Goal: Task Accomplishment & Management: Manage account settings

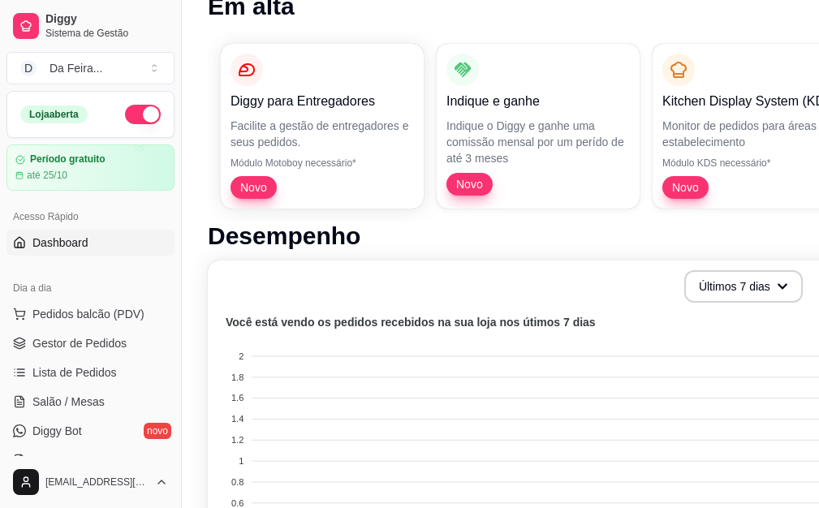
scroll to position [162, 0]
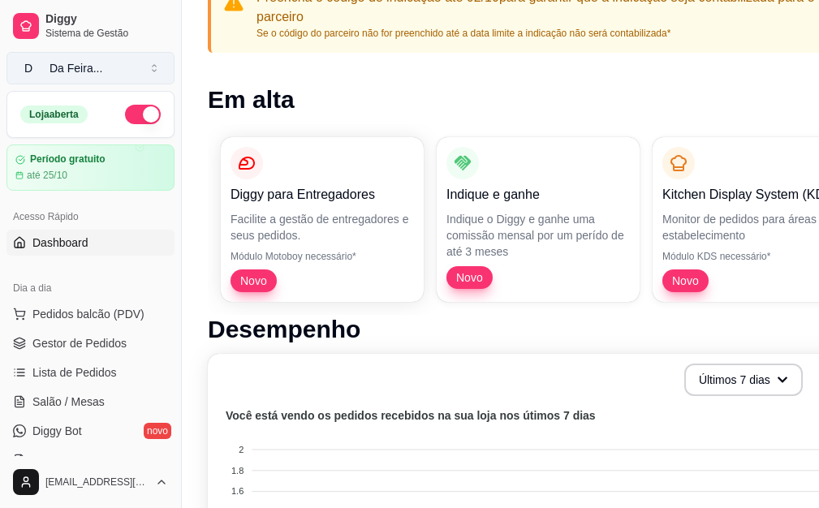
click at [160, 69] on button "D Da Feira ..." at bounding box center [90, 68] width 168 height 32
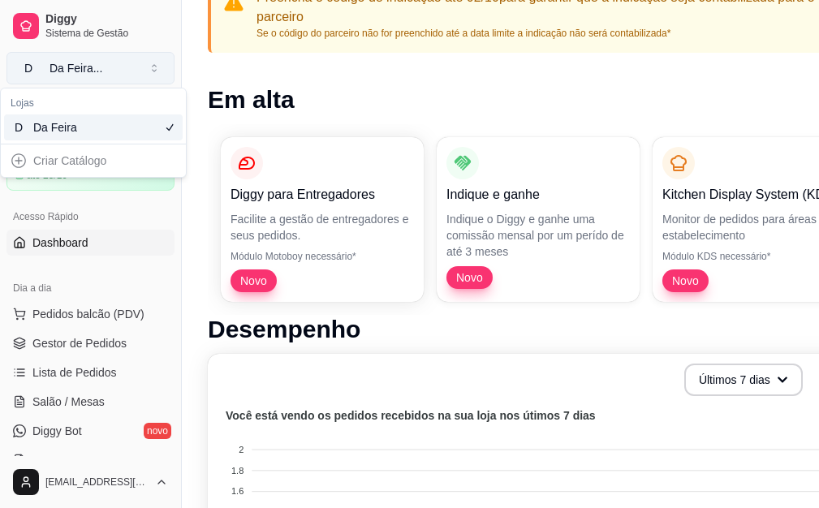
click at [160, 69] on button "D Da Feira ..." at bounding box center [90, 68] width 168 height 32
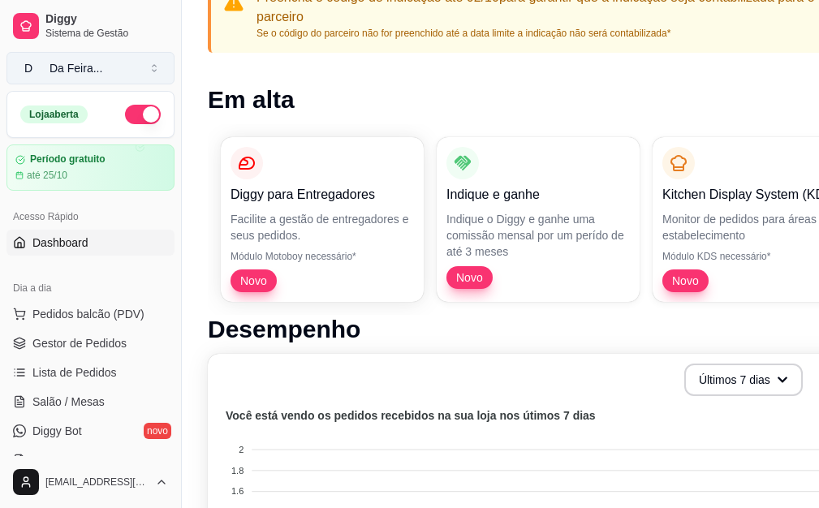
click at [114, 67] on button "D Da Feira ..." at bounding box center [90, 68] width 168 height 32
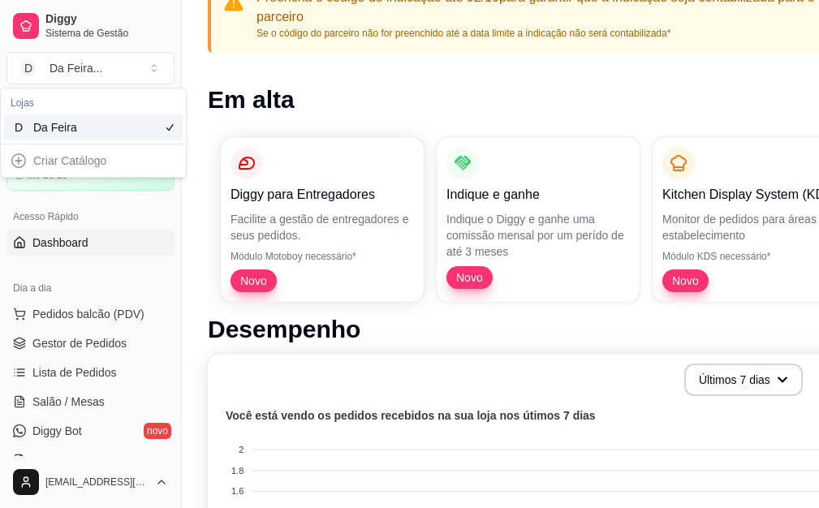
click at [15, 162] on div "Criar Catálogo" at bounding box center [93, 161] width 179 height 26
click at [76, 158] on div "Criar Catálogo" at bounding box center [93, 161] width 179 height 26
click at [158, 76] on button "D Da Feira ..." at bounding box center [90, 68] width 168 height 32
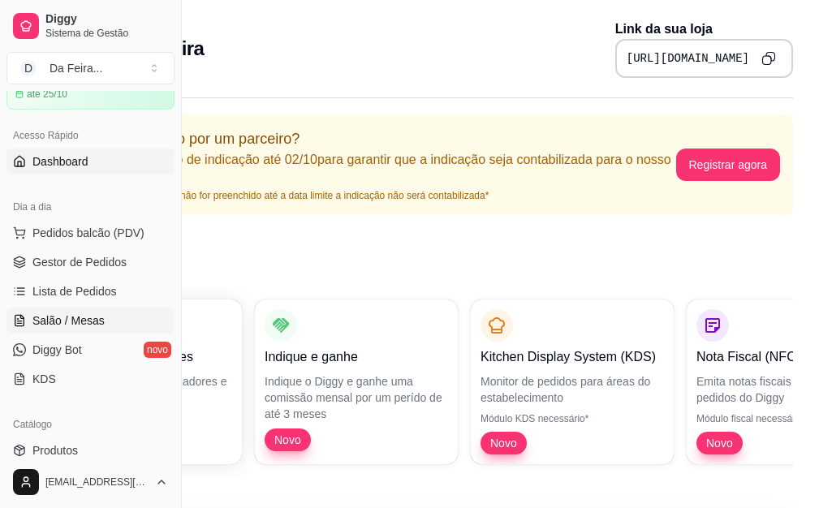
scroll to position [0, 0]
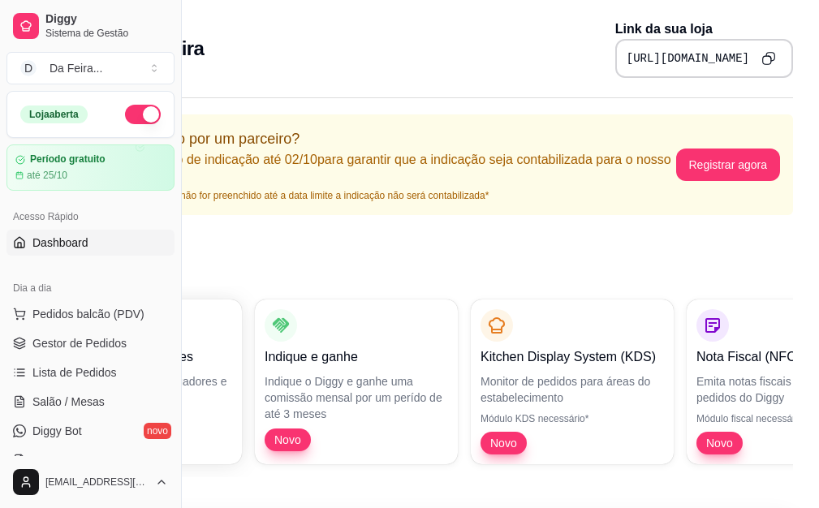
click at [770, 57] on icon "Copy to clipboard" at bounding box center [769, 58] width 14 height 14
click at [767, 67] on button "Copy to clipboard" at bounding box center [768, 57] width 25 height 25
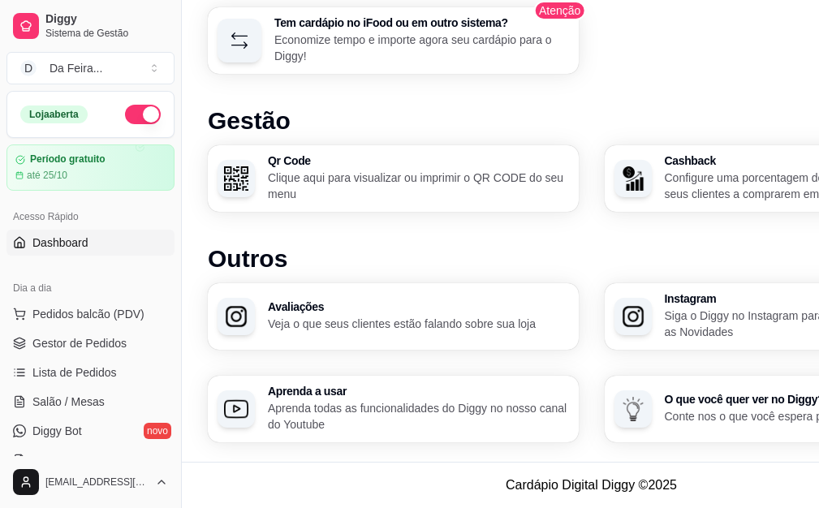
scroll to position [1066, 0]
click at [381, 191] on p "Clique aqui para visualizar ou imprimir o QR CODE do seu menu" at bounding box center [418, 186] width 301 height 32
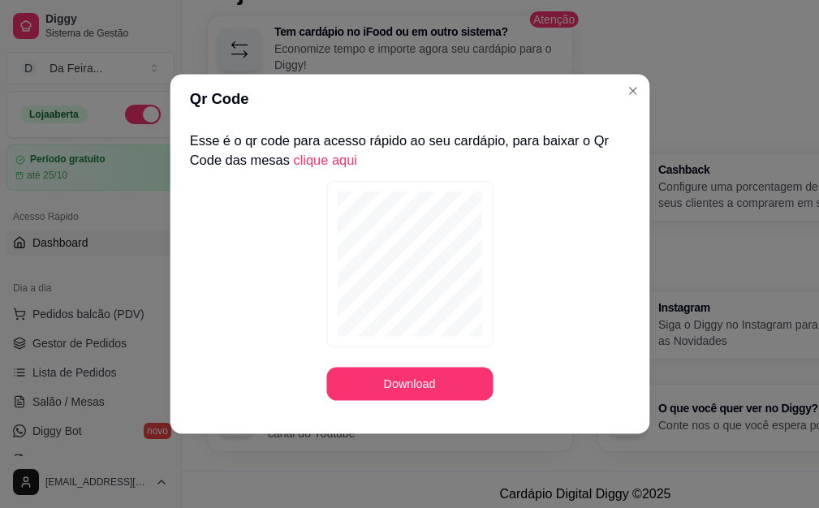
scroll to position [1054, 0]
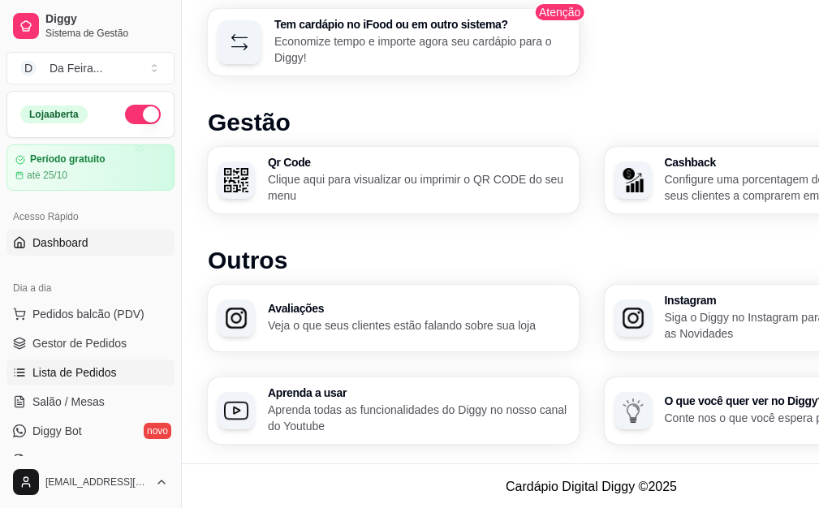
click at [64, 369] on span "Lista de Pedidos" at bounding box center [74, 373] width 84 height 16
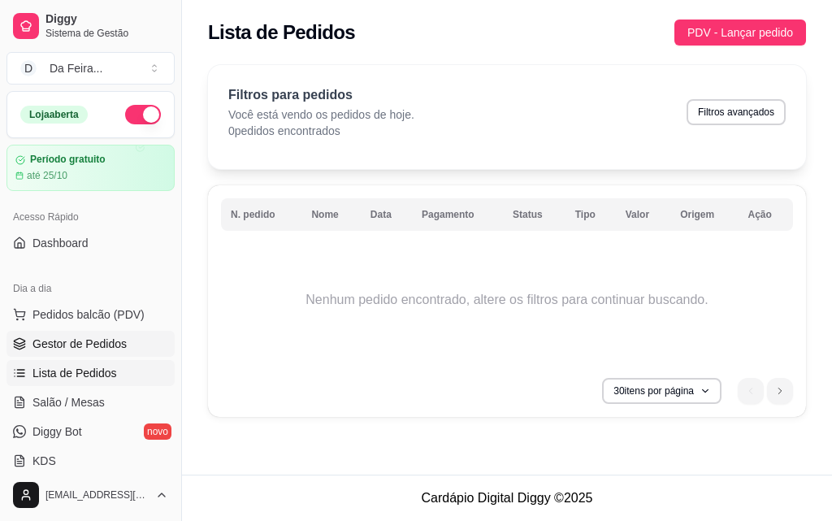
click at [70, 350] on span "Gestor de Pedidos" at bounding box center [79, 343] width 94 height 16
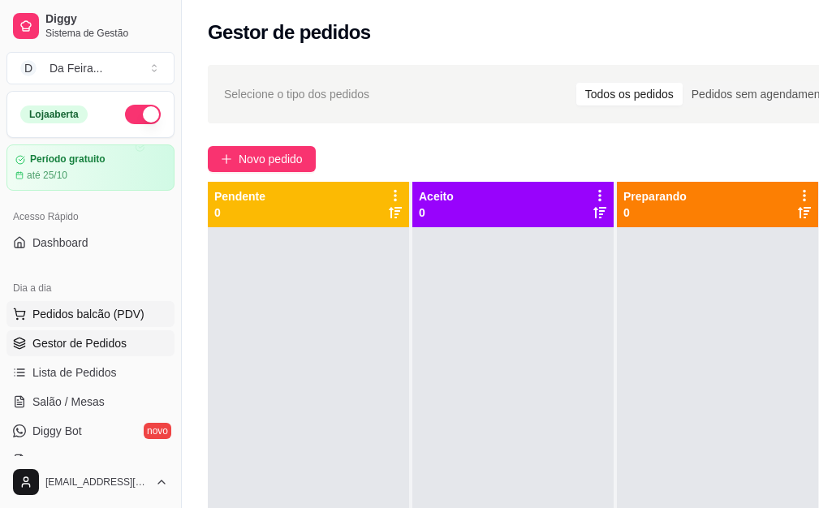
click at [79, 311] on span "Pedidos balcão (PDV)" at bounding box center [88, 314] width 112 height 16
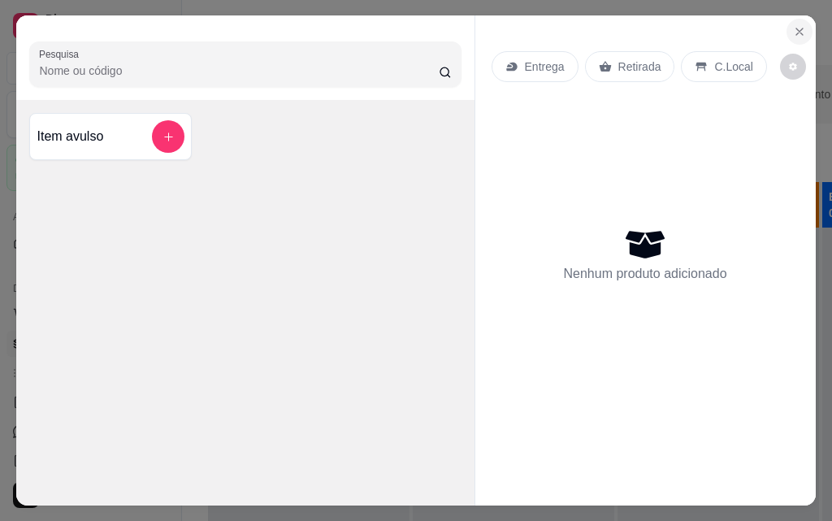
click at [786, 25] on button "Close" at bounding box center [799, 32] width 26 height 26
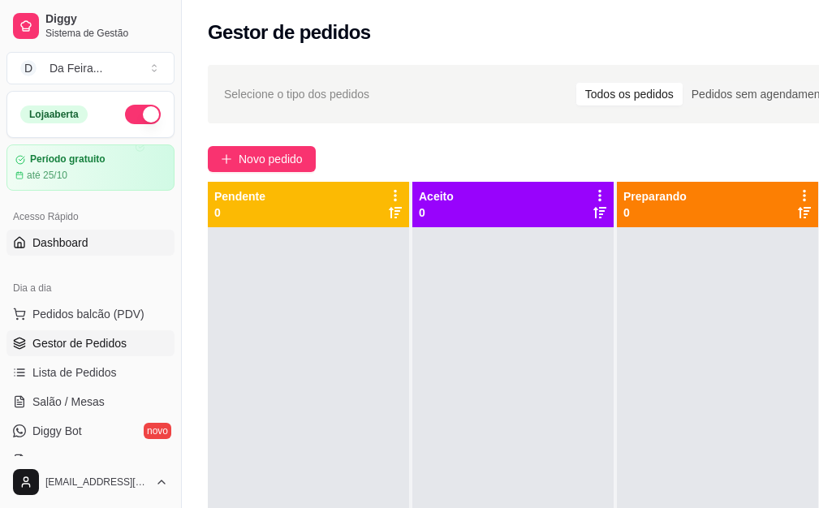
click at [57, 246] on span "Dashboard" at bounding box center [60, 243] width 56 height 16
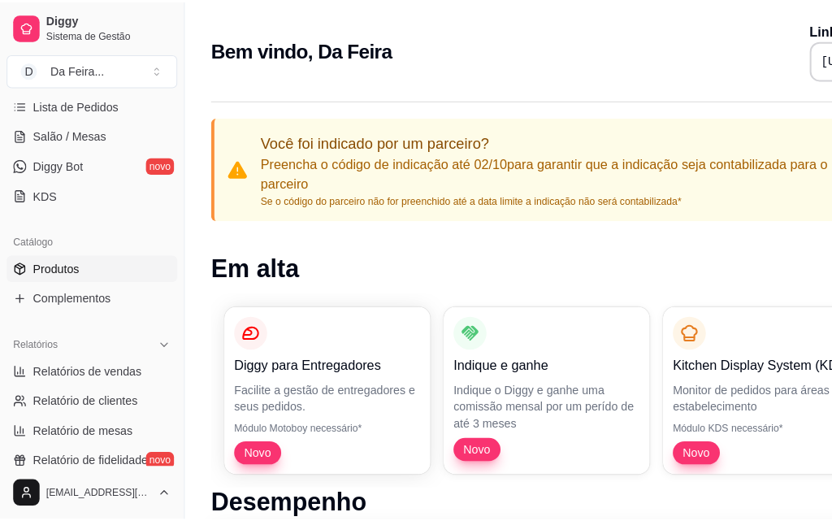
scroll to position [325, 0]
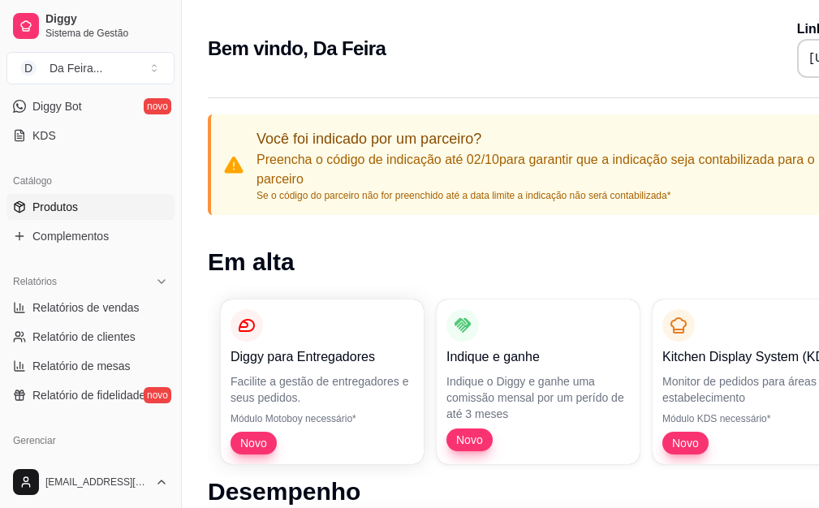
click at [27, 205] on link "Produtos" at bounding box center [90, 207] width 168 height 26
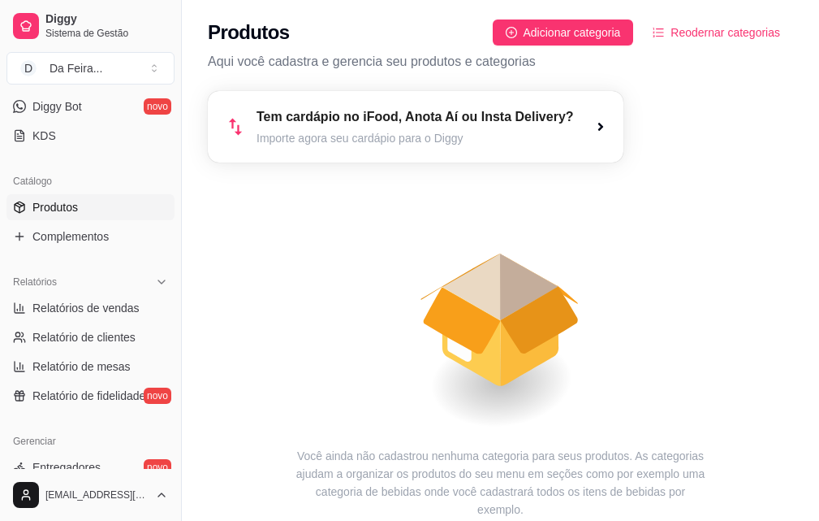
click at [584, 136] on div "Tem cardápio no iFood, Anota Aí ou Insta Delivery? Importe agora seu cardápio p…" at bounding box center [416, 126] width 416 height 71
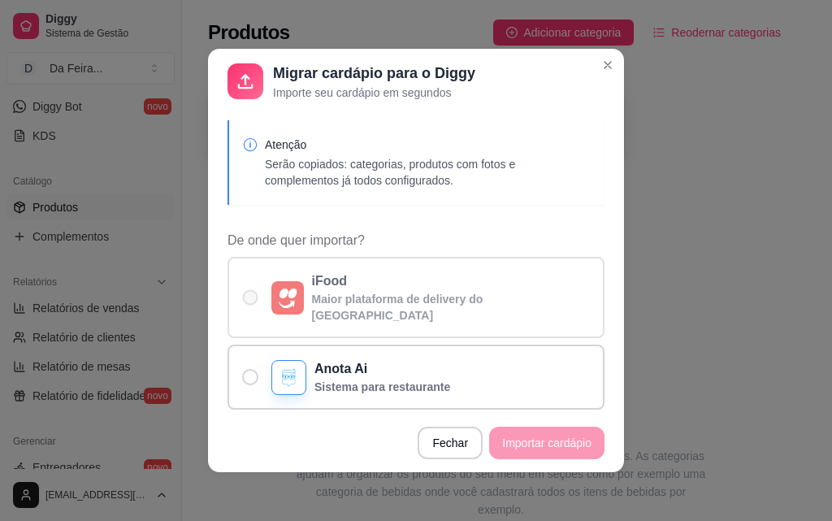
click at [243, 276] on label "iFood Maior plataforma de delivery do [GEOGRAPHIC_DATA]" at bounding box center [415, 297] width 377 height 81
click at [243, 300] on input "iFood Maior plataforma de delivery do [GEOGRAPHIC_DATA]" at bounding box center [246, 305] width 11 height 11
radio input "true"
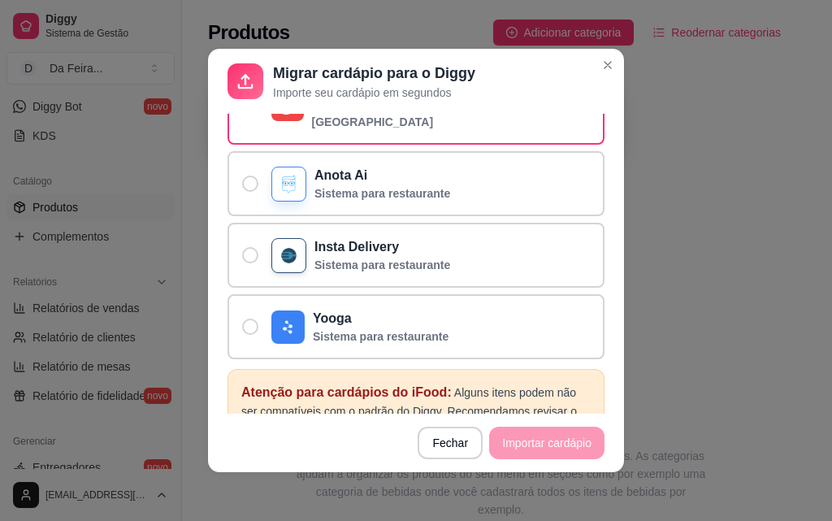
scroll to position [356, 0]
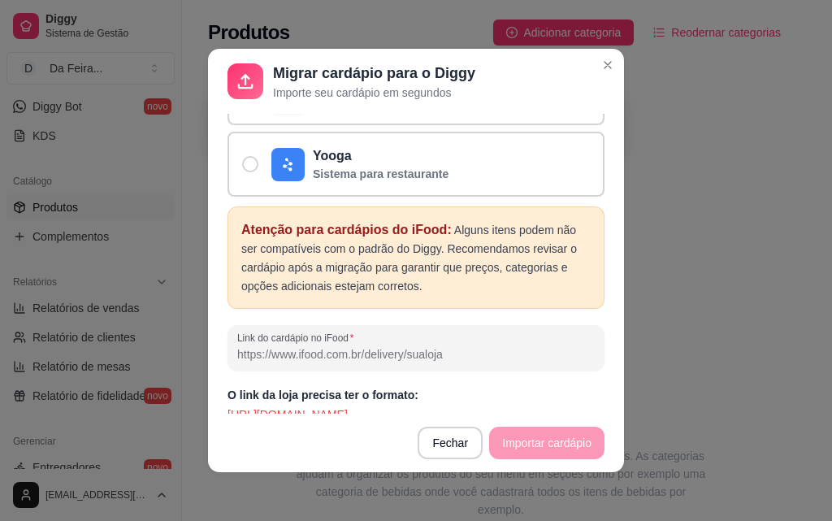
click at [549, 449] on footer "Fechar Importar cardápio" at bounding box center [416, 442] width 416 height 58
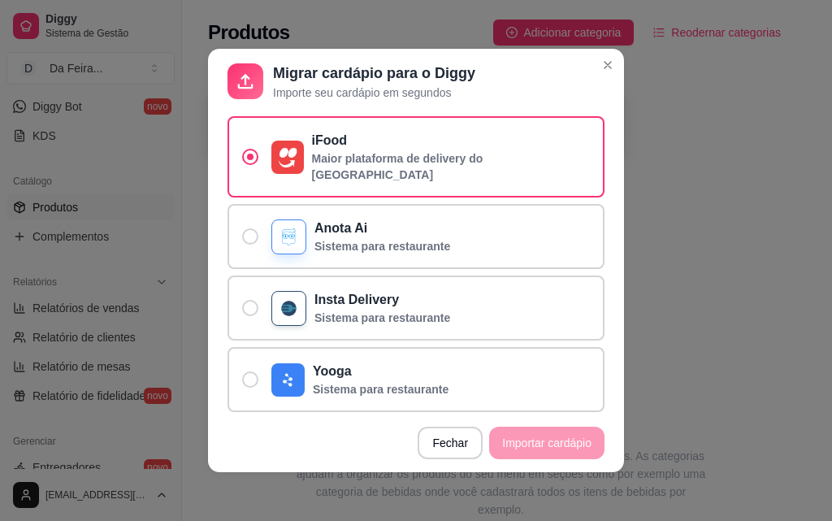
scroll to position [31, 0]
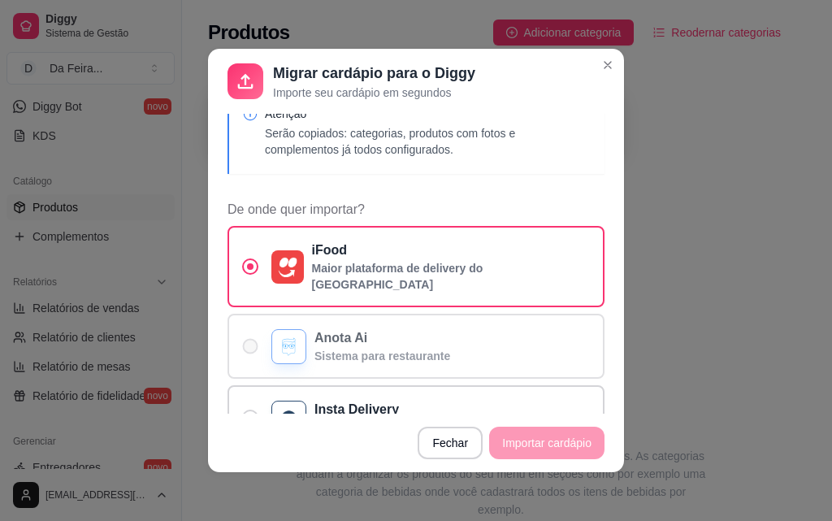
click at [249, 339] on span "De onde quer importar?" at bounding box center [250, 346] width 15 height 15
click at [249, 349] on input "Anota Ai Sistema para restaurante" at bounding box center [246, 354] width 11 height 11
radio input "true"
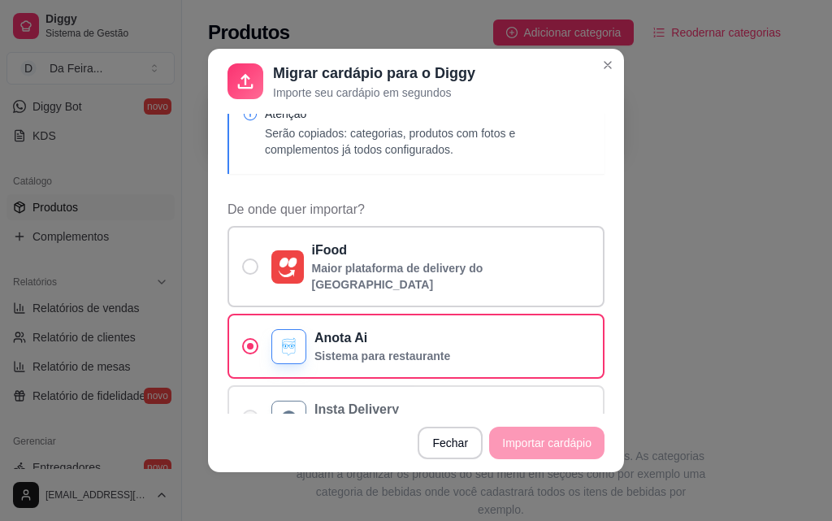
click at [240, 392] on label "Insta Delivery Sistema para restaurante" at bounding box center [415, 417] width 377 height 65
click at [241, 421] on input "Insta Delivery Sistema para restaurante" at bounding box center [246, 426] width 11 height 11
radio input "true"
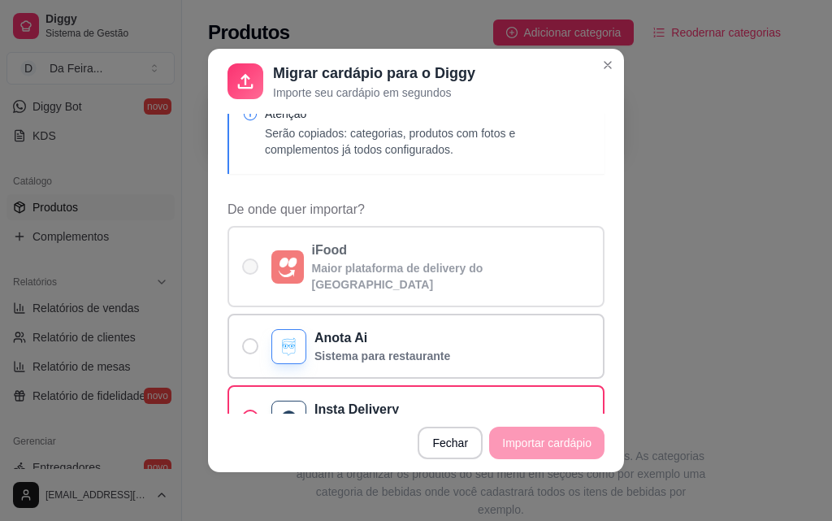
click at [243, 240] on label "iFood Maior plataforma de delivery do [GEOGRAPHIC_DATA]" at bounding box center [415, 266] width 377 height 81
click at [243, 270] on input "iFood Maior plataforma de delivery do [GEOGRAPHIC_DATA]" at bounding box center [246, 275] width 11 height 11
radio input "true"
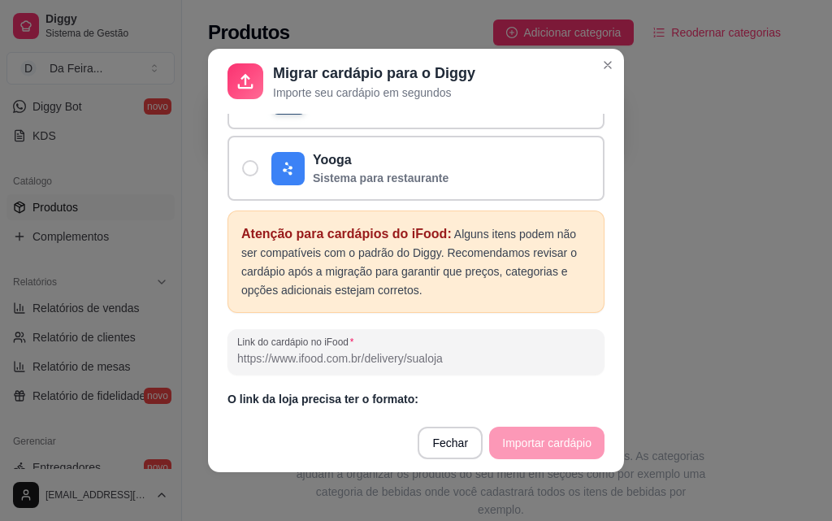
scroll to position [356, 0]
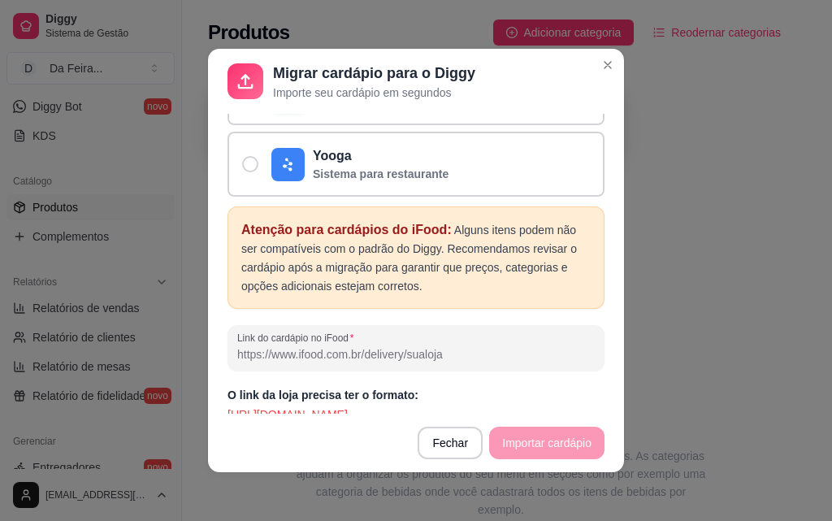
click at [538, 436] on footer "Fechar Importar cardápio" at bounding box center [416, 442] width 416 height 58
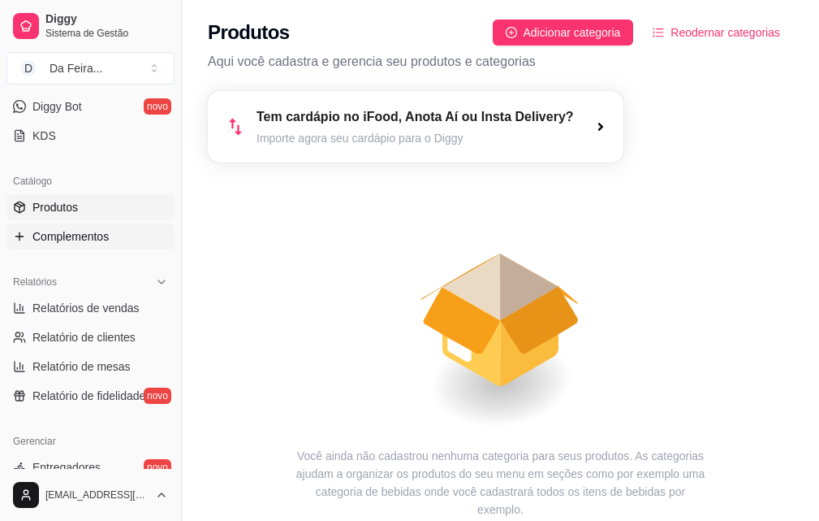
click at [76, 233] on span "Complementos" at bounding box center [70, 236] width 76 height 16
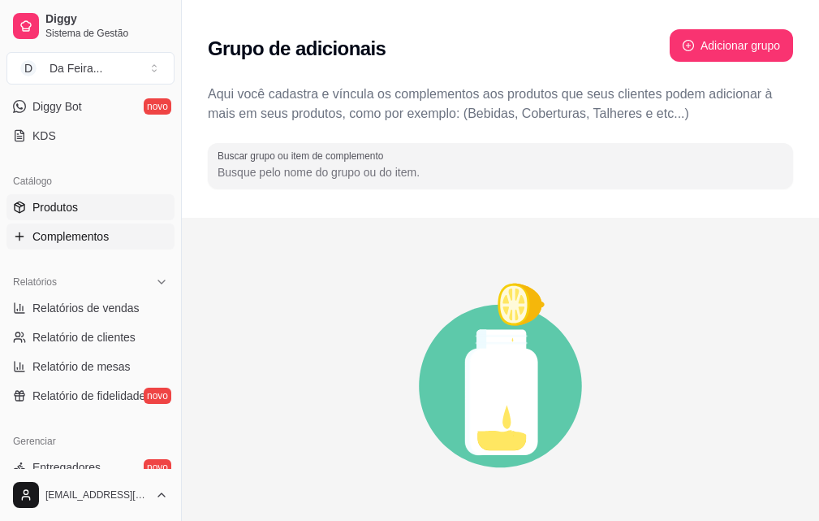
click at [52, 212] on span "Produtos" at bounding box center [54, 207] width 45 height 16
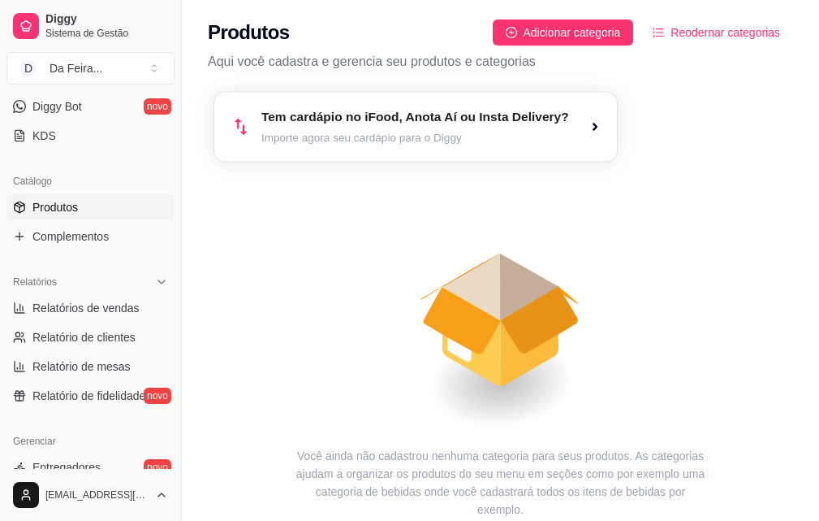
click at [400, 140] on article "Importe agora seu cardápio para o Diggy" at bounding box center [415, 137] width 308 height 15
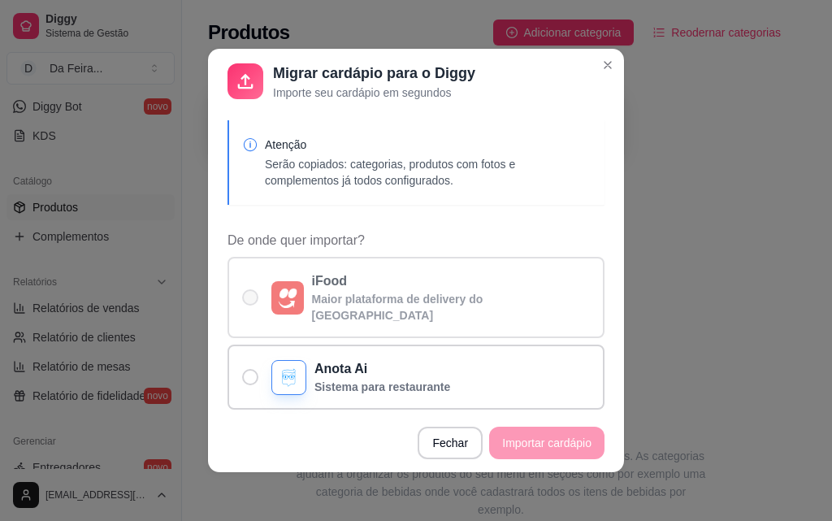
click at [242, 295] on span "De onde quer importar?" at bounding box center [250, 297] width 16 height 16
click at [241, 300] on input "iFood Maior plataforma de delivery do [GEOGRAPHIC_DATA]" at bounding box center [246, 305] width 11 height 11
radio input "true"
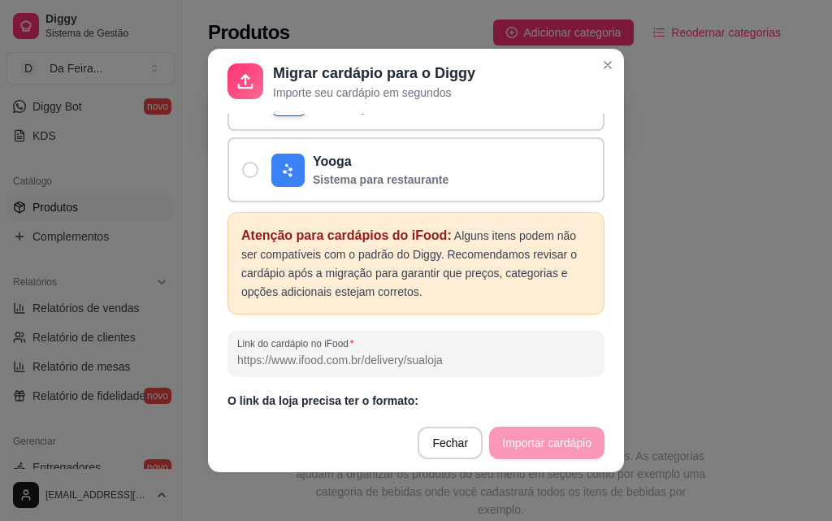
scroll to position [356, 0]
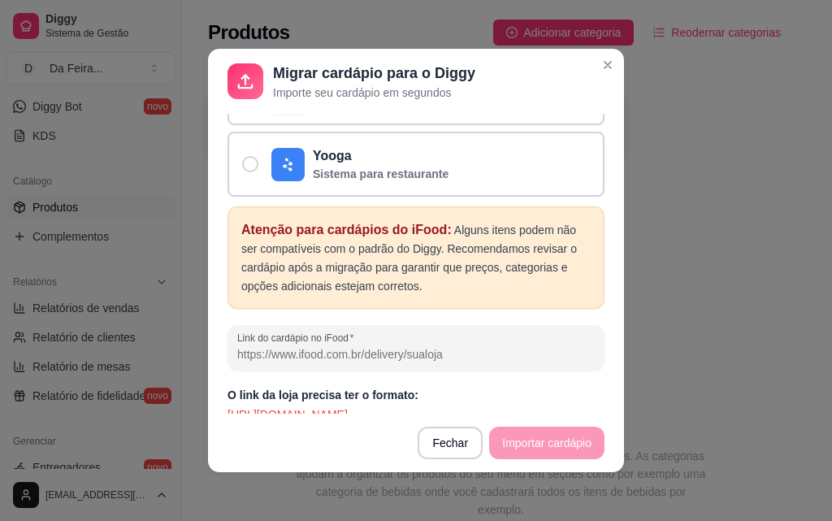
click at [558, 452] on footer "Fechar Importar cardápio" at bounding box center [416, 442] width 416 height 58
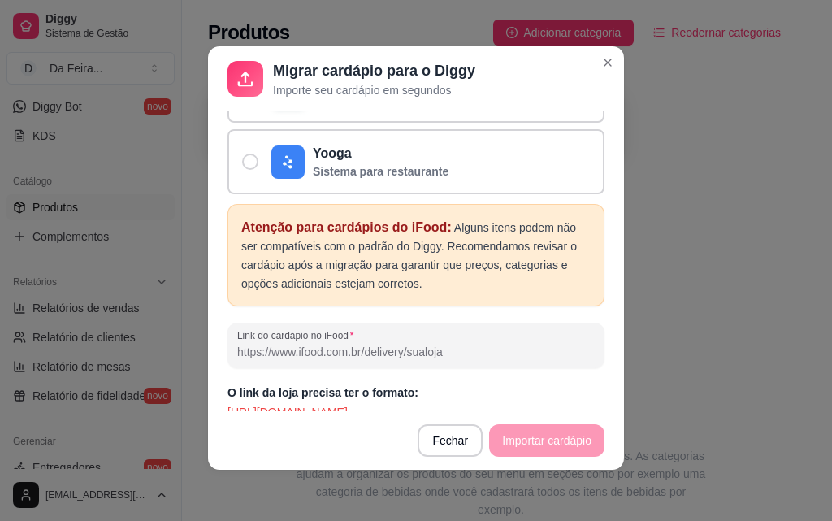
scroll to position [3, 0]
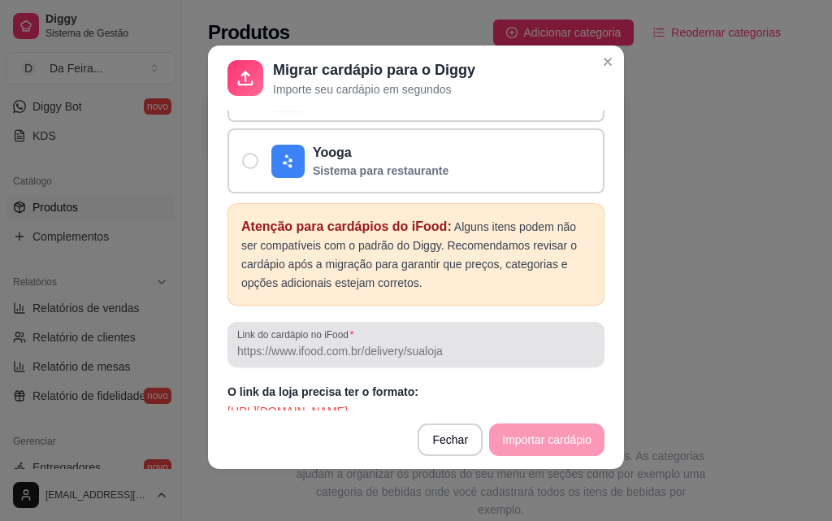
click at [401, 344] on div at bounding box center [415, 344] width 357 height 32
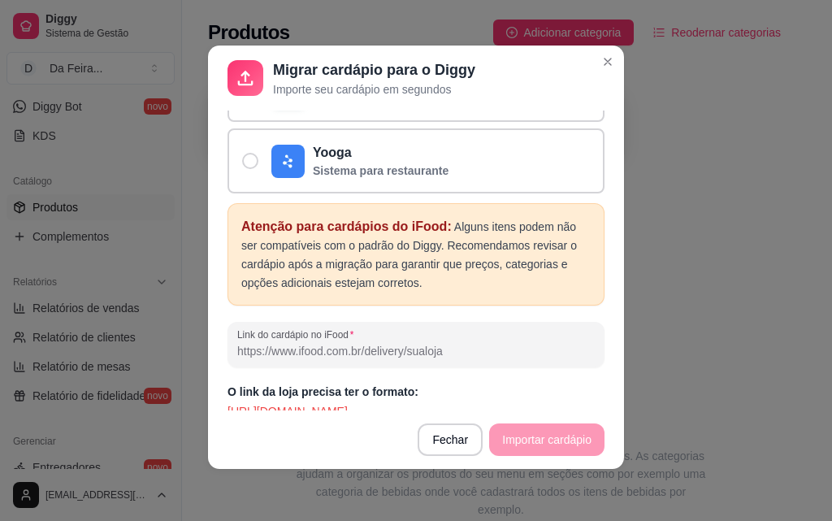
paste input "[URL][DOMAIN_NAME]"
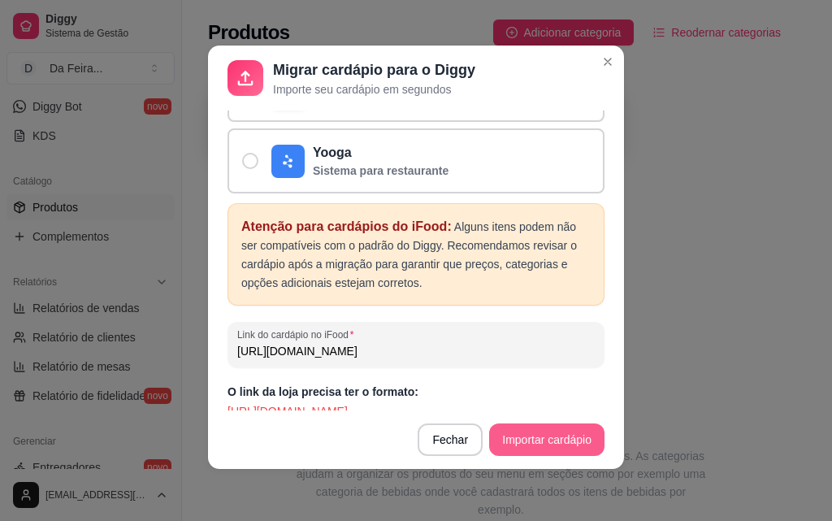
type input "[URL][DOMAIN_NAME]"
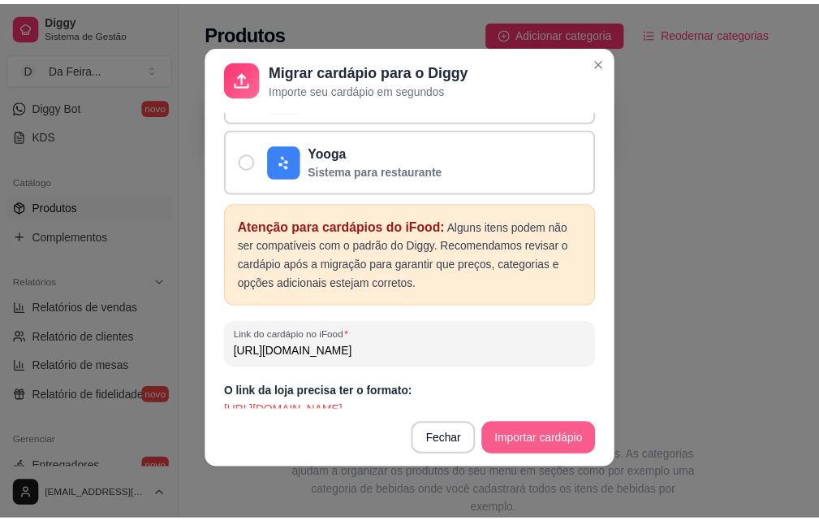
scroll to position [0, 0]
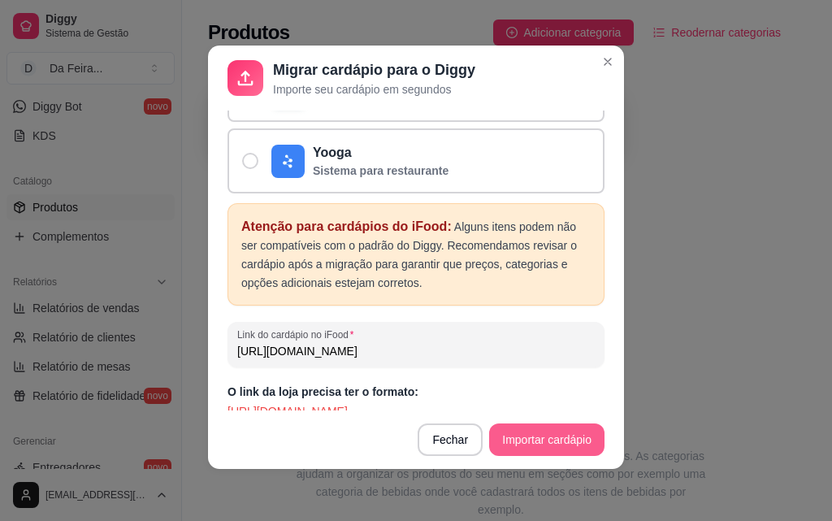
click at [528, 440] on button "Importar cardápio" at bounding box center [546, 439] width 115 height 32
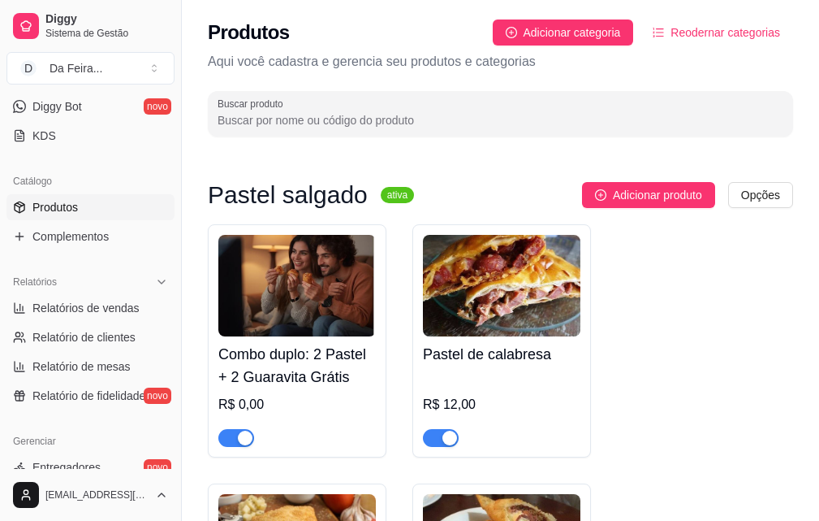
click at [289, 400] on div "R$ 0,00" at bounding box center [297, 404] width 158 height 19
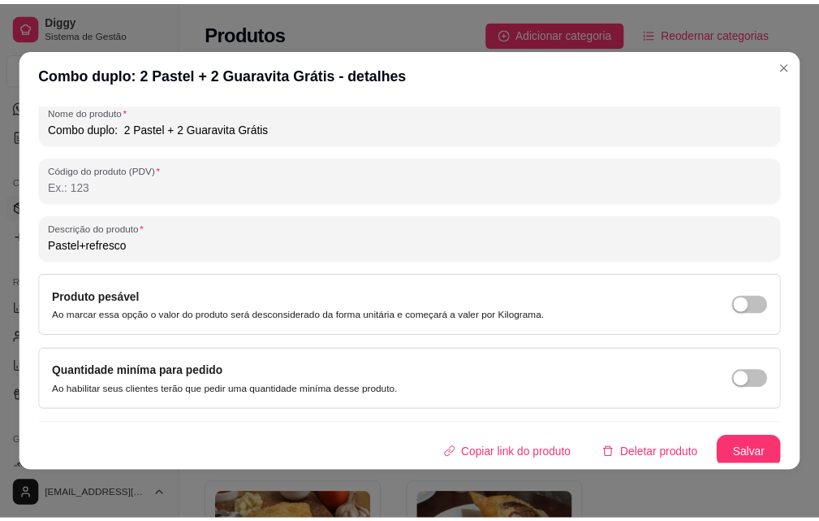
scroll to position [195, 0]
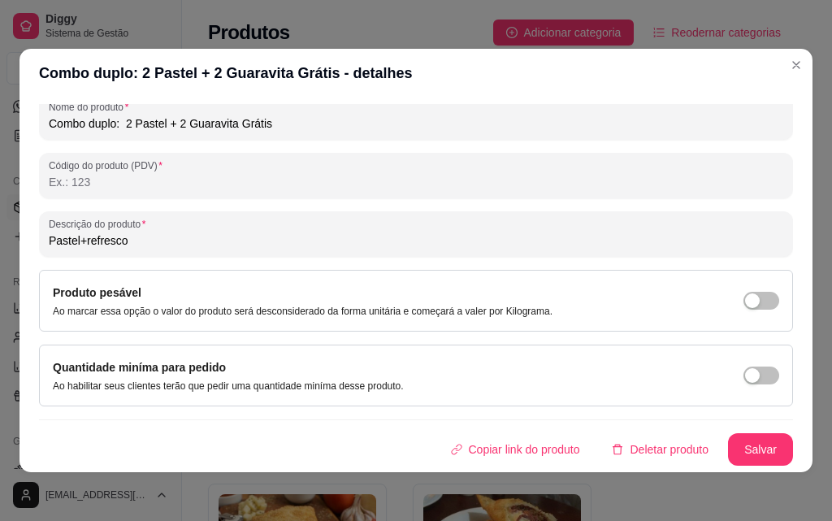
click at [751, 52] on header "Combo duplo: 2 Pastel + 2 Guaravita Grátis - detalhes" at bounding box center [415, 73] width 793 height 49
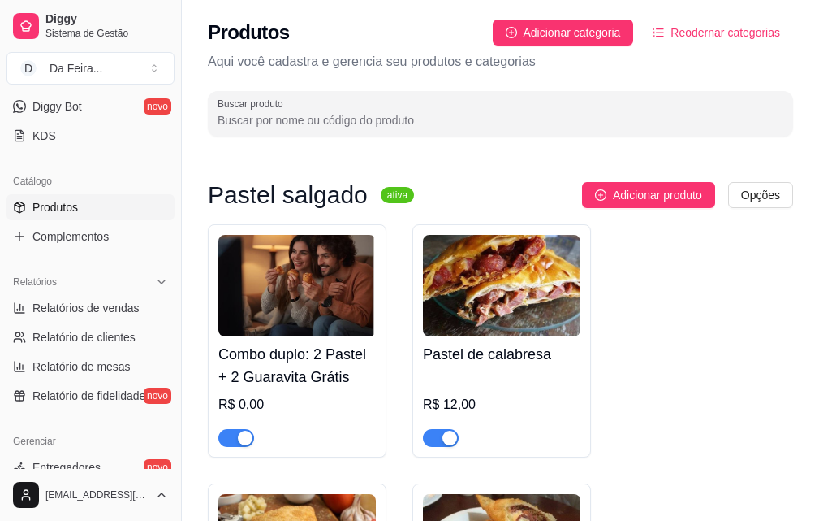
click at [253, 411] on div "R$ 0,00" at bounding box center [297, 404] width 158 height 19
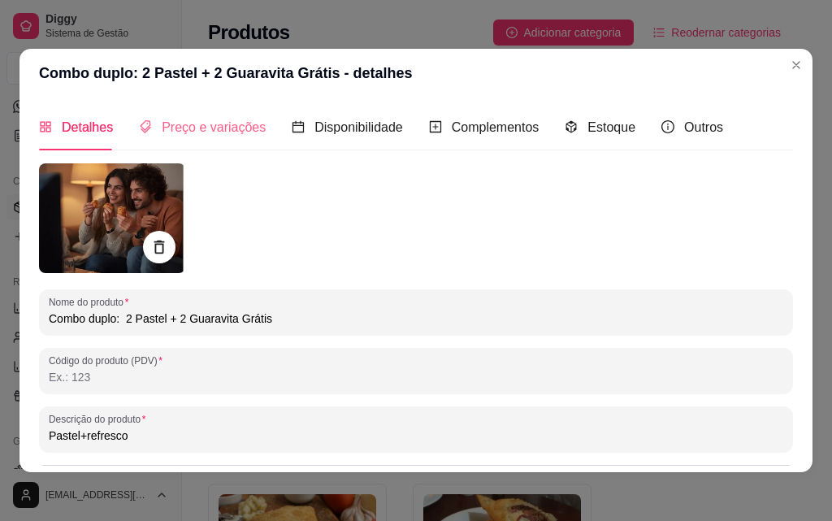
click at [218, 110] on div "Preço e variações" at bounding box center [202, 127] width 127 height 46
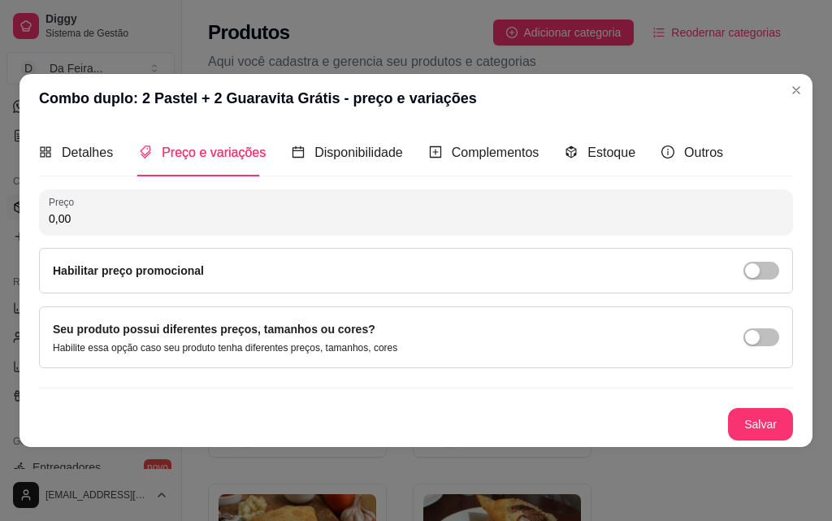
click at [370, 235] on div "Preço 0,00 Habilitar preço promocional" at bounding box center [416, 241] width 754 height 104
click at [346, 214] on input "0,00" at bounding box center [416, 218] width 734 height 16
type input "24,00"
click at [768, 419] on button "Salvar" at bounding box center [760, 424] width 65 height 32
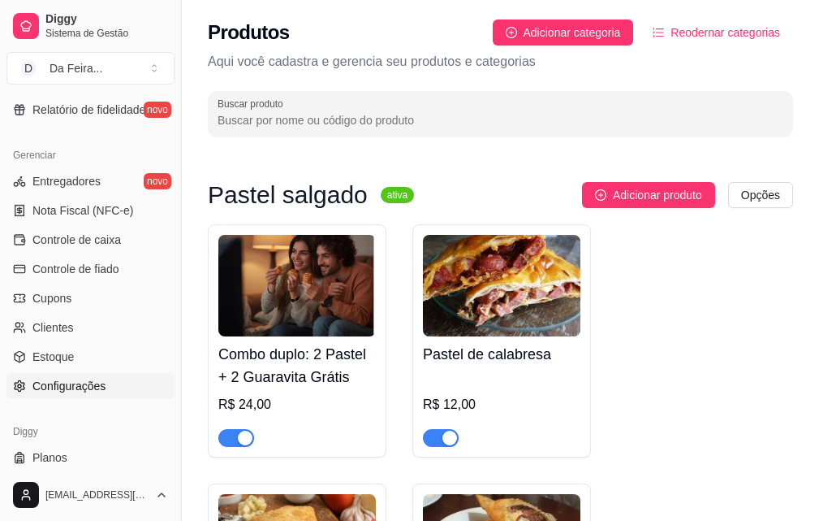
scroll to position [648, 0]
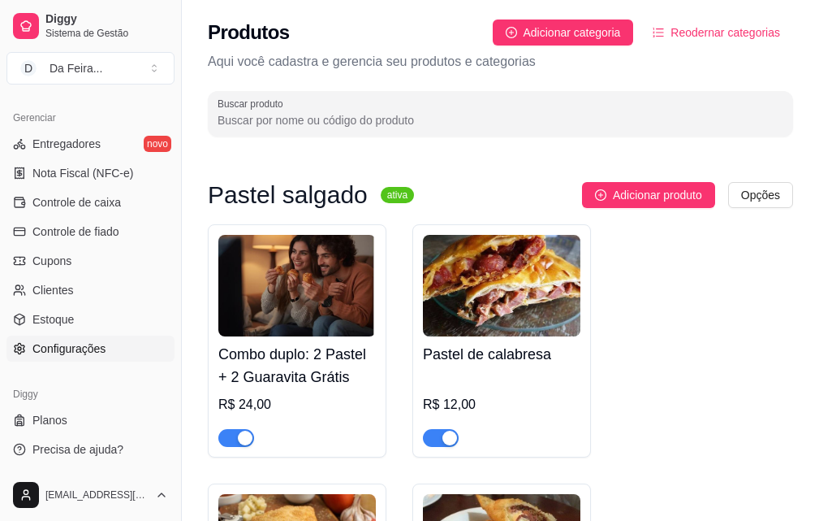
click at [84, 346] on span "Configurações" at bounding box center [68, 348] width 73 height 16
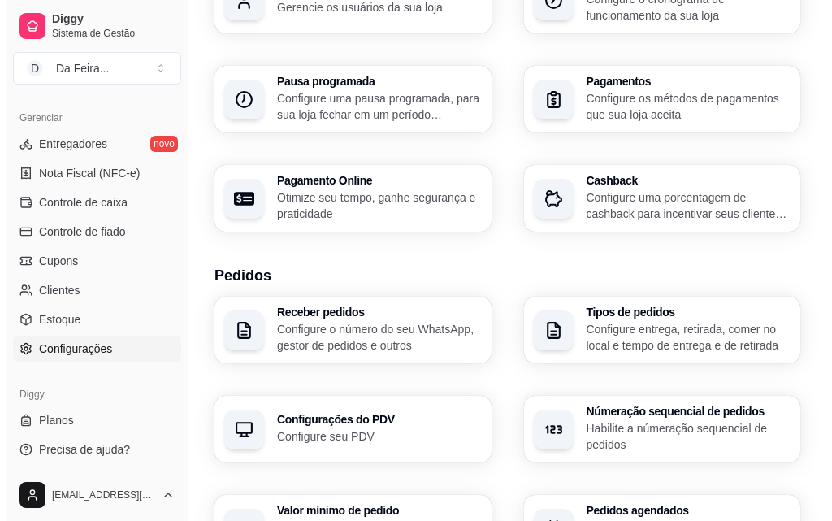
scroll to position [190, 0]
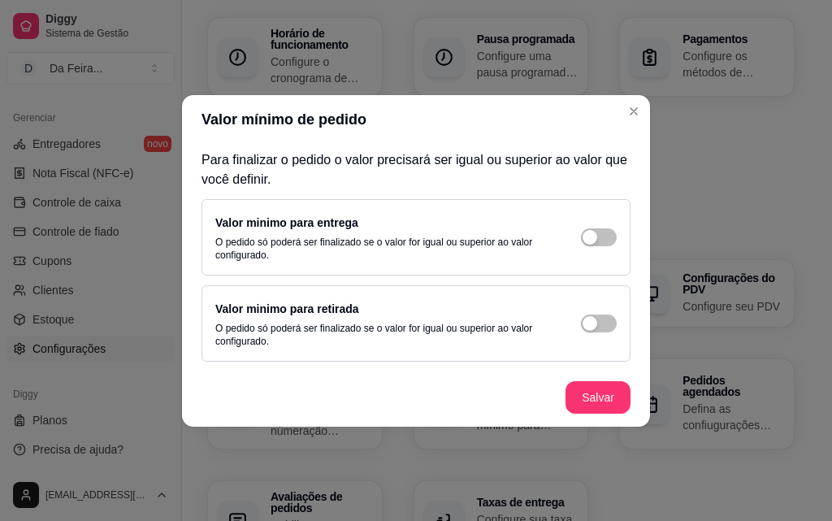
click at [261, 247] on p "O pedido só poderá ser finalizado se o valor for igual ou superior ao valor con…" at bounding box center [381, 248] width 333 height 26
click at [595, 244] on div "button" at bounding box center [589, 237] width 15 height 15
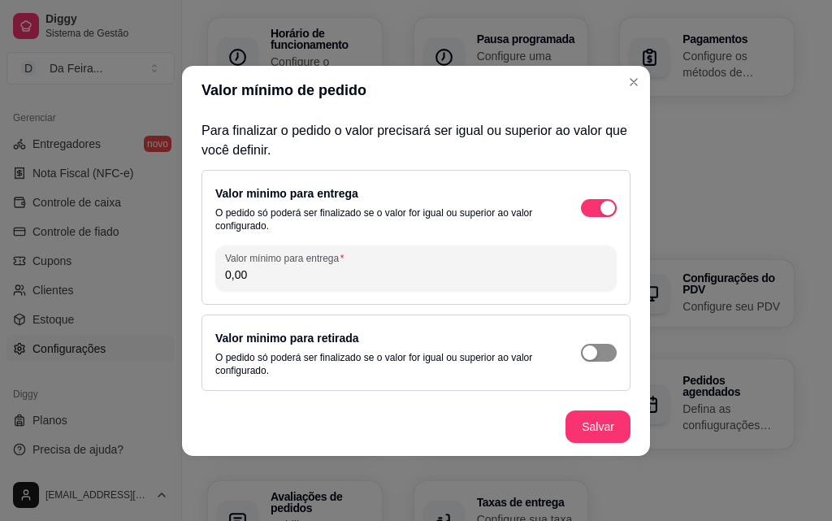
click at [590, 358] on div "button" at bounding box center [589, 352] width 15 height 15
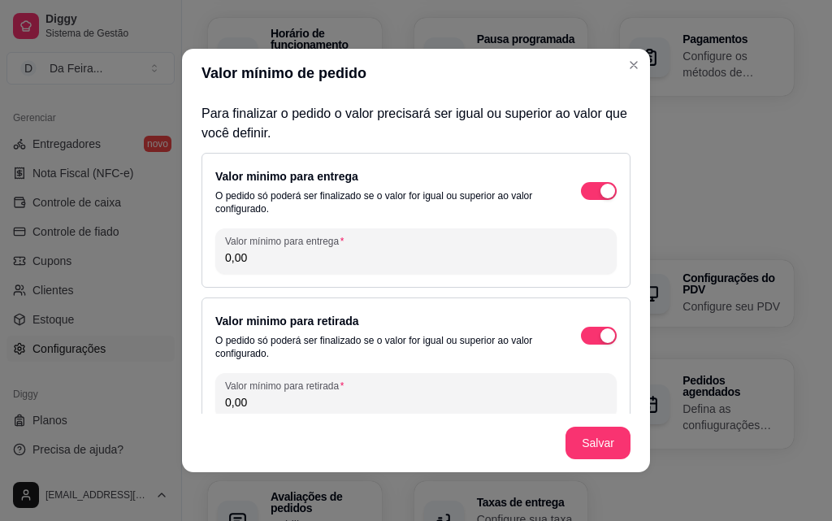
click at [253, 265] on input "0,00" at bounding box center [416, 257] width 382 height 16
type input "20,00"
click at [589, 451] on button "Salvar" at bounding box center [597, 442] width 65 height 32
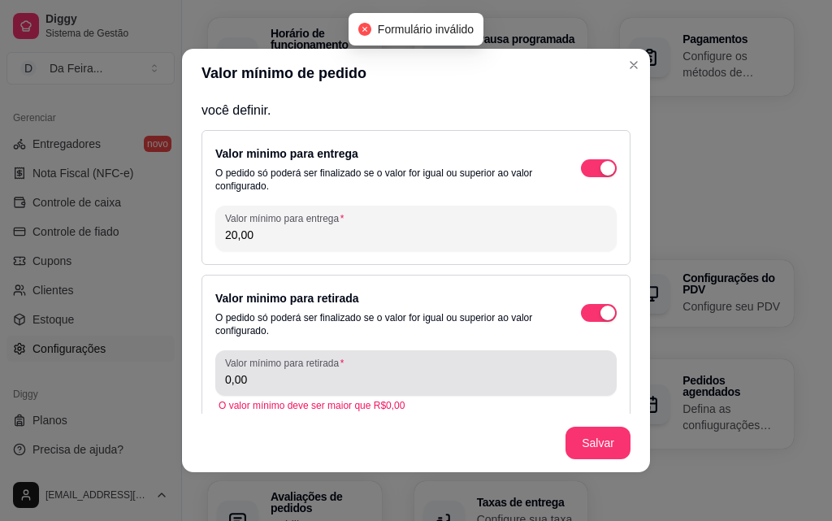
scroll to position [45, 0]
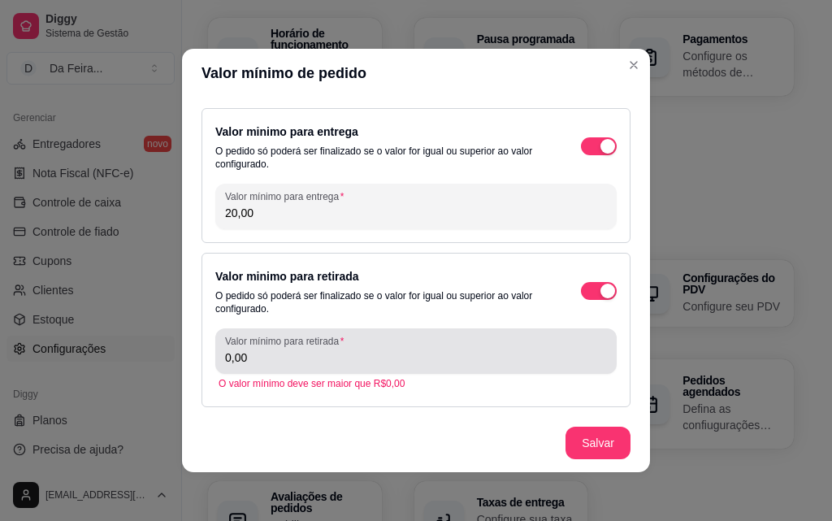
click at [311, 356] on input "0,00" at bounding box center [416, 357] width 382 height 16
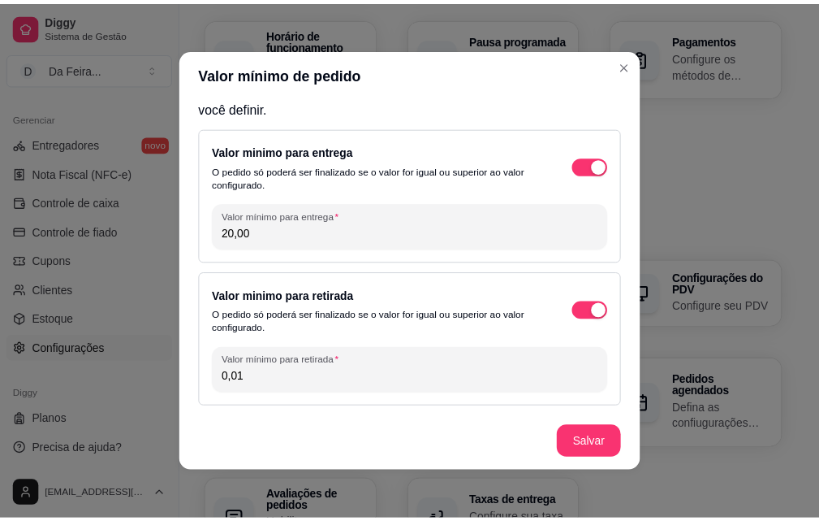
scroll to position [25, 0]
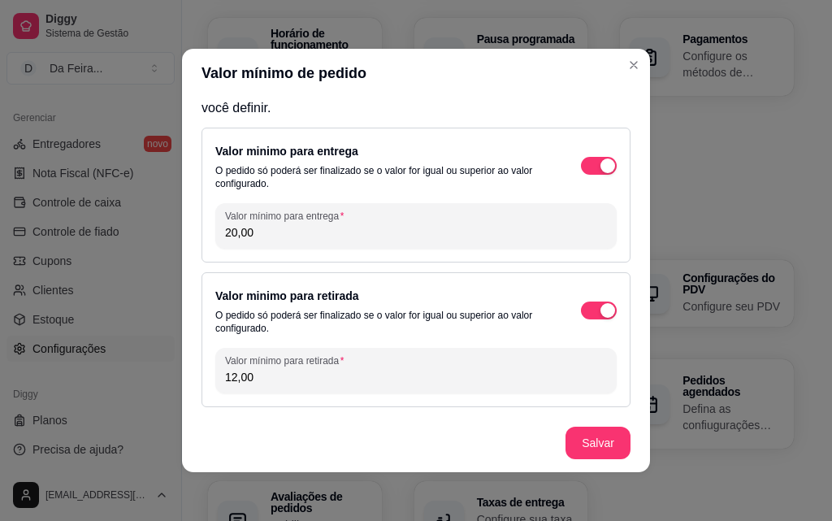
type input "12,00"
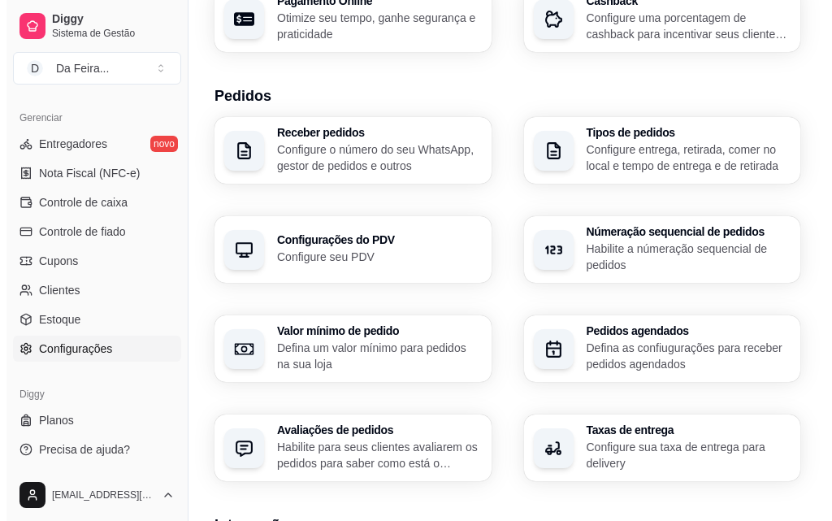
scroll to position [434, 0]
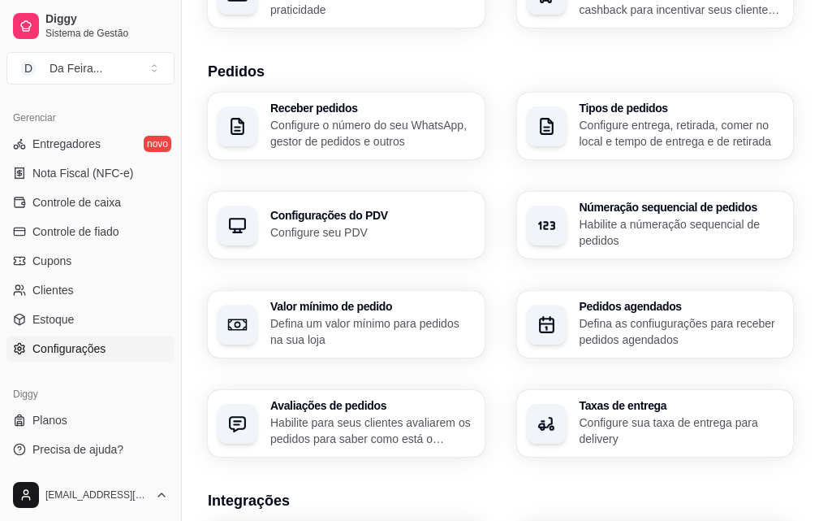
click at [580, 414] on p "Configure sua taxa de entrega para delivery" at bounding box center [682, 430] width 205 height 32
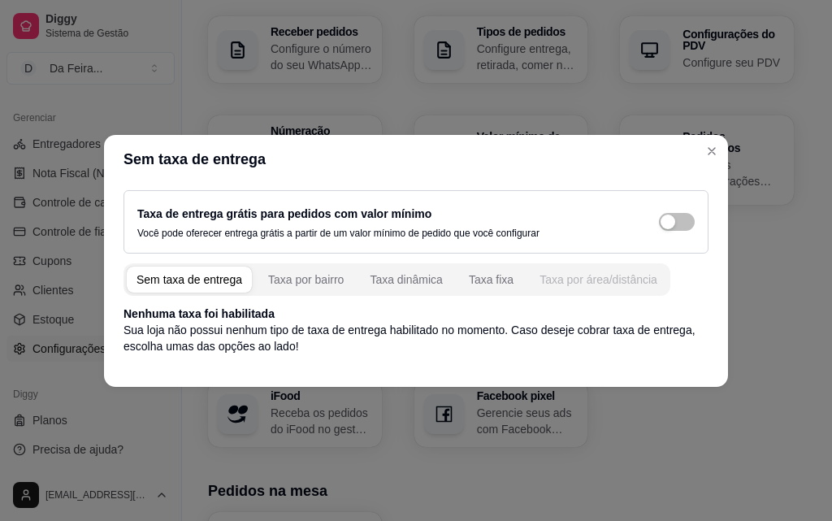
click at [573, 277] on div "Taxa por área/distância" at bounding box center [598, 279] width 118 height 16
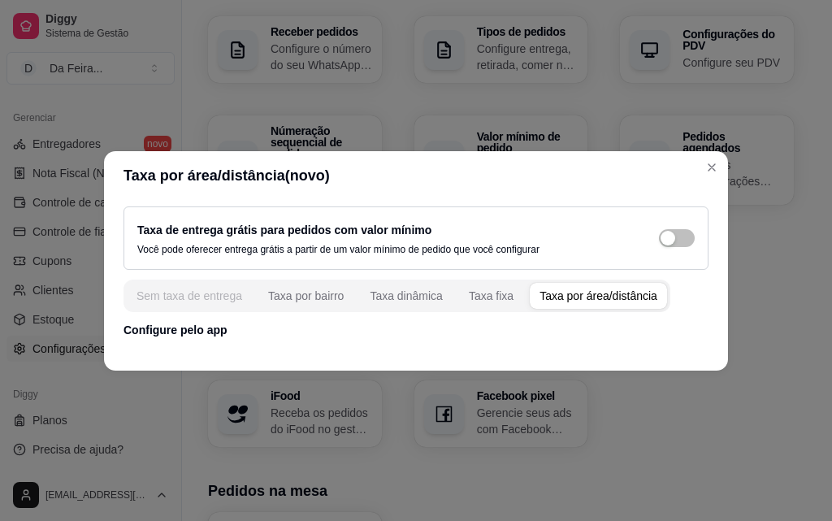
click at [193, 285] on button "Sem taxa de entrega" at bounding box center [189, 296] width 125 height 26
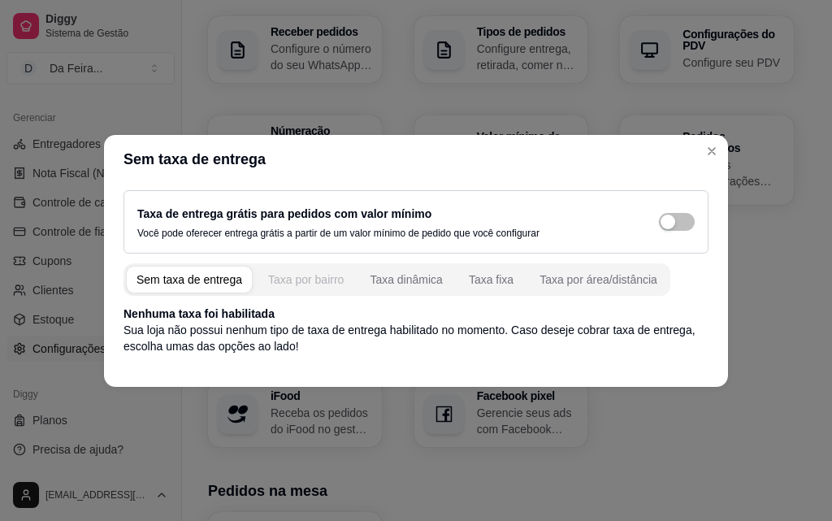
click at [323, 286] on div "Taxa por bairro" at bounding box center [306, 279] width 76 height 16
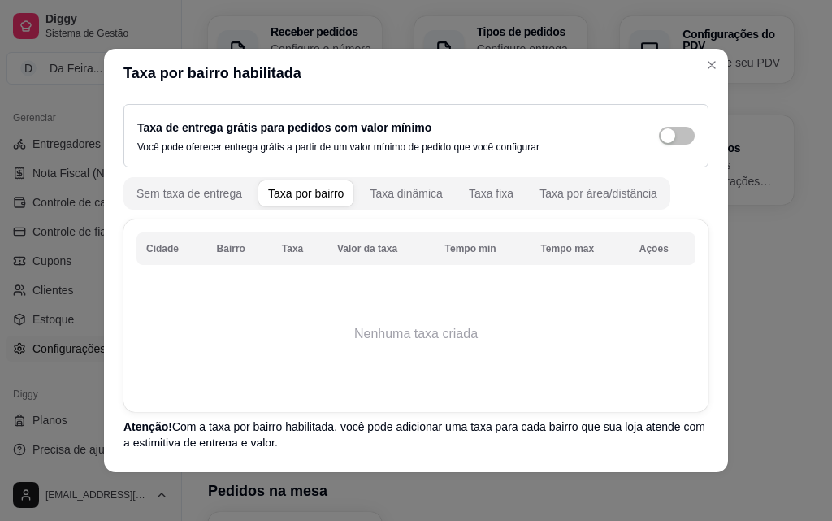
click at [401, 203] on button "Taxa dinâmica" at bounding box center [406, 193] width 93 height 26
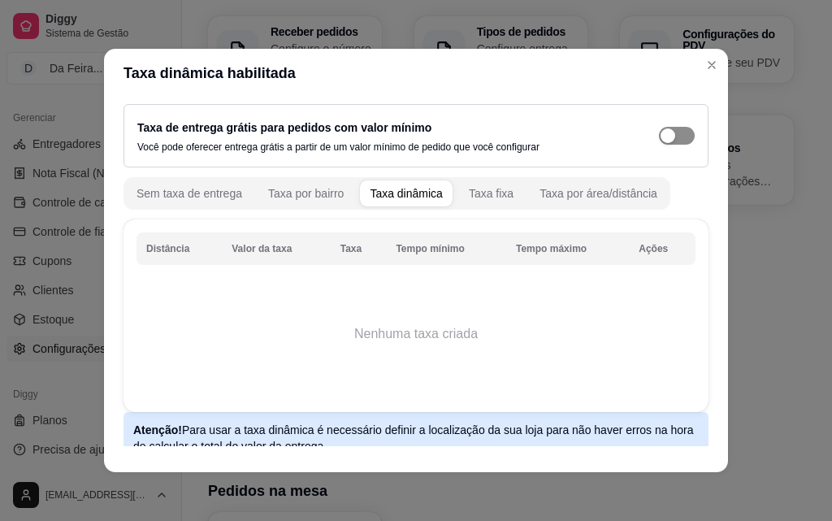
click at [659, 132] on button "button" at bounding box center [677, 136] width 36 height 18
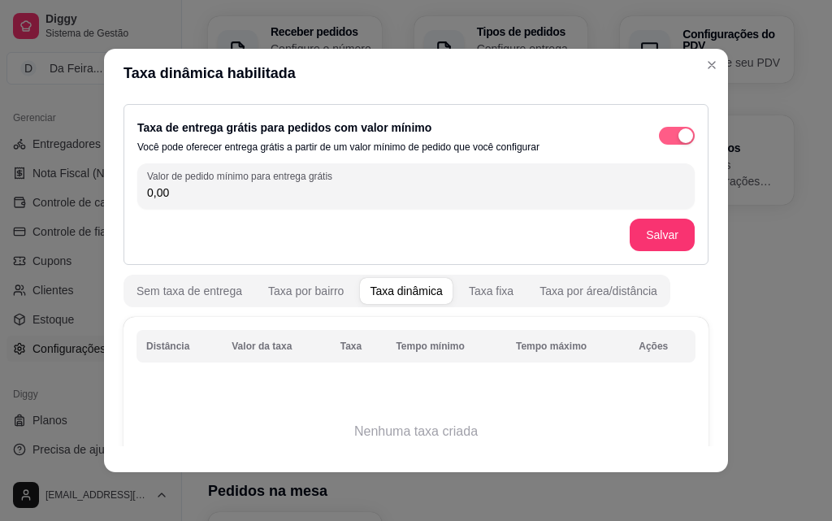
click at [659, 132] on button "button" at bounding box center [677, 136] width 36 height 18
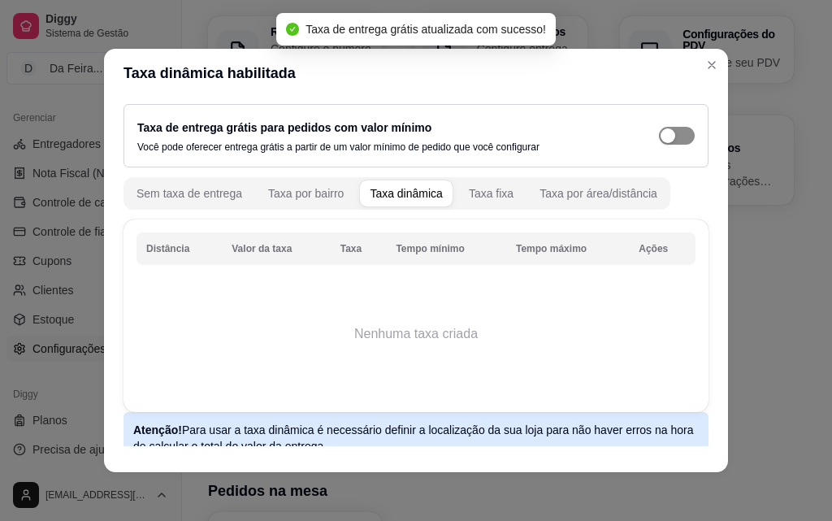
click at [660, 141] on div "button" at bounding box center [667, 135] width 15 height 15
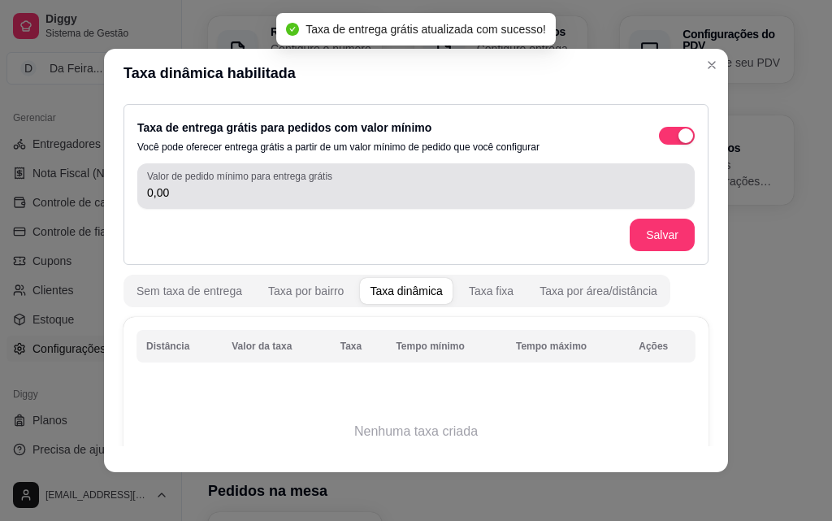
click at [383, 184] on div "0,00" at bounding box center [416, 186] width 538 height 32
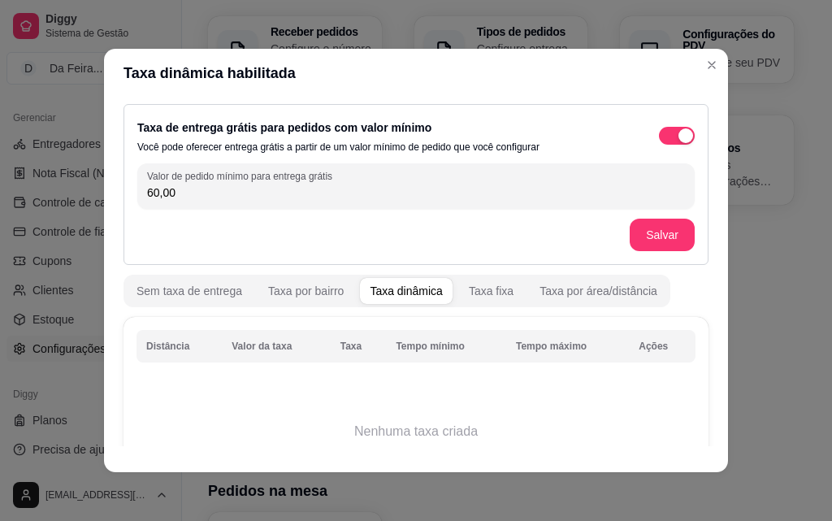
type input "60,00"
click at [205, 191] on input "60,00" at bounding box center [416, 192] width 538 height 16
click at [648, 231] on button "Salvar" at bounding box center [661, 234] width 65 height 32
click at [469, 295] on div "Taxa fixa" at bounding box center [491, 291] width 45 height 16
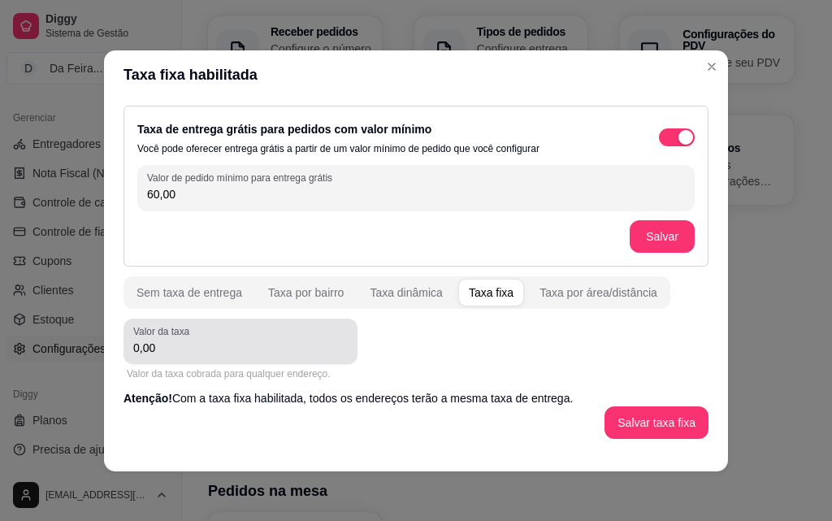
scroll to position [2, 0]
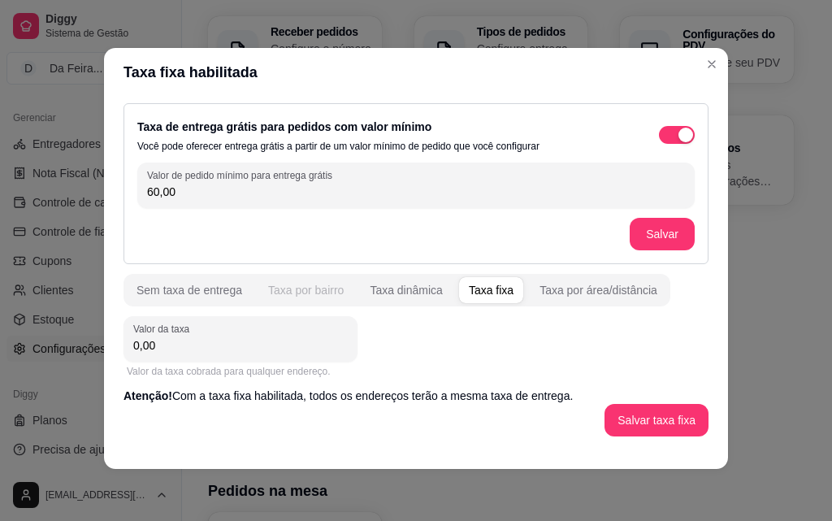
click at [300, 292] on div "Taxa por bairro" at bounding box center [306, 290] width 76 height 16
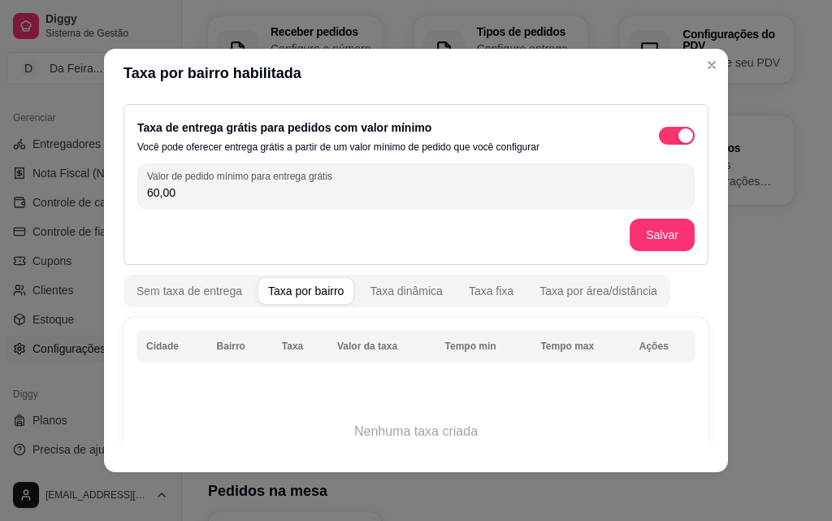
click at [145, 338] on th "Cidade" at bounding box center [171, 346] width 71 height 32
click at [223, 353] on th "Bairro" at bounding box center [239, 346] width 65 height 32
click at [279, 352] on th "Taxa" at bounding box center [299, 346] width 55 height 32
click at [393, 352] on th "Valor da taxa" at bounding box center [381, 346] width 108 height 32
click at [471, 352] on th "Tempo min" at bounding box center [483, 346] width 96 height 32
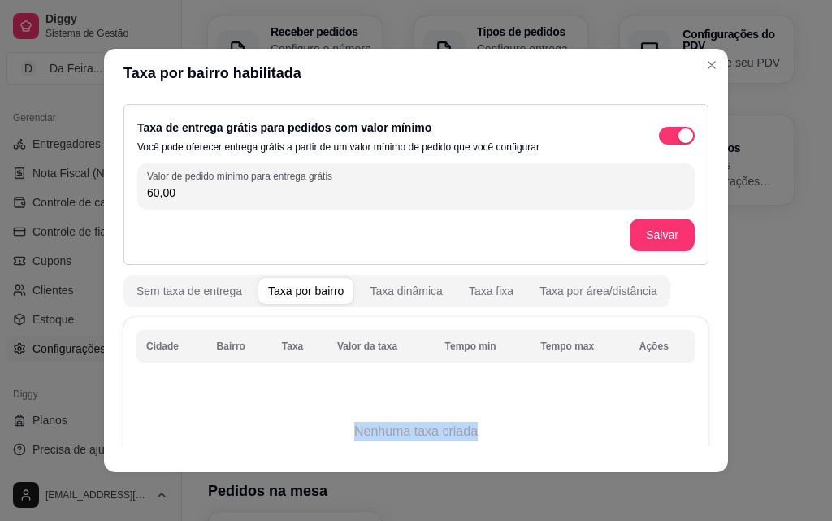
click at [577, 365] on table "Cidade Bairro Taxa Valor da taxa Tempo min Tempo max Ações Nenhuma taxa criada" at bounding box center [415, 413] width 559 height 166
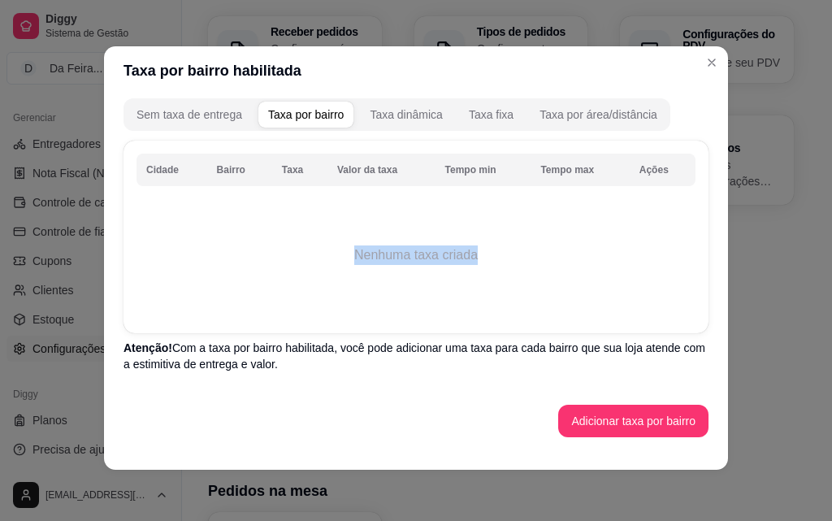
scroll to position [3, 0]
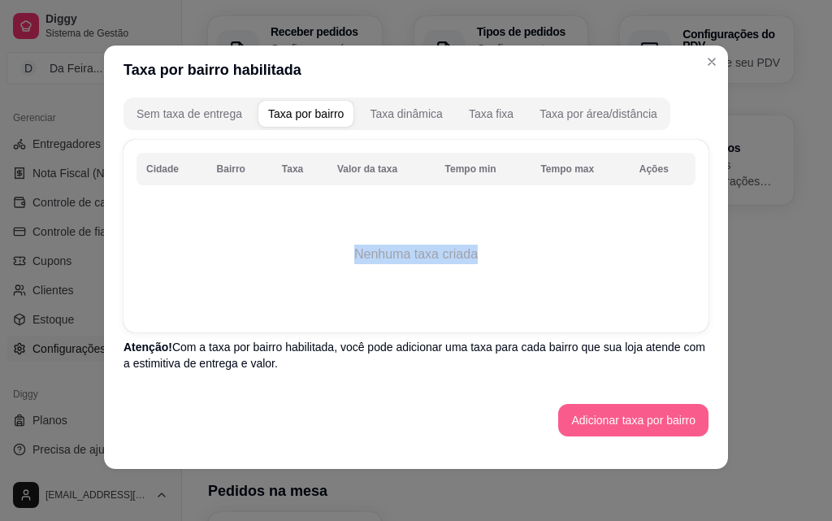
click at [650, 426] on button "Adicionar taxa por bairro" at bounding box center [633, 420] width 150 height 32
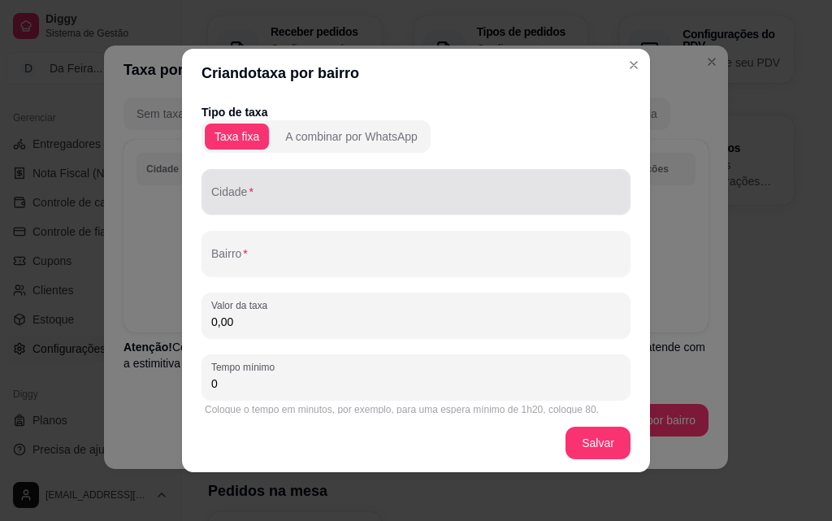
click at [296, 203] on input "Cidade" at bounding box center [415, 198] width 409 height 16
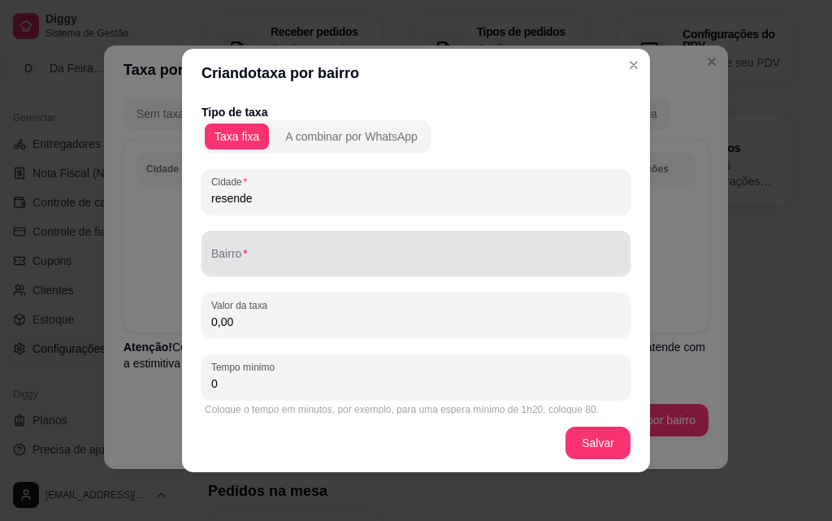
type input "resende"
click at [268, 244] on div at bounding box center [415, 253] width 409 height 32
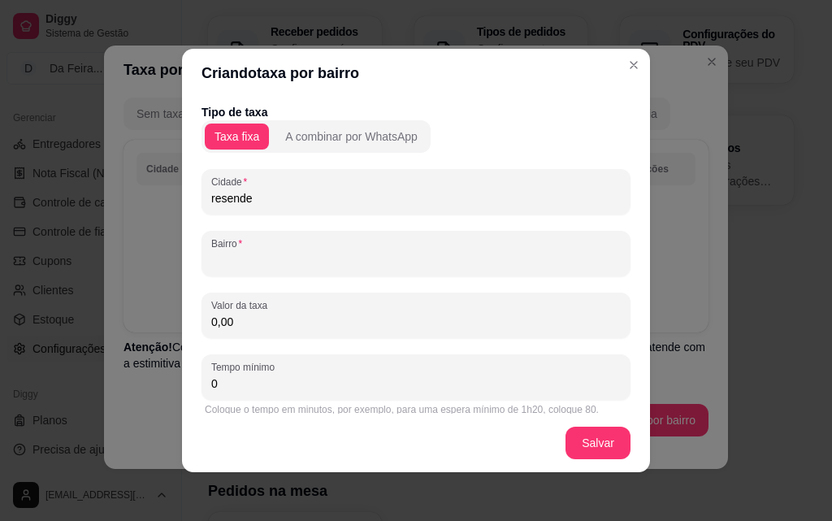
click at [256, 256] on input "Bairro" at bounding box center [415, 260] width 409 height 16
click at [231, 253] on input "Bairro" at bounding box center [415, 260] width 409 height 16
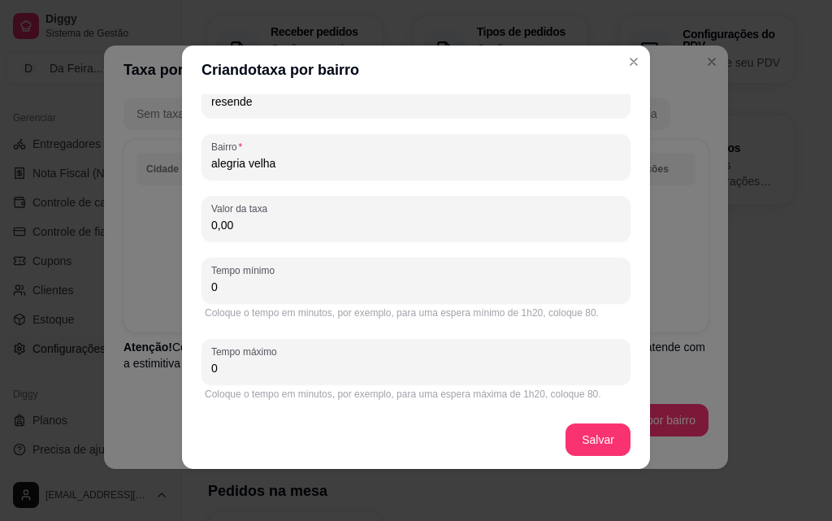
type input "alegria velha"
click at [264, 227] on input "0,00" at bounding box center [415, 225] width 409 height 16
type input "7,00"
click at [274, 280] on input "0" at bounding box center [415, 287] width 409 height 16
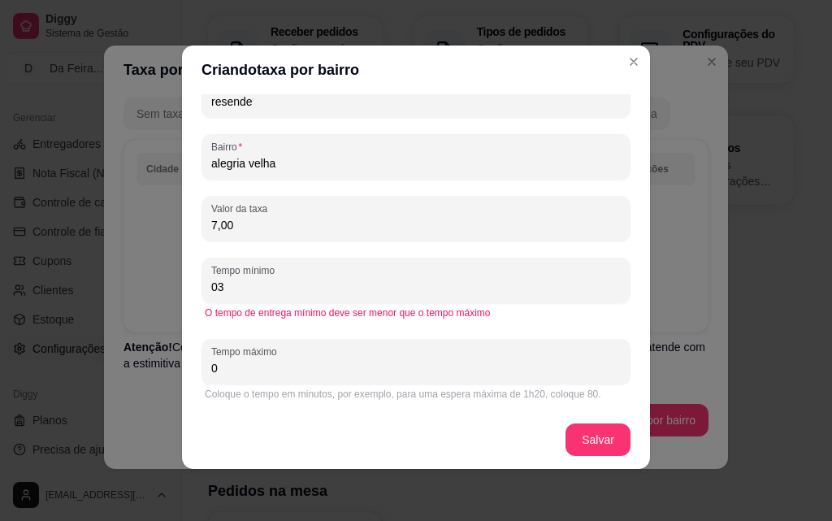
type input "0"
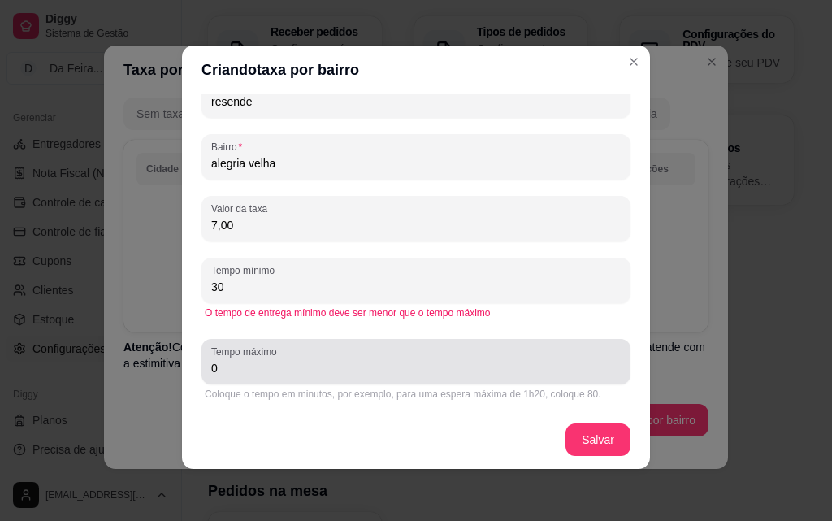
type input "30"
click at [275, 369] on input "0" at bounding box center [415, 368] width 409 height 16
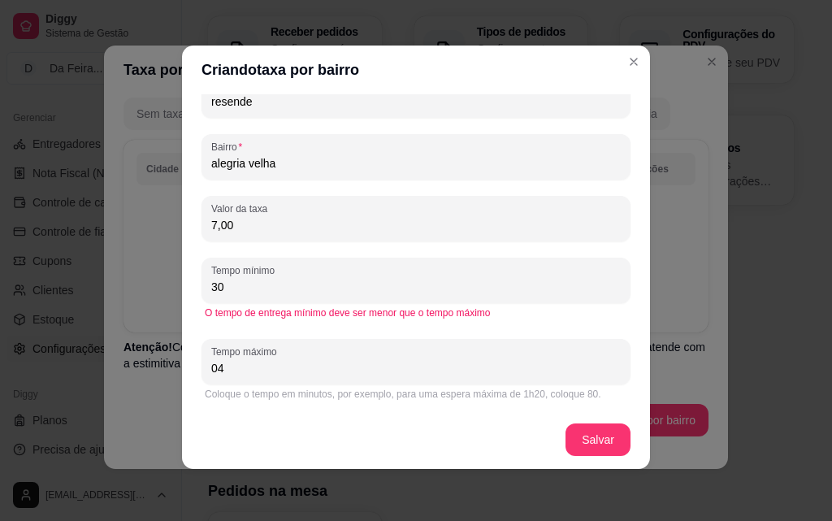
type input "0"
type input "40"
click at [278, 293] on input "30" at bounding box center [415, 287] width 409 height 16
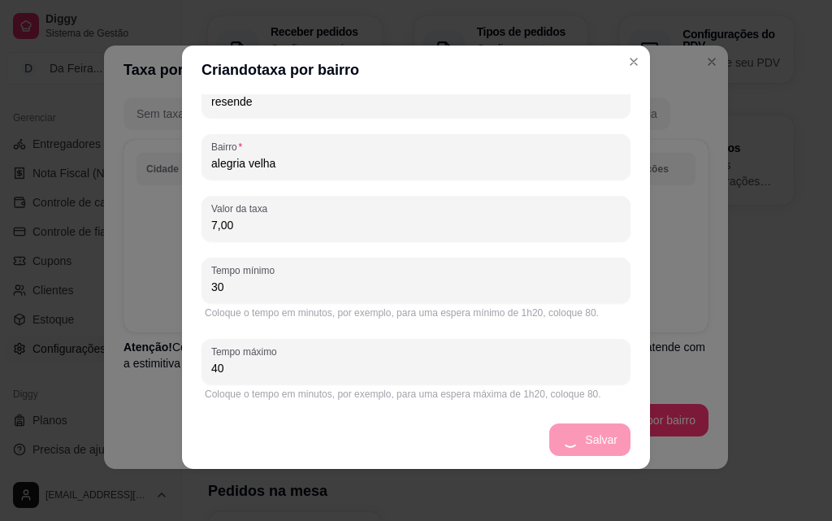
scroll to position [89, 0]
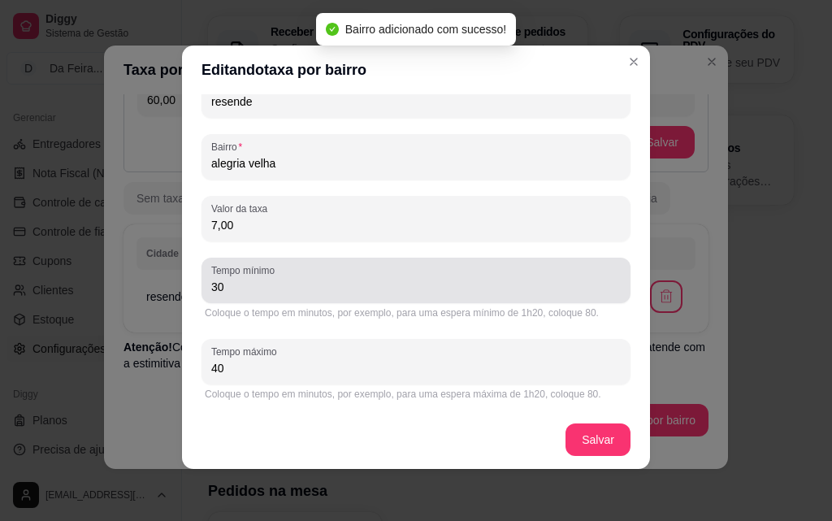
click at [211, 290] on input "30" at bounding box center [415, 287] width 409 height 16
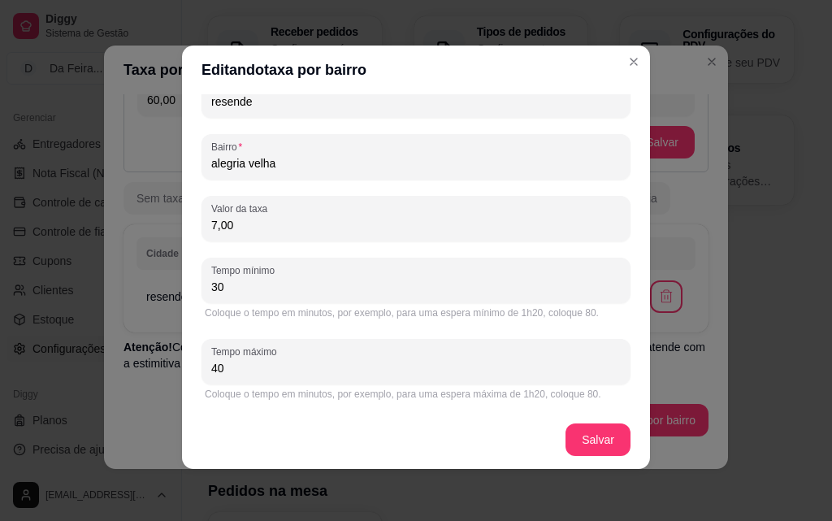
click at [231, 296] on div "Tempo mínimo 30" at bounding box center [415, 279] width 429 height 45
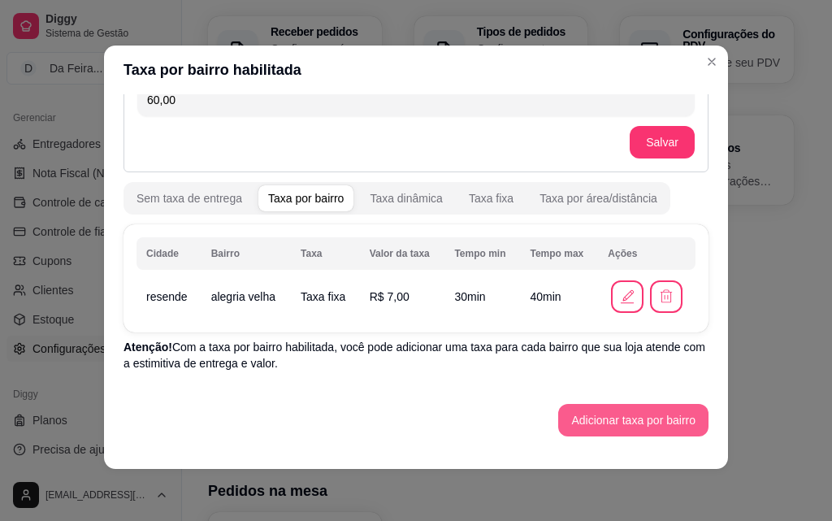
click at [569, 407] on button "Adicionar taxa por bairro" at bounding box center [633, 420] width 150 height 32
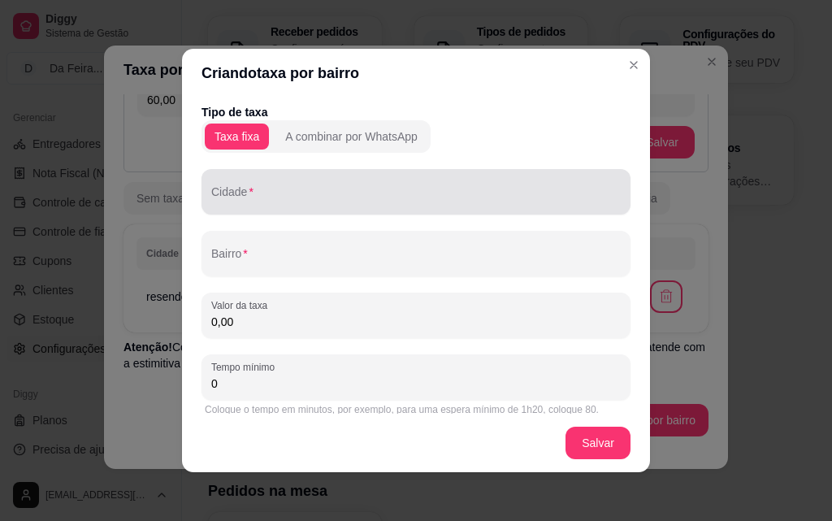
click at [266, 187] on div at bounding box center [415, 191] width 409 height 32
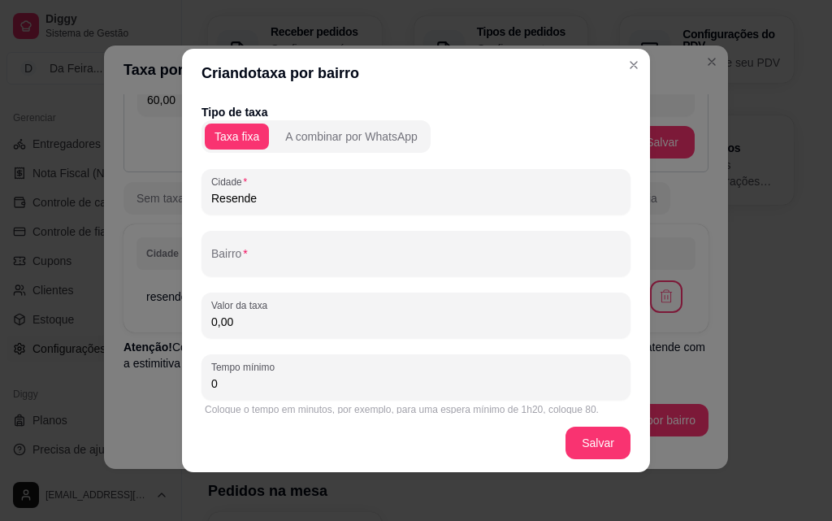
type input "Resende"
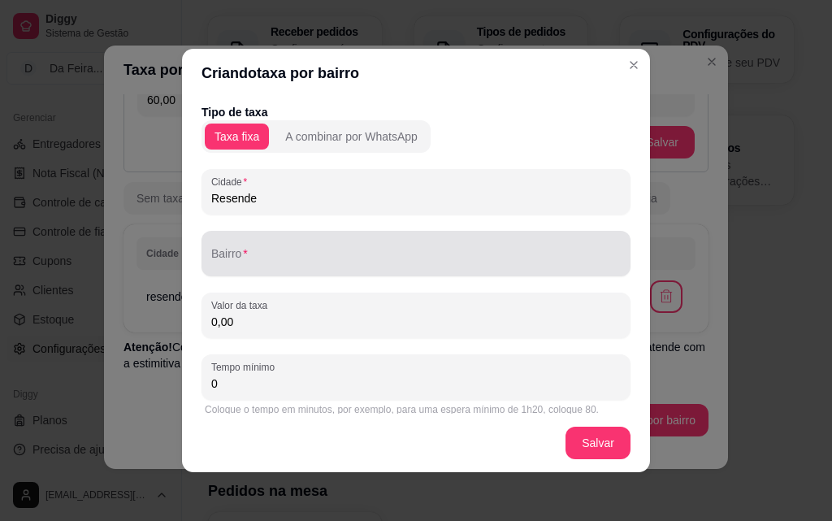
click at [225, 234] on div "Bairro" at bounding box center [415, 253] width 429 height 45
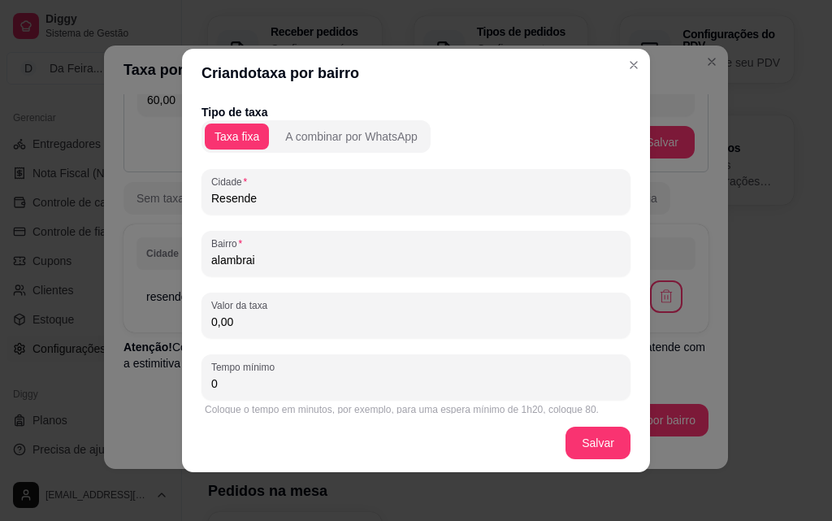
click at [258, 261] on input "alambrai" at bounding box center [415, 260] width 409 height 16
type input "alambari"
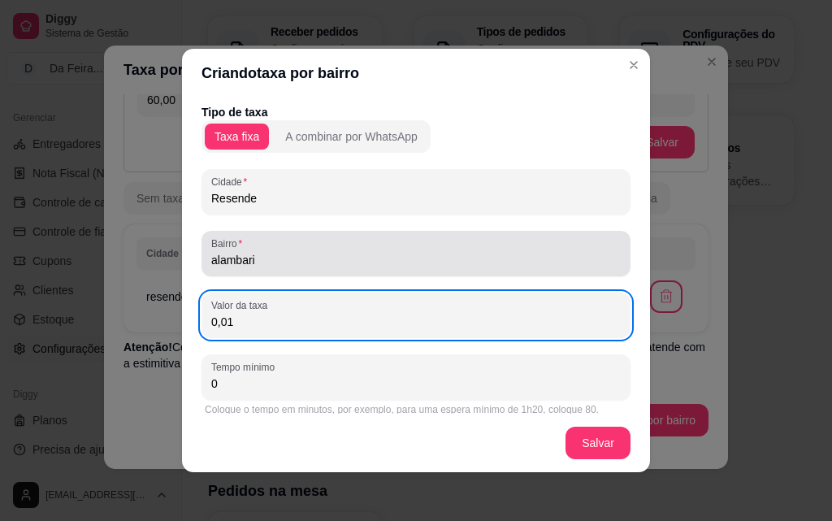
type input "0,17"
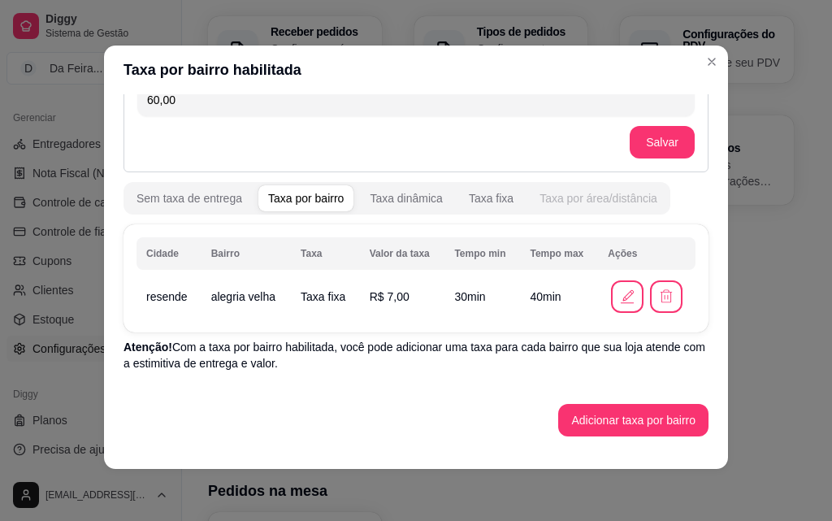
click at [606, 193] on div "Taxa por área/distância" at bounding box center [598, 198] width 118 height 16
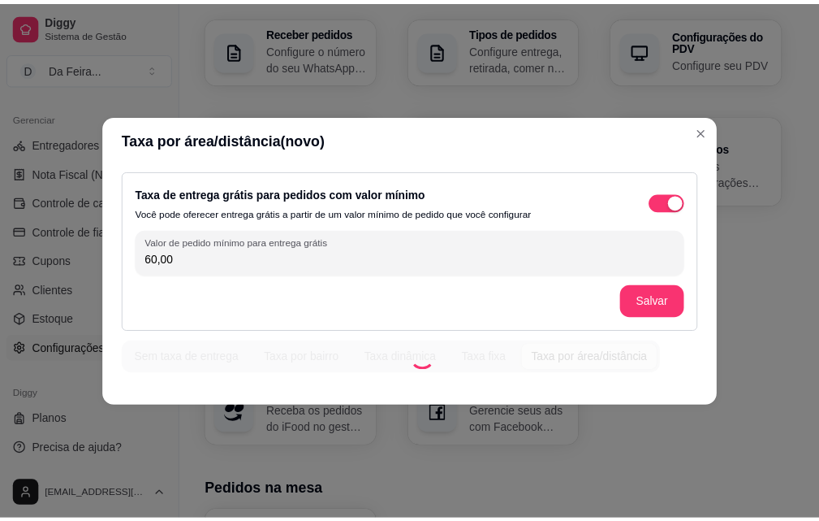
scroll to position [0, 0]
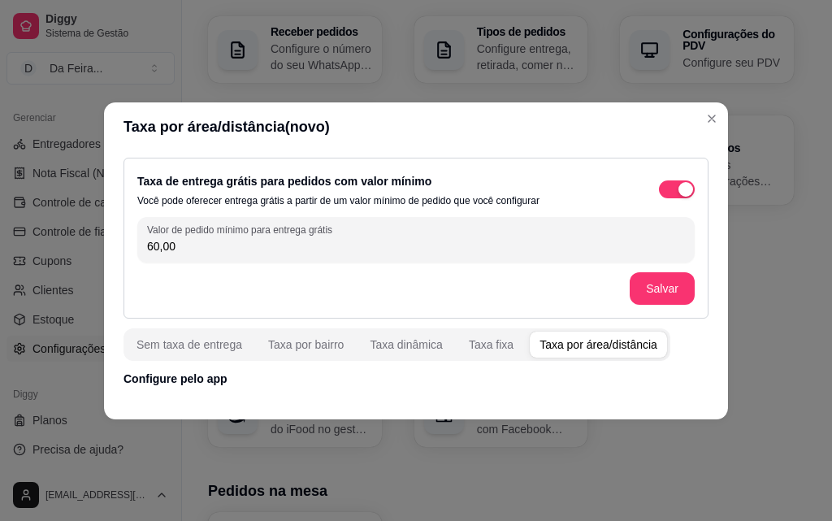
click at [236, 376] on p "Configure pelo app" at bounding box center [415, 378] width 585 height 16
click at [673, 284] on button "Salvar" at bounding box center [661, 288] width 65 height 32
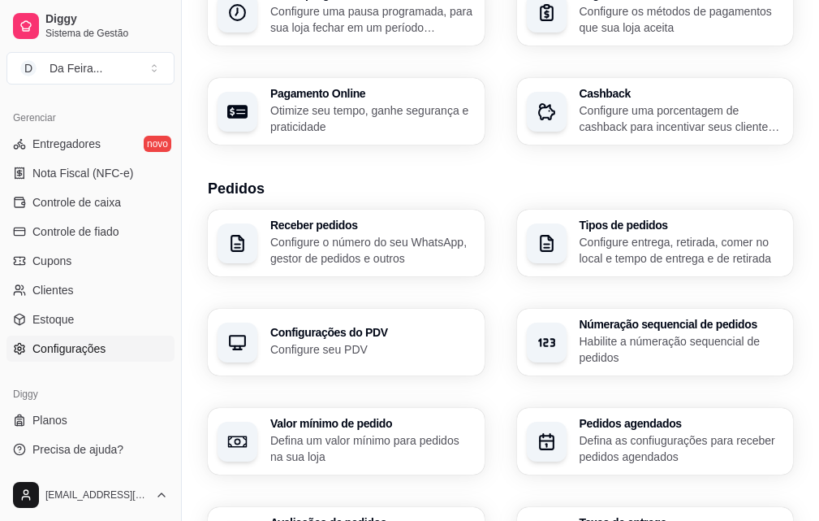
scroll to position [352, 0]
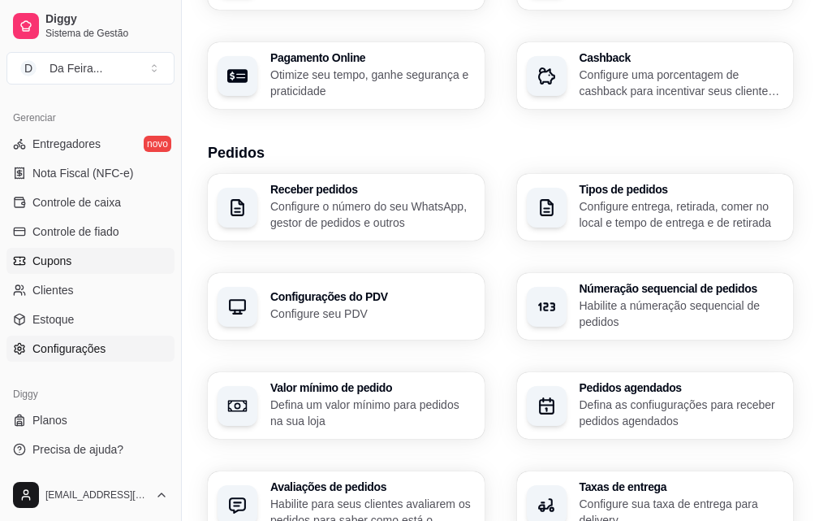
click at [59, 254] on span "Cupons" at bounding box center [51, 261] width 39 height 16
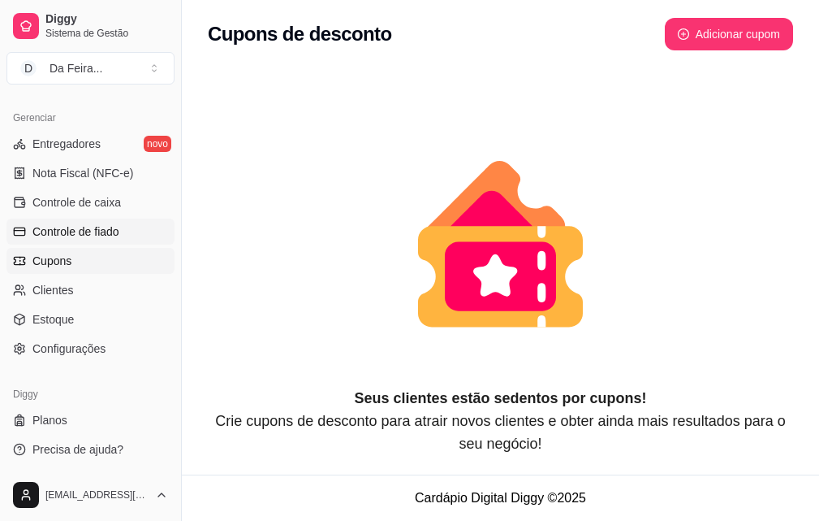
scroll to position [323, 0]
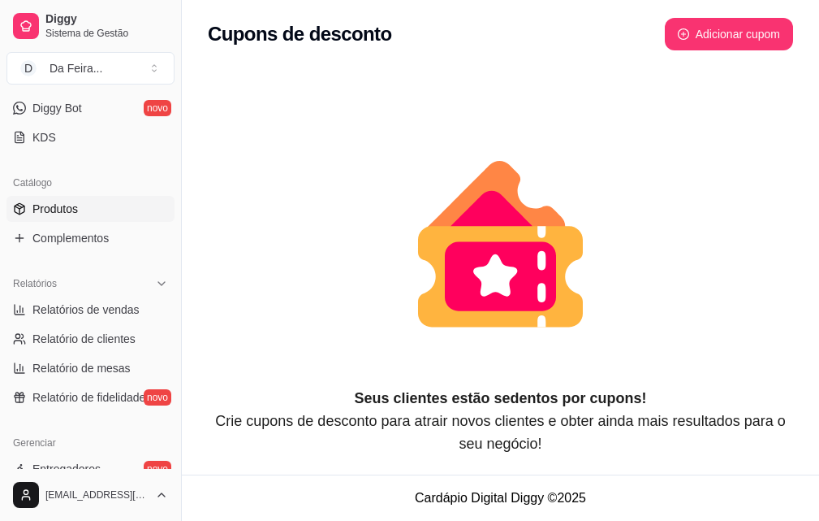
click at [69, 210] on span "Produtos" at bounding box center [54, 209] width 45 height 16
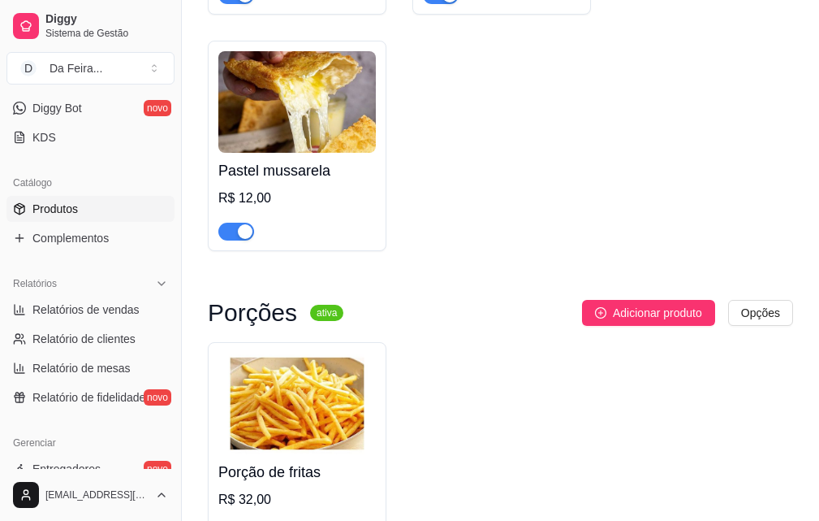
scroll to position [887, 0]
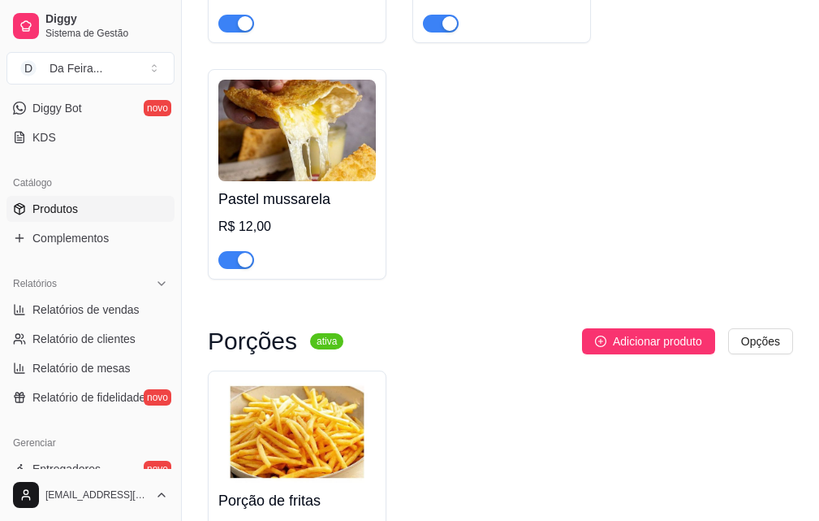
click at [158, 165] on div "Catálogo Produtos Complementos" at bounding box center [90, 210] width 181 height 94
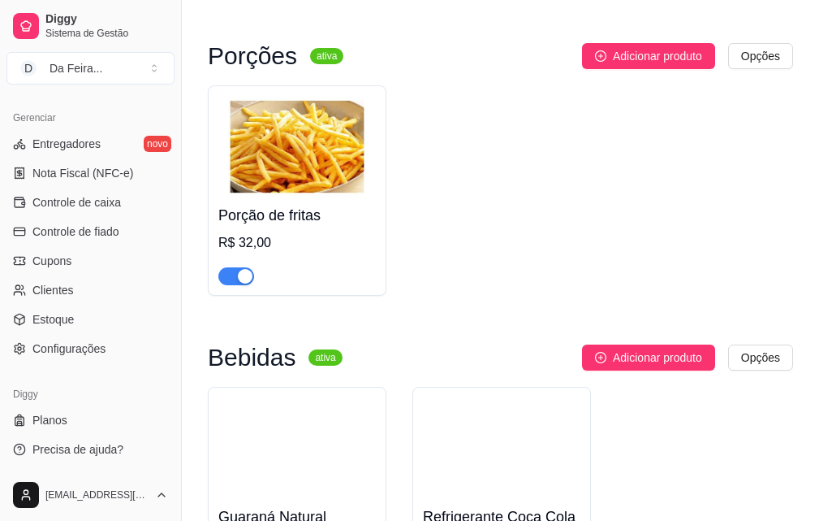
scroll to position [1212, 0]
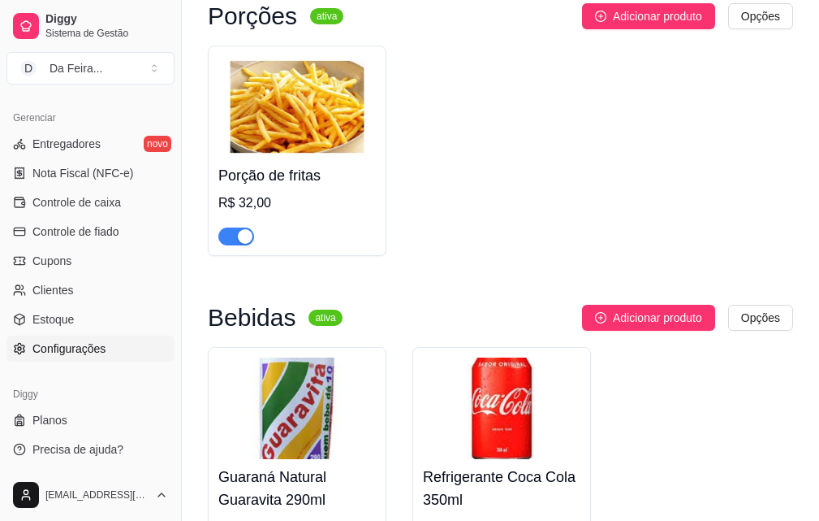
click at [74, 350] on span "Configurações" at bounding box center [68, 348] width 73 height 16
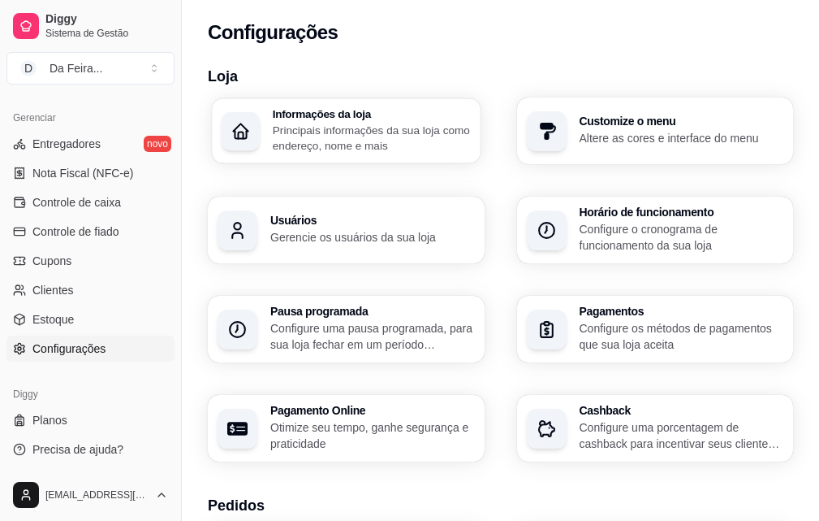
click at [303, 138] on p "Principais informações da sua loja como endereço, nome e mais" at bounding box center [372, 138] width 198 height 32
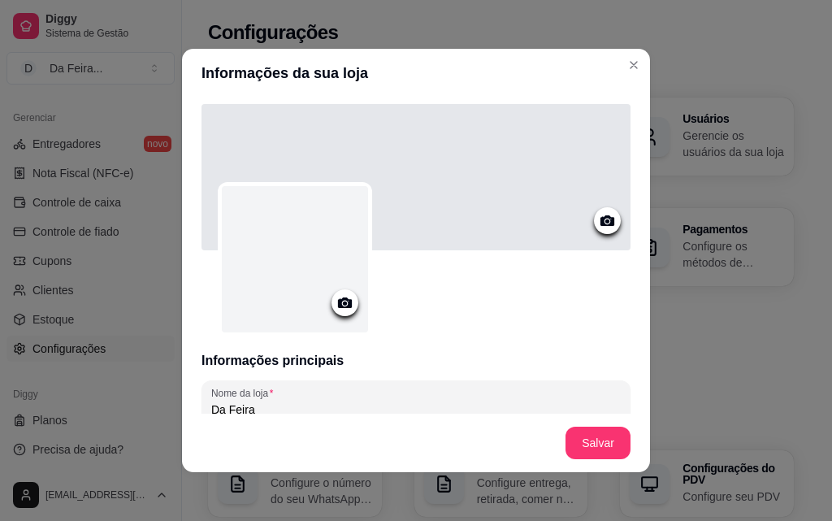
click at [338, 306] on icon at bounding box center [345, 302] width 14 height 11
click at [343, 305] on icon at bounding box center [345, 302] width 14 height 11
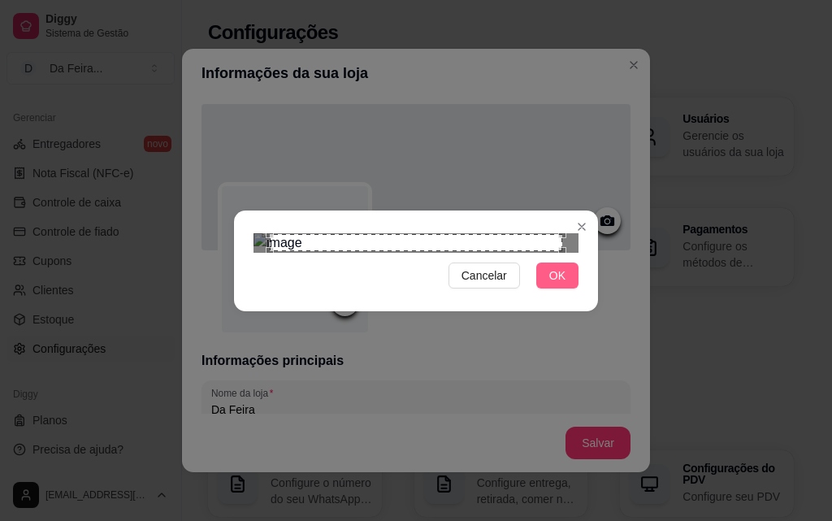
click at [558, 284] on span "OK" at bounding box center [557, 275] width 16 height 18
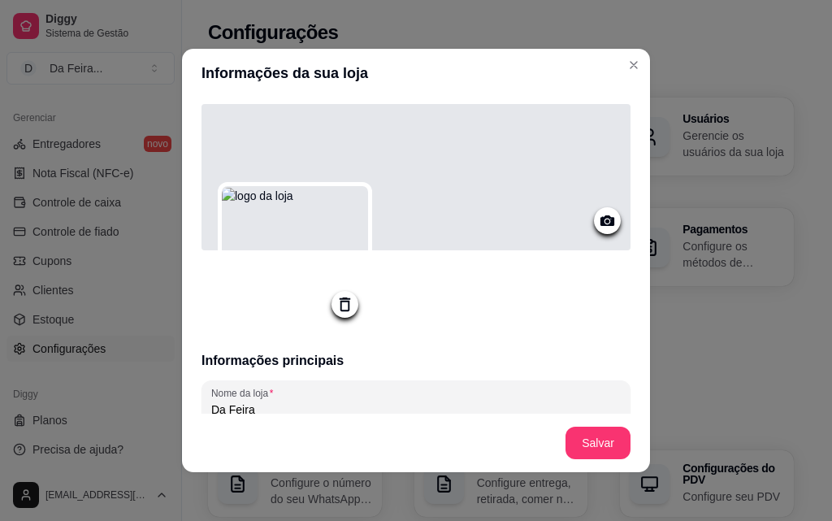
click at [598, 216] on icon at bounding box center [607, 220] width 19 height 19
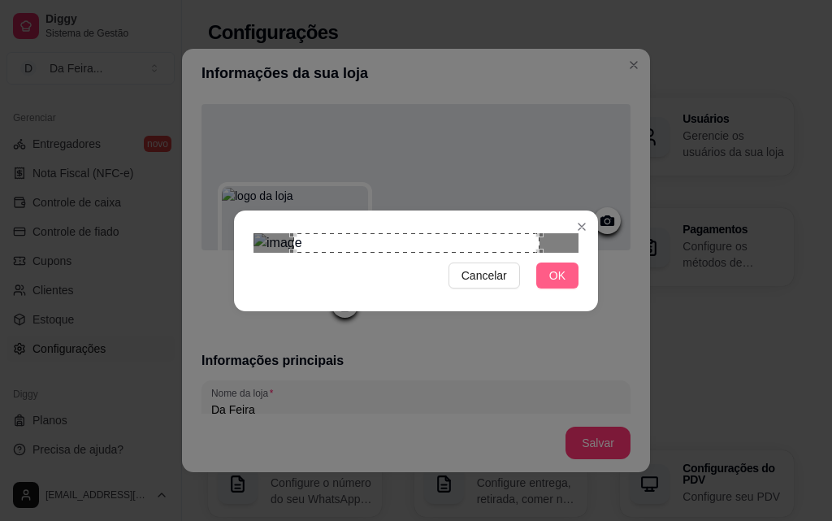
click at [549, 288] on button "OK" at bounding box center [557, 275] width 42 height 26
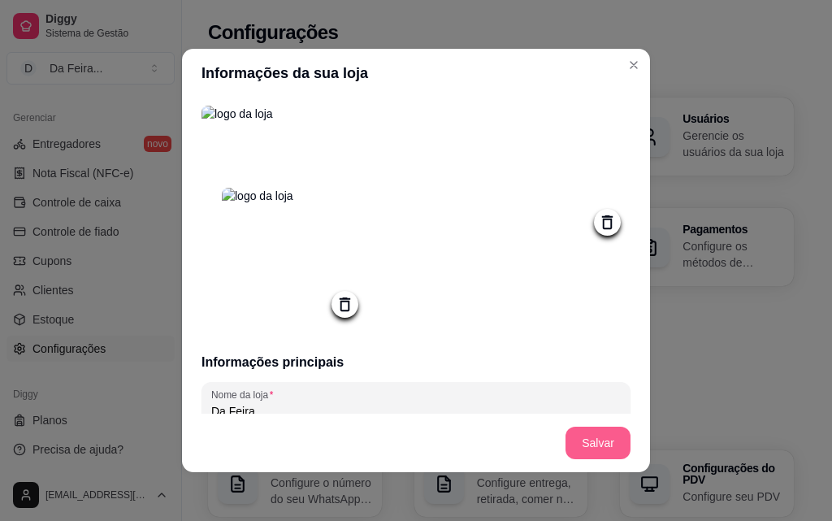
click at [594, 435] on button "Salvar" at bounding box center [597, 442] width 65 height 32
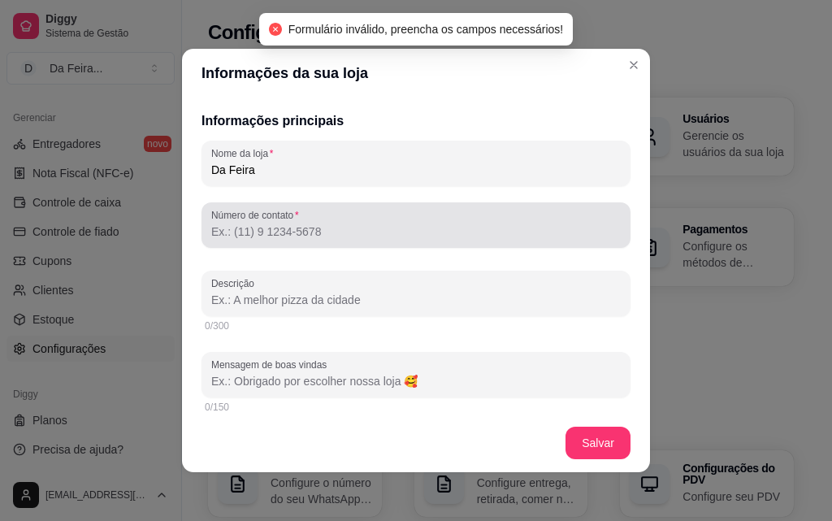
scroll to position [244, 0]
click at [322, 237] on input "Número de contato" at bounding box center [415, 229] width 409 height 16
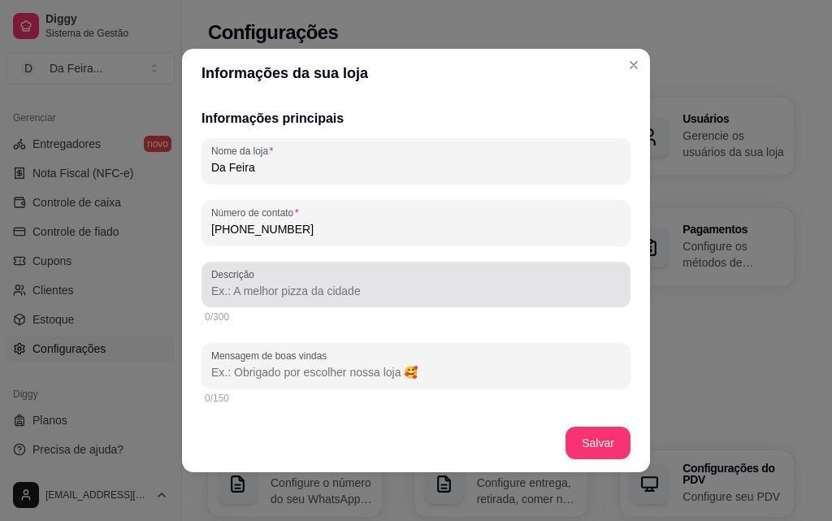
type input "[PHONE_NUMBER]"
click at [361, 293] on input "Descrição" at bounding box center [415, 291] width 409 height 16
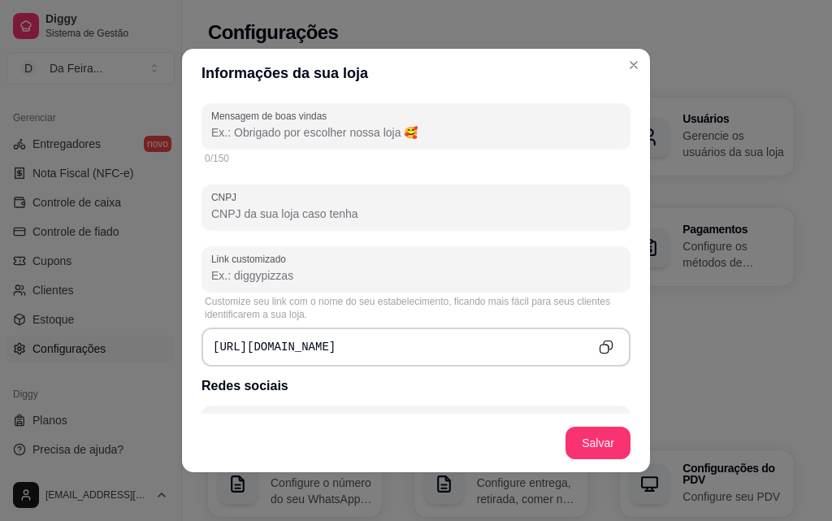
scroll to position [487, 0]
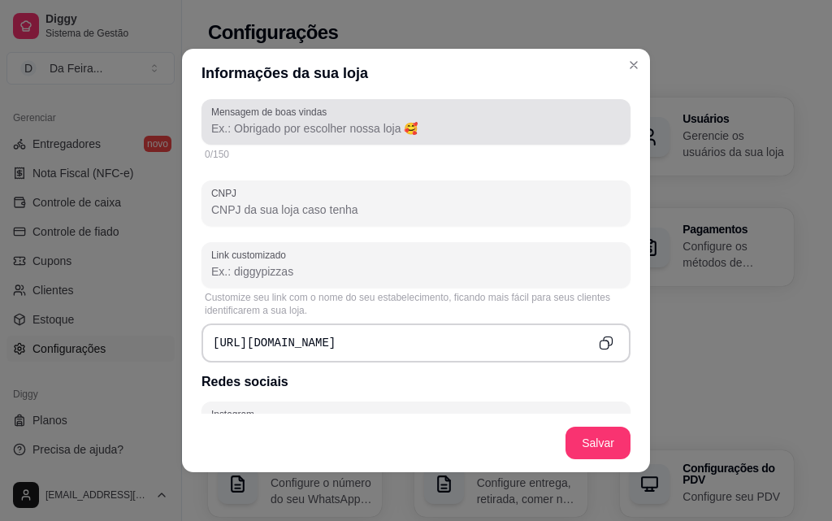
type input "a melhor lanchonete da região"
click at [441, 135] on input "Mensagem de boas vindas" at bounding box center [415, 128] width 409 height 16
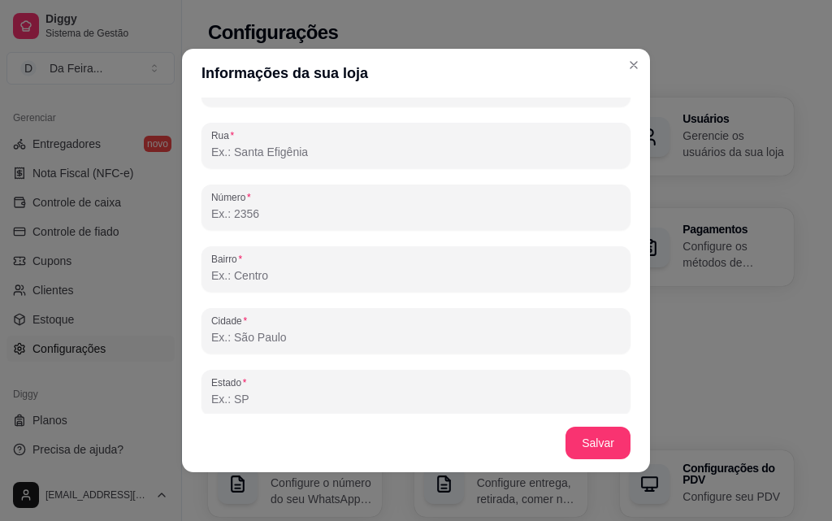
scroll to position [974, 0]
type input "obrigado pela escolha na nossa loja"
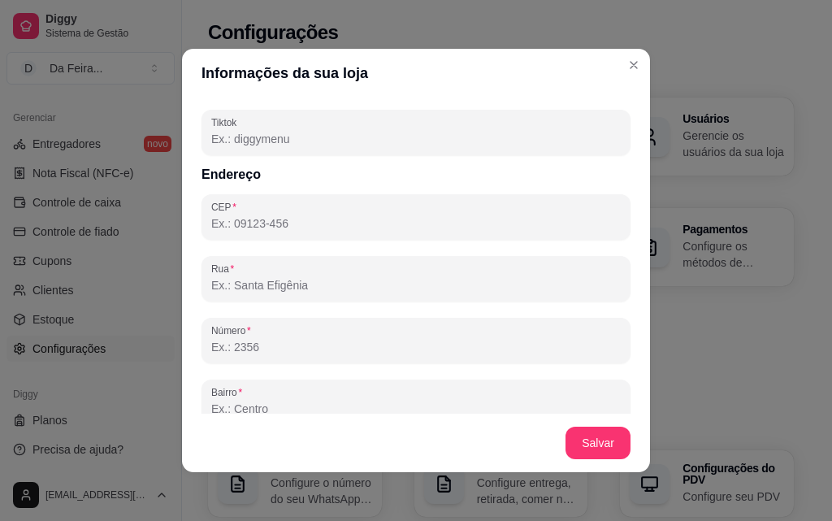
scroll to position [812, 0]
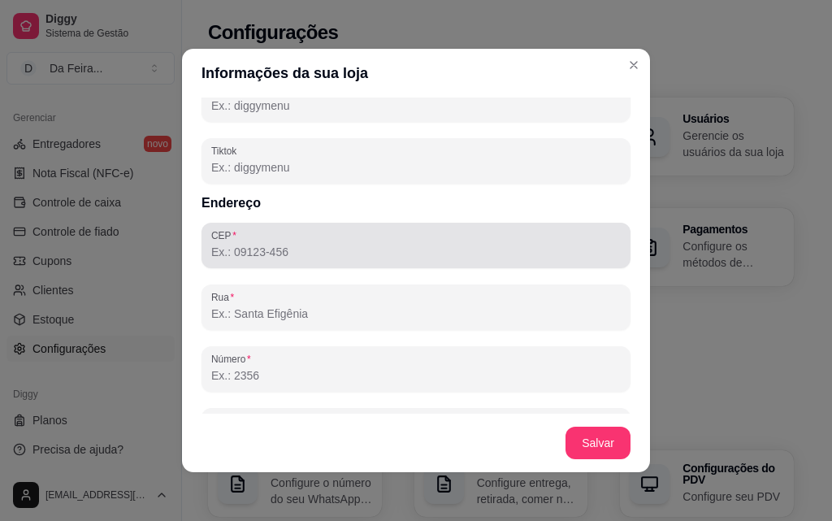
click at [263, 261] on div at bounding box center [415, 245] width 409 height 32
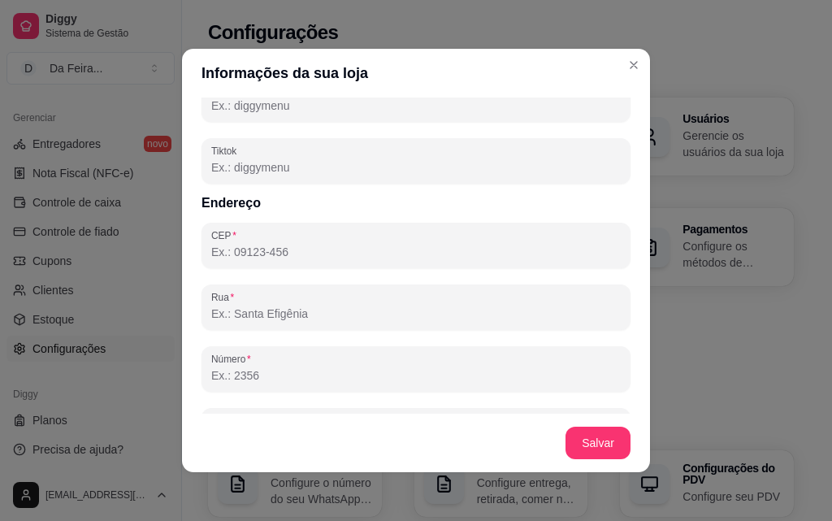
click at [254, 239] on div at bounding box center [415, 245] width 409 height 32
paste input "27521-625"
type input "27521-625"
type input "Avenida A"
type input "Residências do Vale"
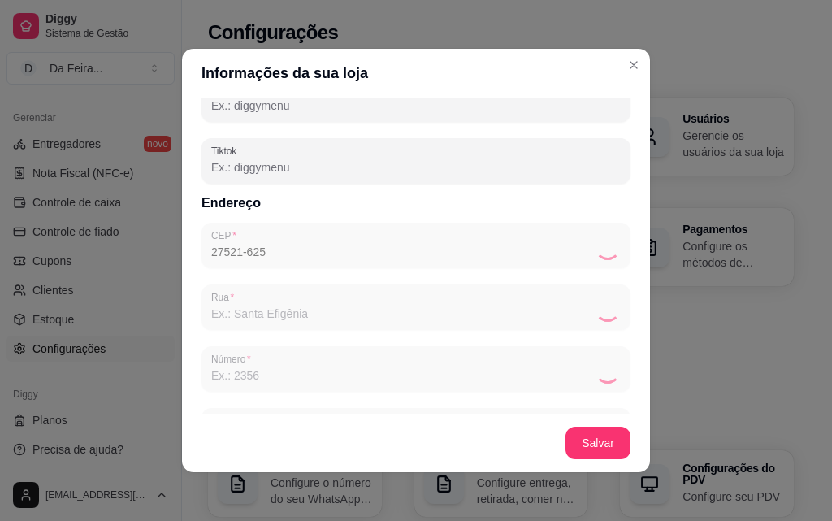
type input "Resende"
type input "RJ"
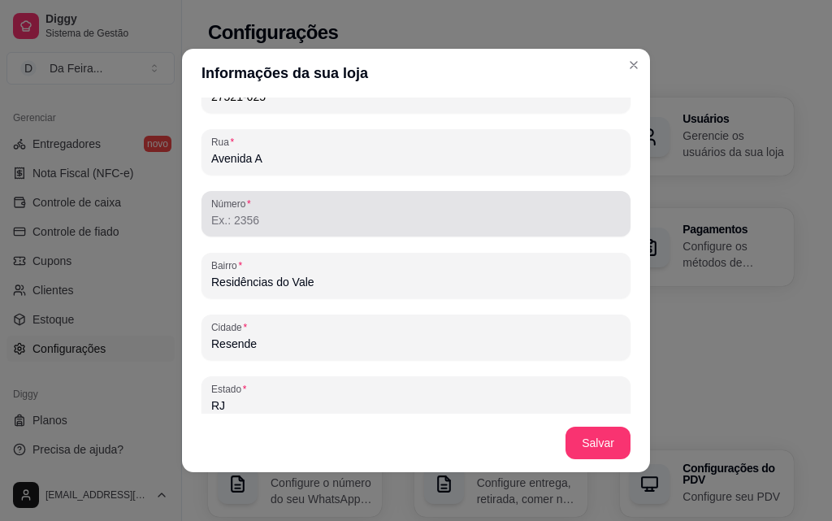
scroll to position [974, 0]
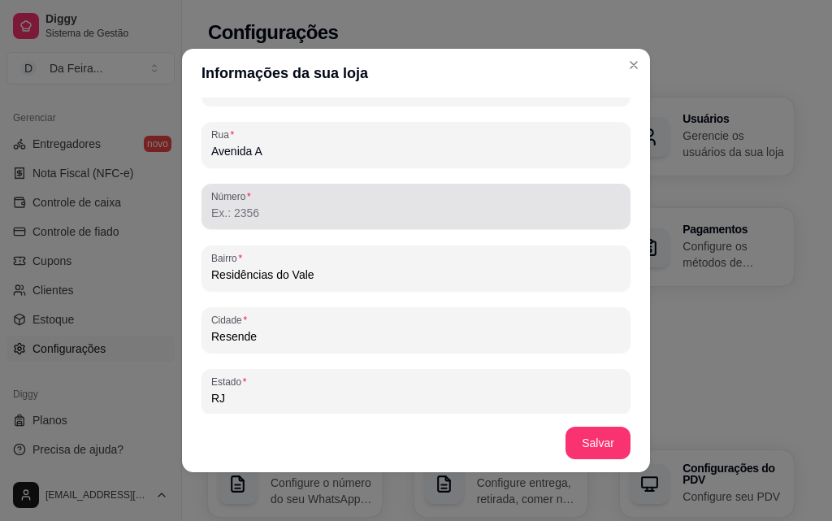
click at [237, 215] on input "Número" at bounding box center [415, 213] width 409 height 16
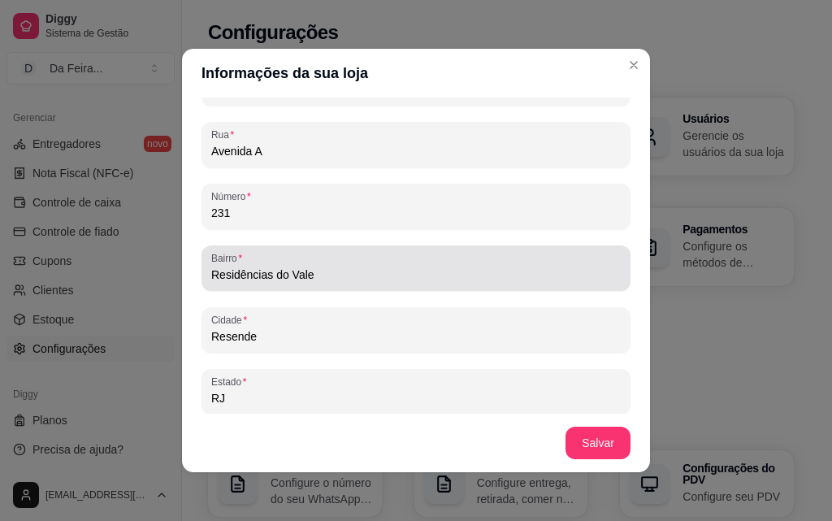
type input "231"
click at [322, 284] on div "Residências do Vale" at bounding box center [415, 268] width 409 height 32
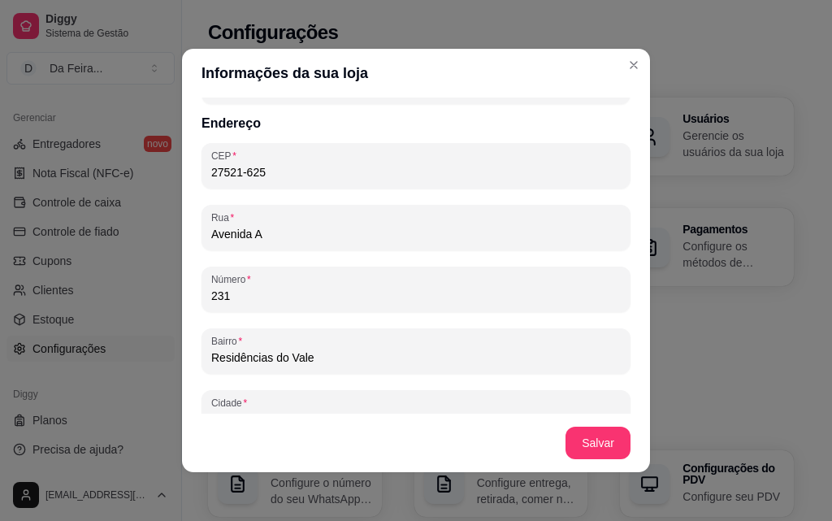
scroll to position [893, 0]
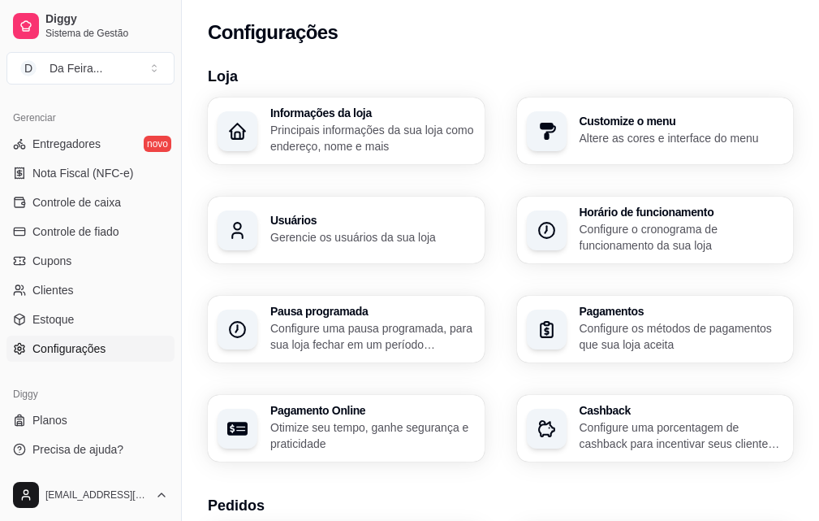
click at [297, 131] on p "Principais informações da sua loja como endereço, nome e mais" at bounding box center [372, 138] width 205 height 32
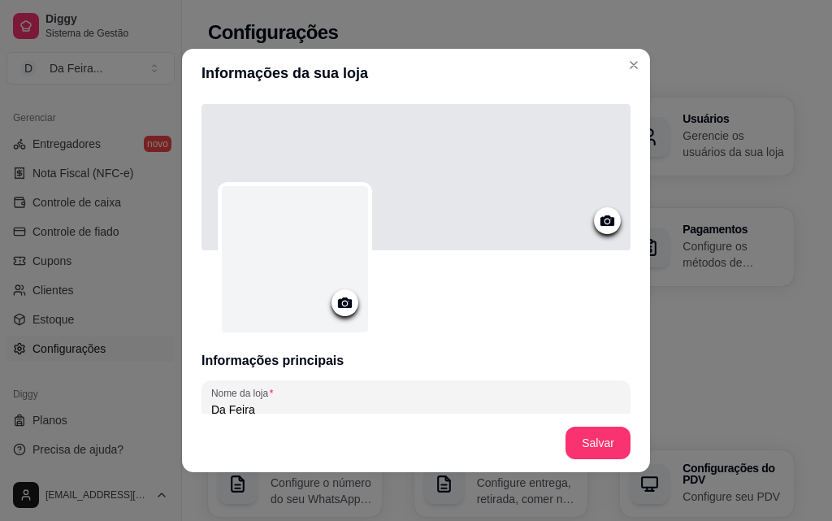
click at [324, 294] on div at bounding box center [295, 259] width 146 height 146
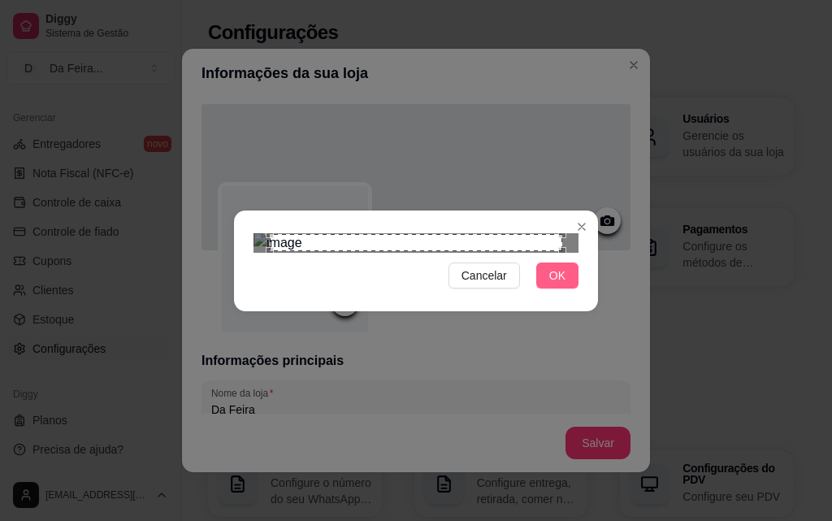
click at [563, 284] on span "OK" at bounding box center [557, 275] width 16 height 18
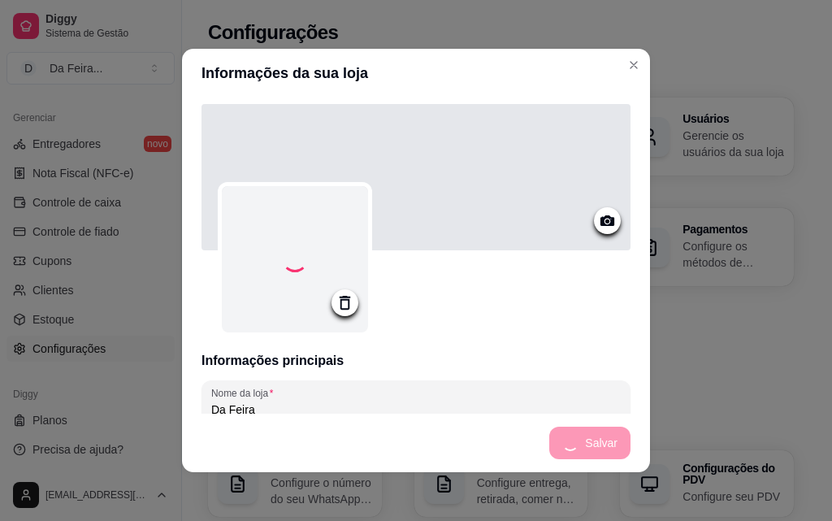
click at [468, 201] on div at bounding box center [415, 177] width 429 height 146
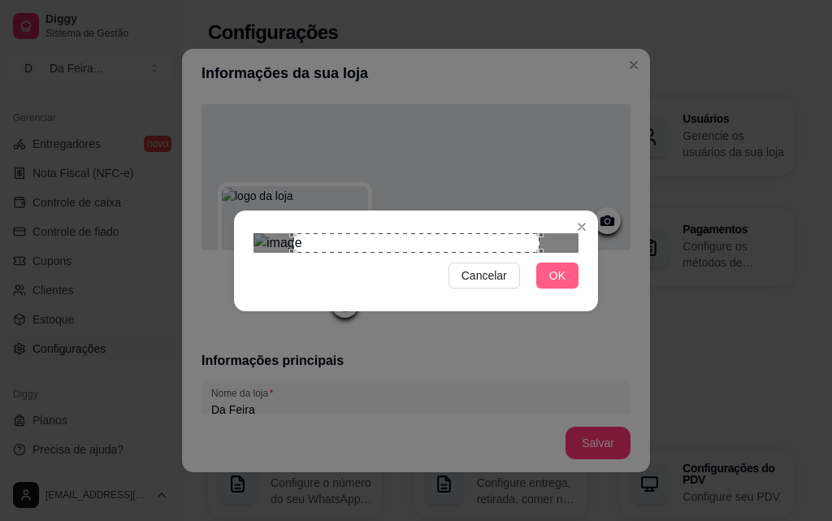
click at [542, 288] on button "OK" at bounding box center [557, 275] width 42 height 26
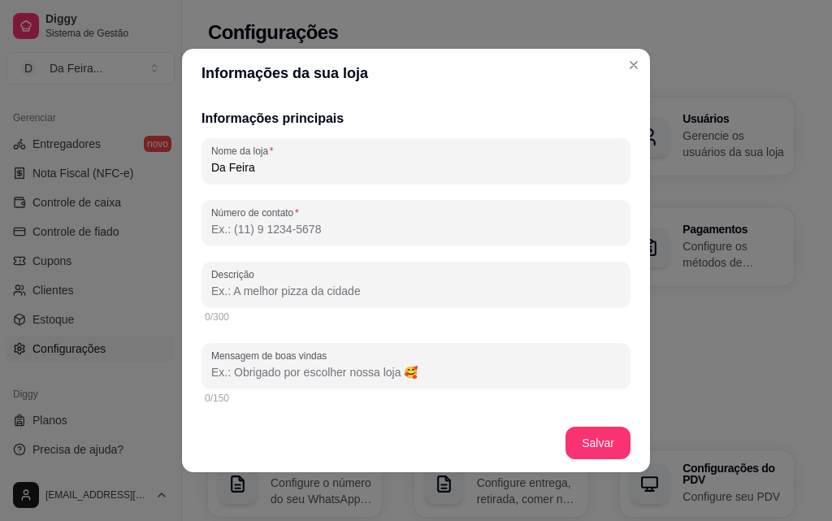
scroll to position [325, 0]
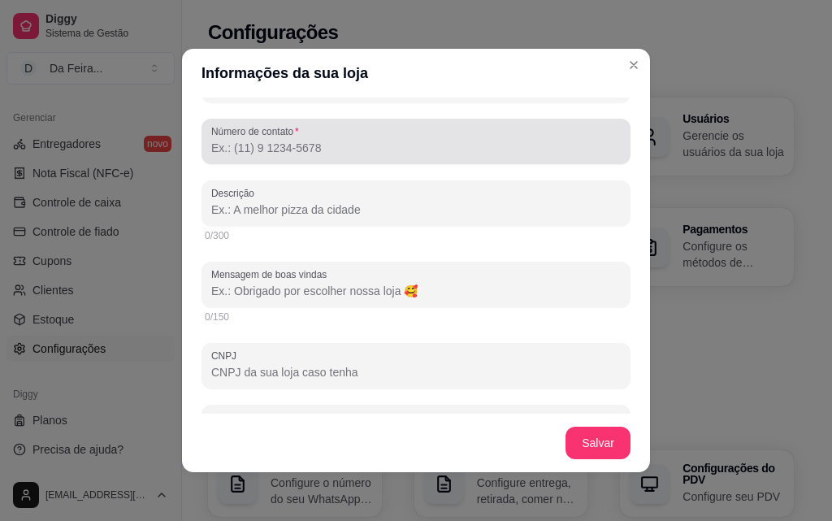
click at [311, 162] on div "Número de contato" at bounding box center [415, 141] width 429 height 45
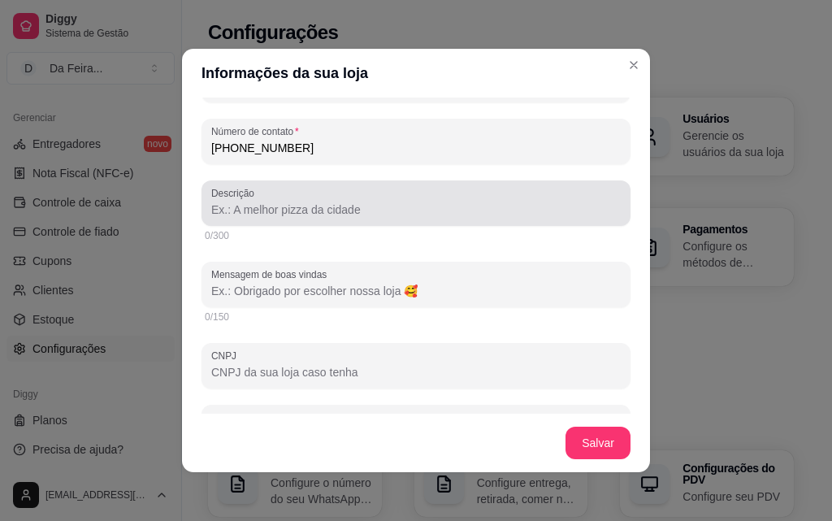
type input "[PHONE_NUMBER]"
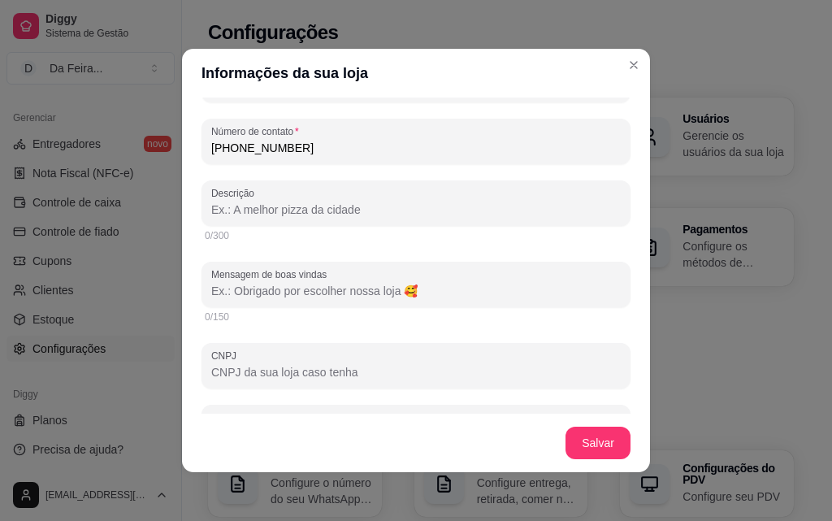
click at [339, 217] on input "Descrição" at bounding box center [415, 209] width 409 height 16
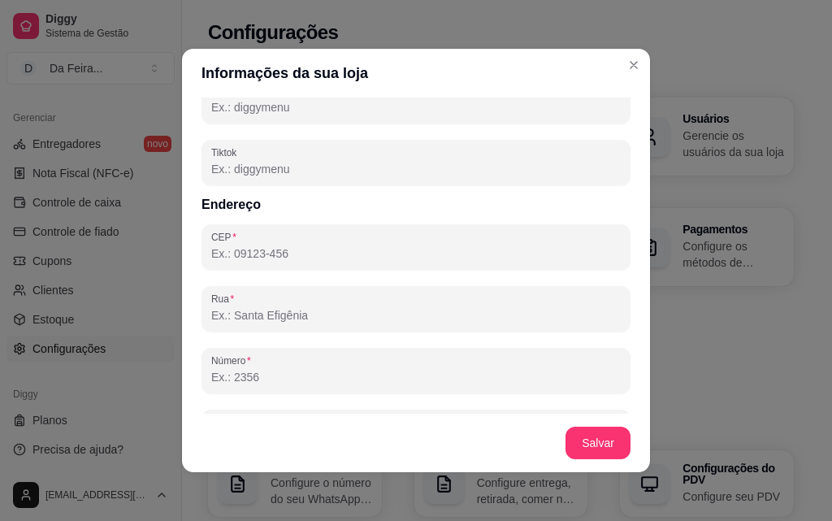
scroll to position [812, 0]
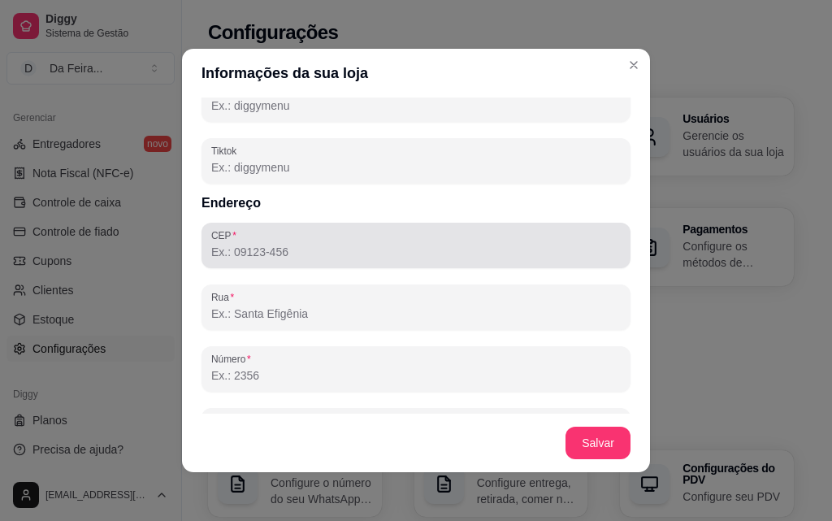
type input "a melhor"
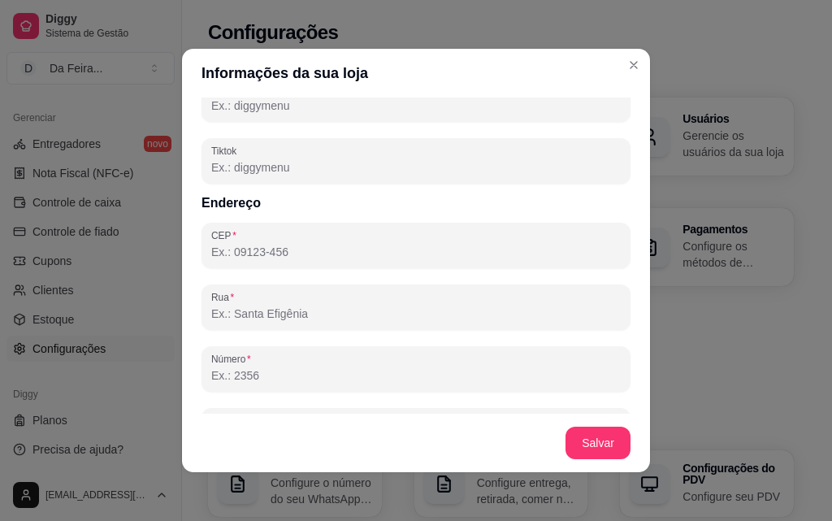
click at [297, 253] on input "CEP" at bounding box center [415, 252] width 409 height 16
paste input "27521-625"
type input "27521-625"
type input "Avenida A"
type input "Residências do Vale"
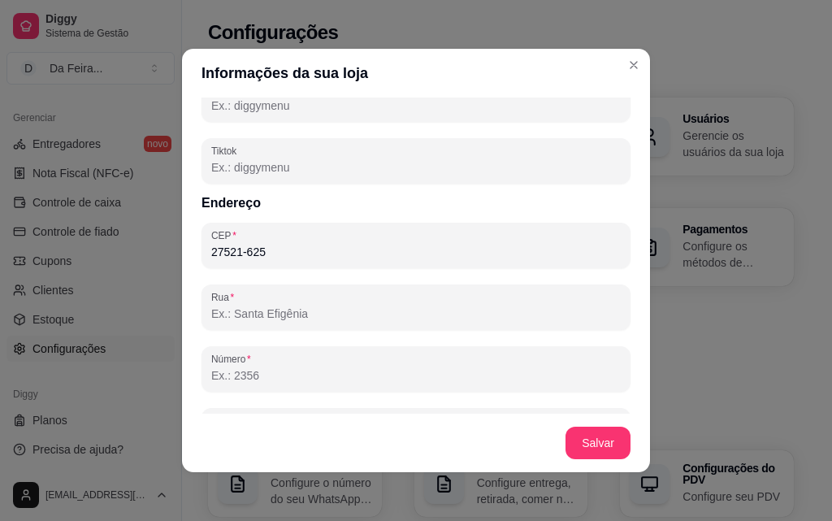
type input "Resende"
type input "RJ"
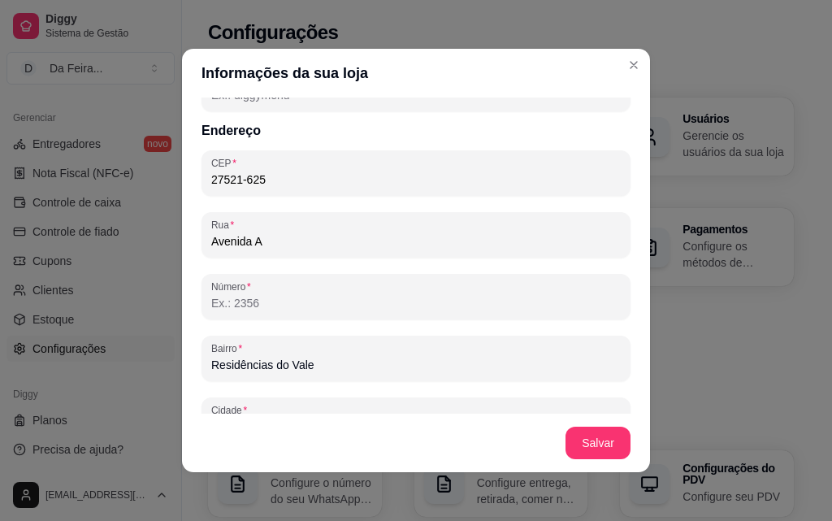
scroll to position [974, 0]
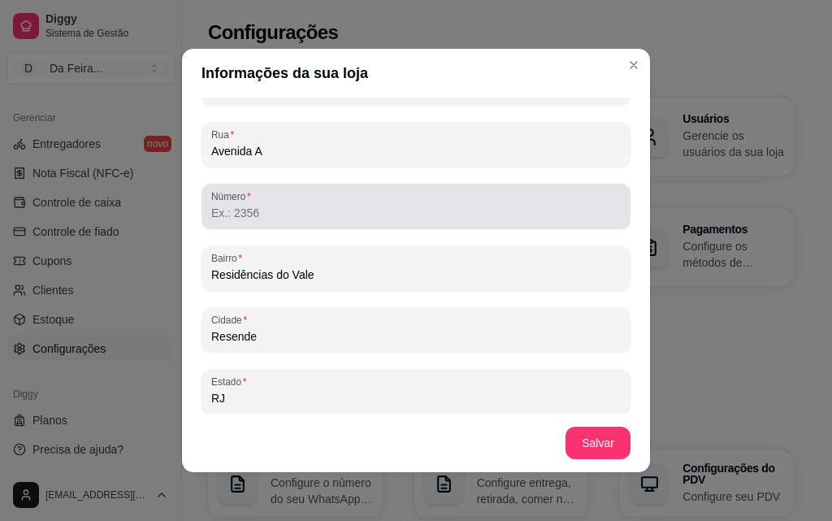
click at [248, 214] on input "Número" at bounding box center [415, 213] width 409 height 16
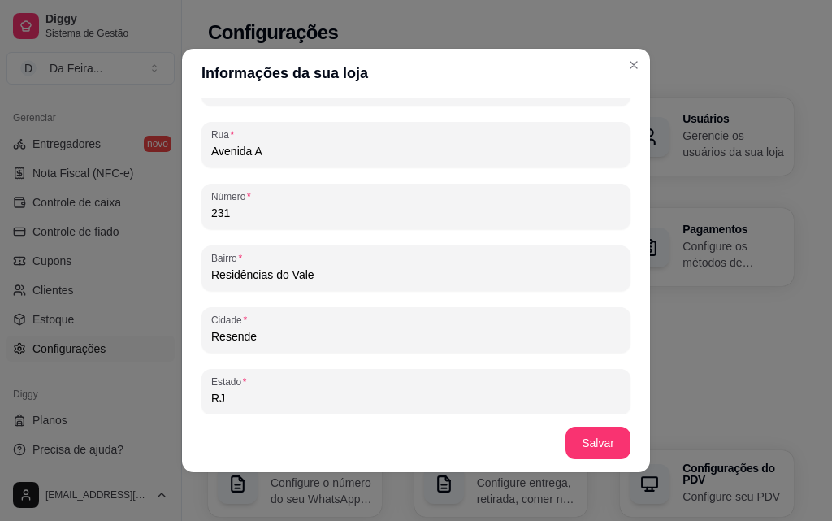
type input "231"
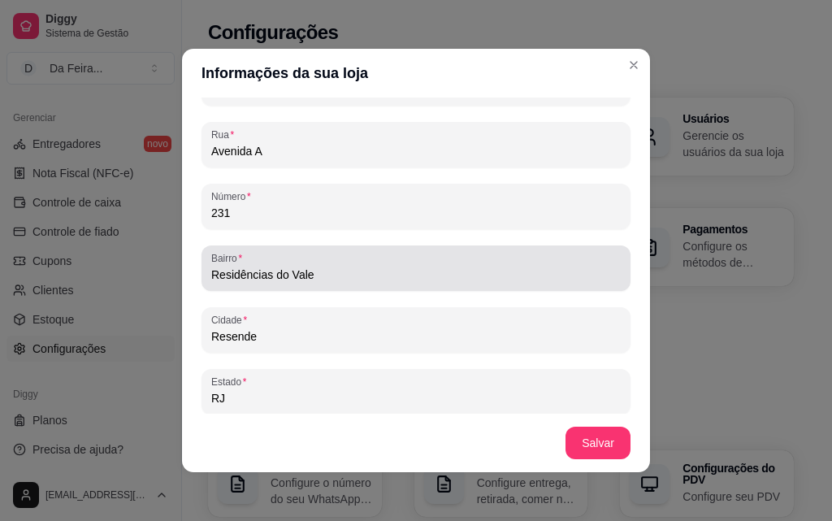
click at [309, 287] on div "Bairro Residências do Vale" at bounding box center [415, 267] width 429 height 45
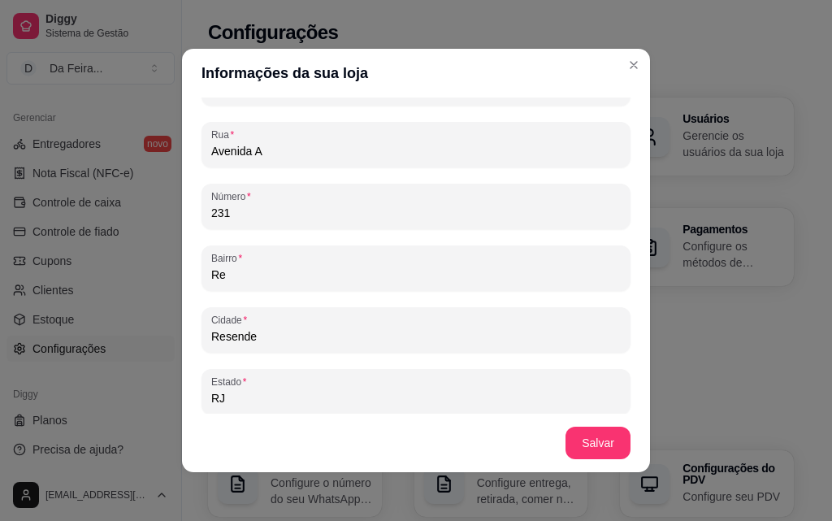
type input "R"
click at [265, 278] on input "Bairro" at bounding box center [415, 274] width 409 height 16
paste input "Jardim Aliança II"
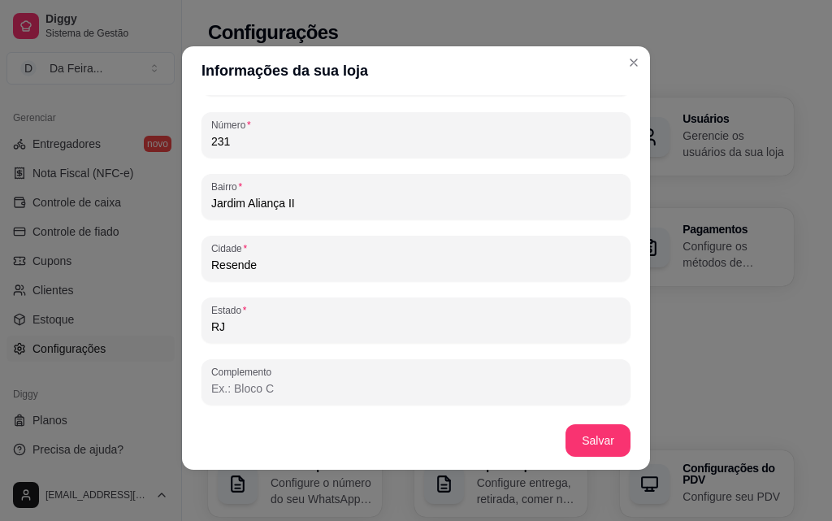
scroll to position [3, 0]
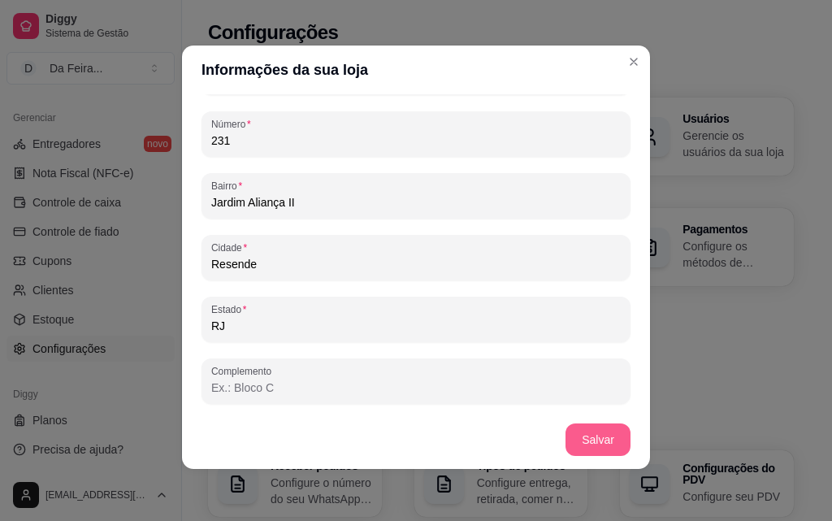
type input "Jardim Aliança II"
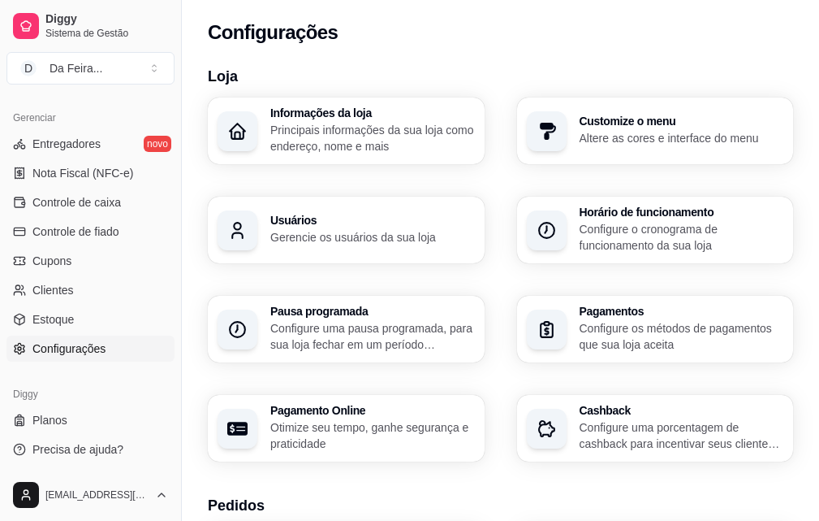
click at [580, 142] on p "Altere as cores e interface do menu" at bounding box center [682, 138] width 205 height 16
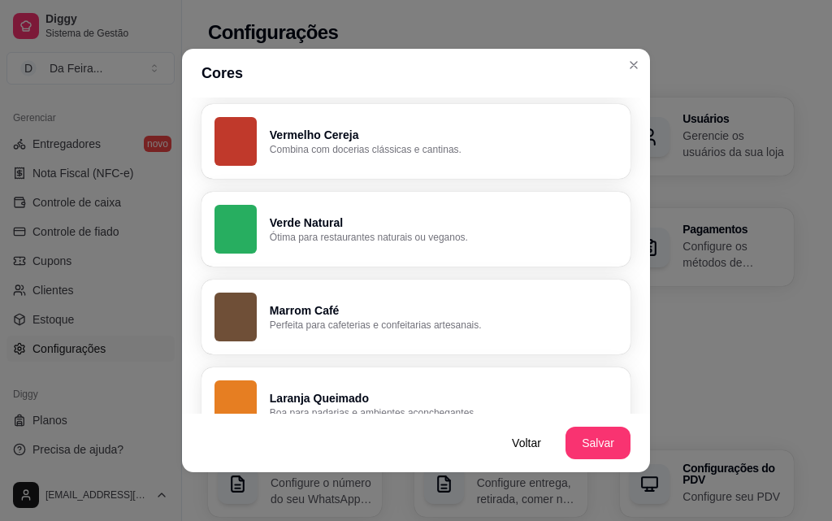
scroll to position [81, 0]
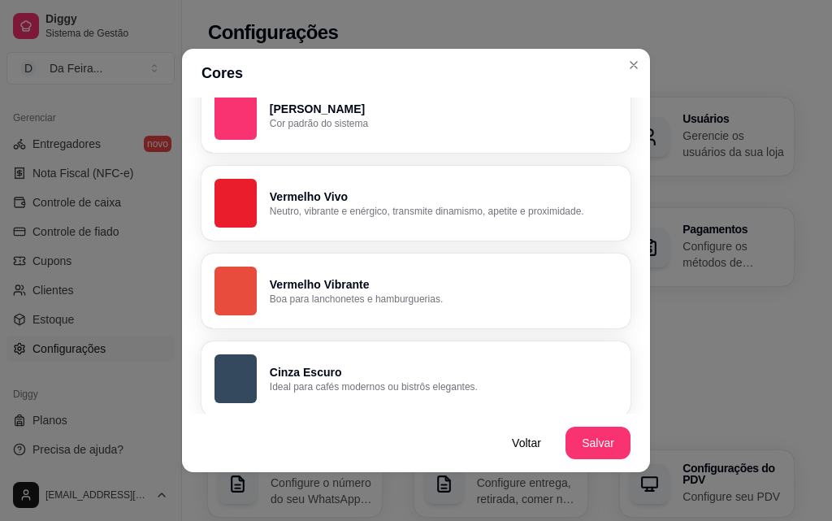
click at [218, 196] on div "button" at bounding box center [235, 203] width 42 height 49
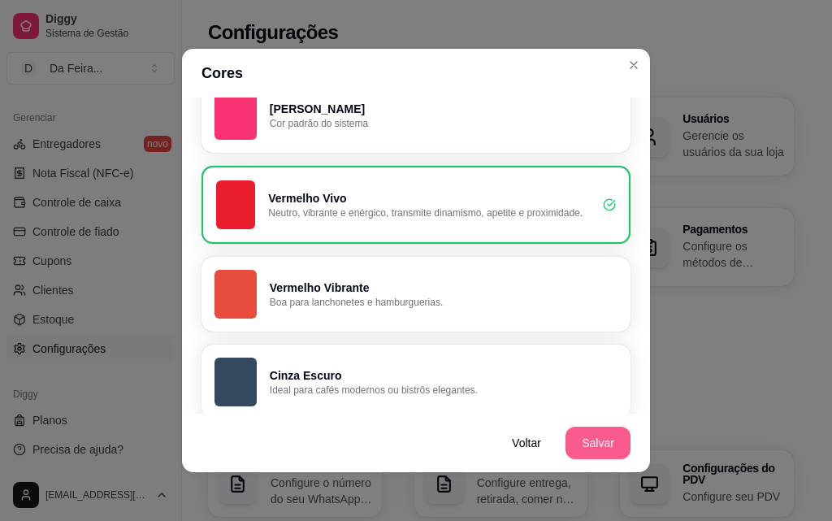
click at [604, 438] on button "Salvar" at bounding box center [597, 442] width 65 height 32
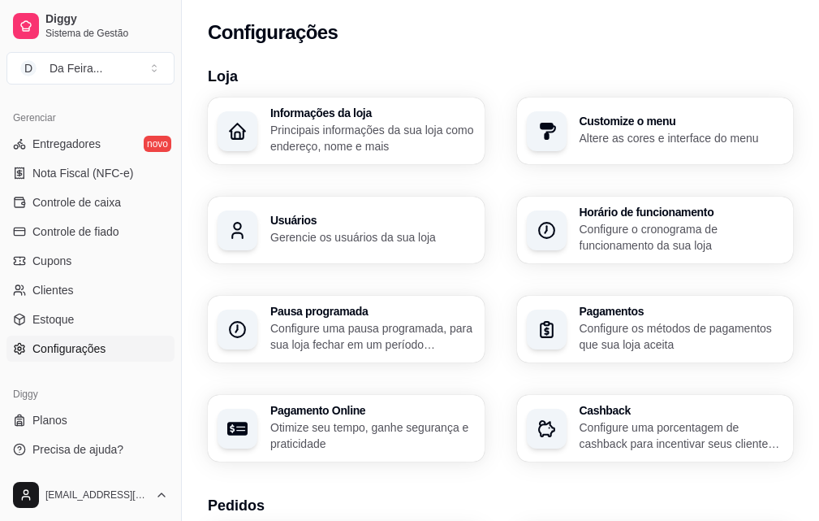
click at [580, 244] on p "Configure o cronograma de funcionamento da sua loja" at bounding box center [682, 237] width 205 height 32
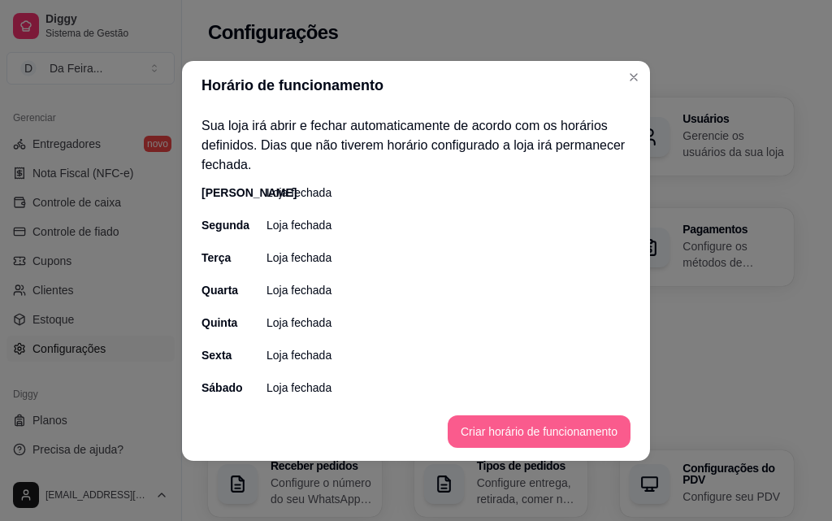
click at [511, 429] on button "Criar horário de funcionamento" at bounding box center [538, 431] width 183 height 32
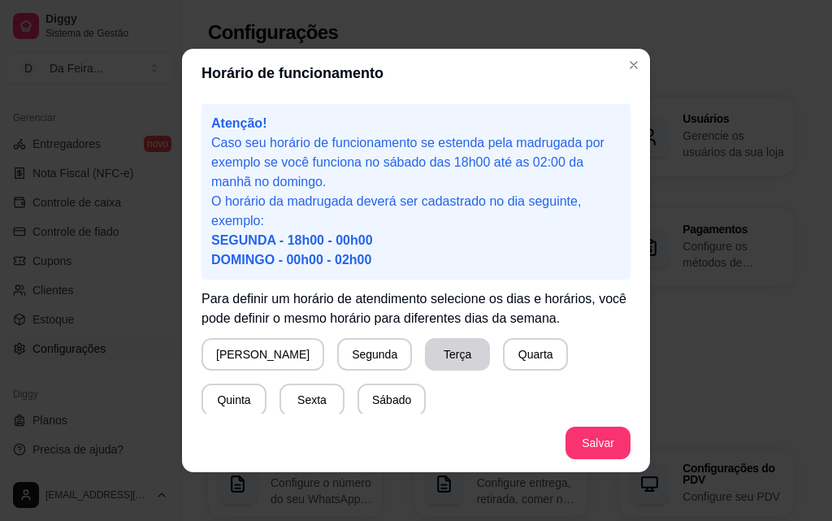
click at [425, 348] on button "Terça" at bounding box center [457, 354] width 65 height 32
click at [508, 367] on button "Quarta" at bounding box center [535, 354] width 65 height 32
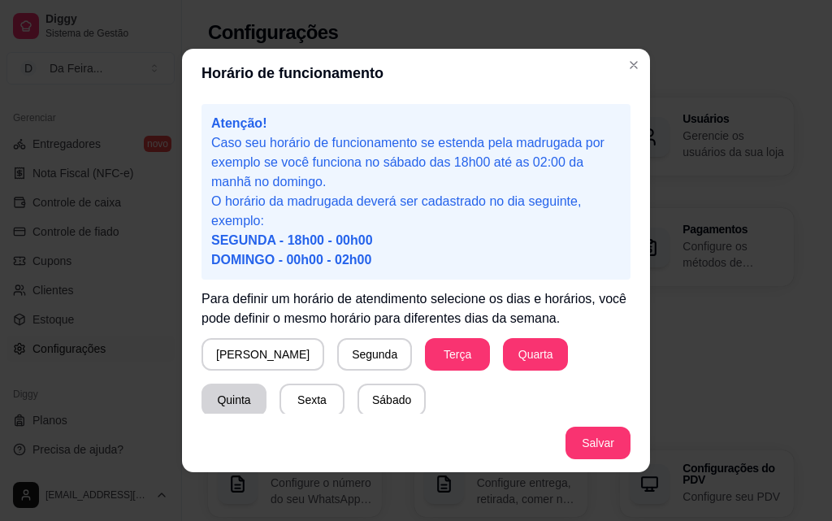
click at [266, 383] on button "Quinta" at bounding box center [233, 399] width 65 height 32
click at [279, 394] on button "Sexta" at bounding box center [311, 399] width 65 height 32
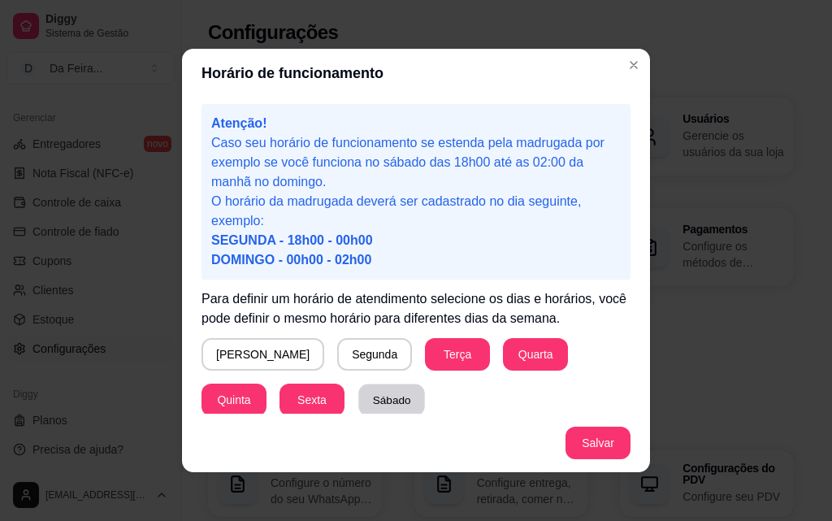
click at [358, 392] on button "Sábado" at bounding box center [391, 400] width 67 height 32
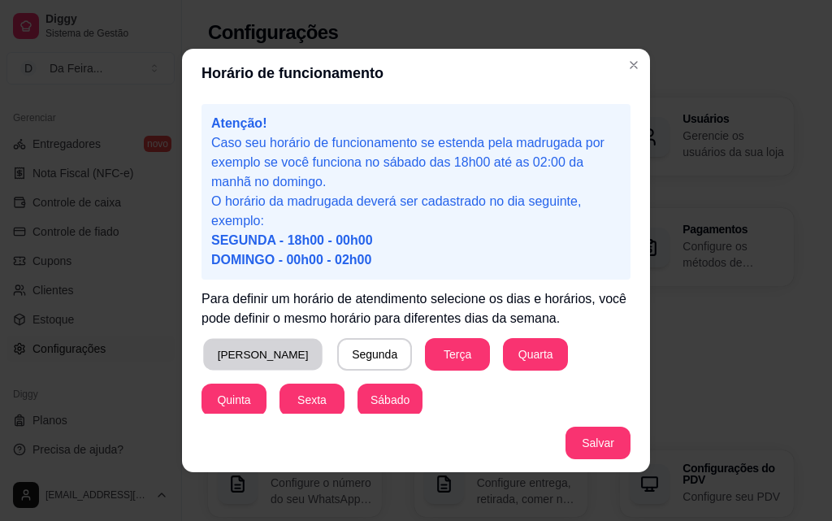
click at [241, 361] on button "[PERSON_NAME]" at bounding box center [262, 355] width 119 height 32
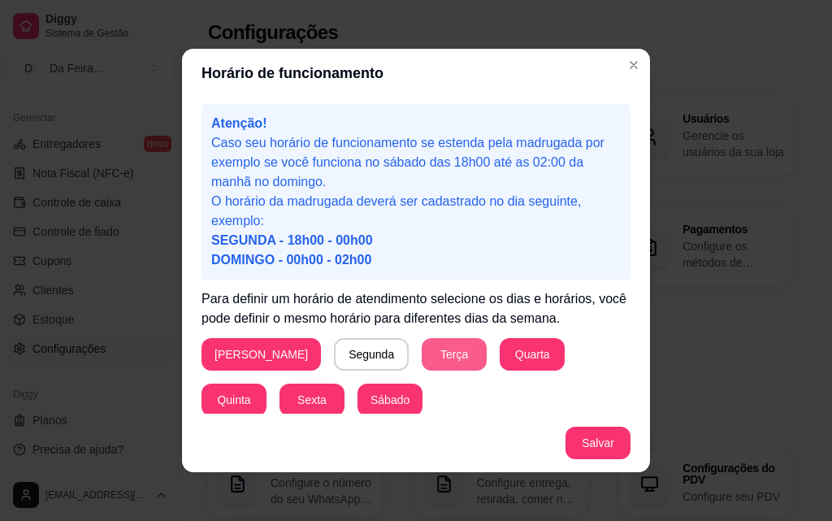
click at [421, 368] on button "Terça" at bounding box center [453, 354] width 65 height 32
click at [602, 447] on button "Salvar" at bounding box center [597, 442] width 65 height 32
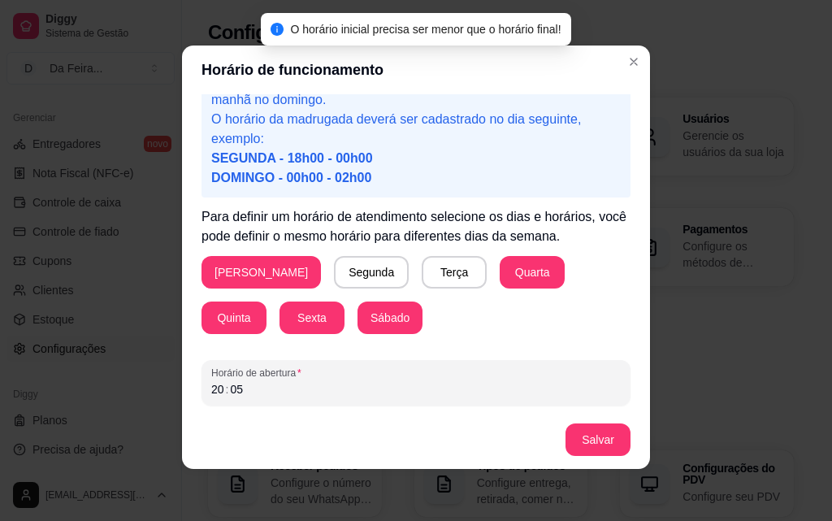
scroll to position [152, 0]
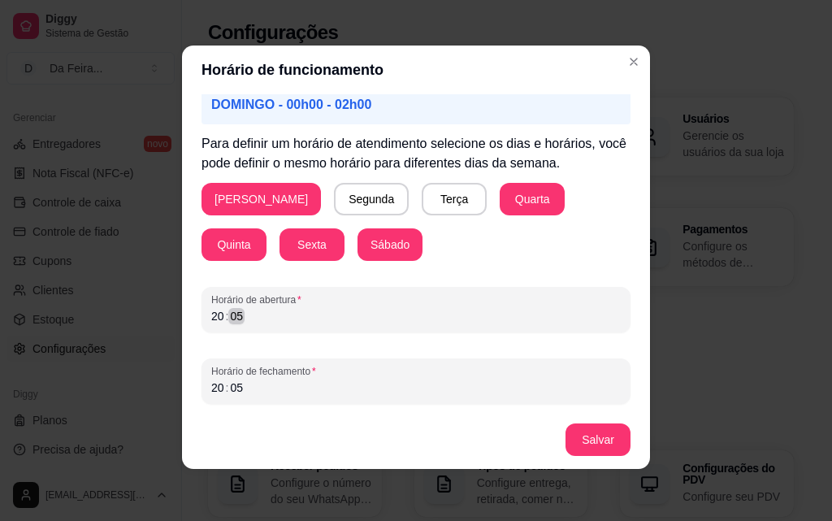
click at [296, 325] on div "20 : 05" at bounding box center [415, 315] width 409 height 19
click at [224, 320] on div ":" at bounding box center [227, 316] width 6 height 16
click at [269, 391] on div "20 : 05" at bounding box center [415, 387] width 409 height 19
click at [210, 391] on div "20" at bounding box center [218, 387] width 16 height 16
click at [572, 433] on button "Salvar" at bounding box center [597, 439] width 65 height 32
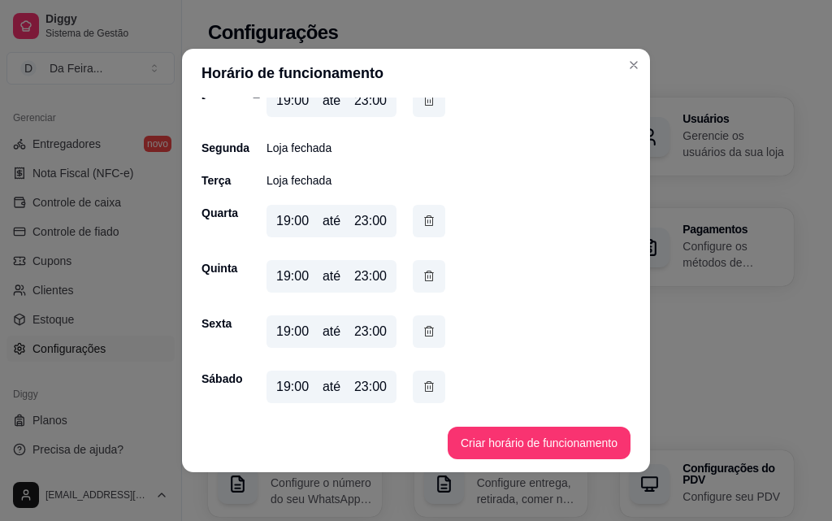
scroll to position [90, 0]
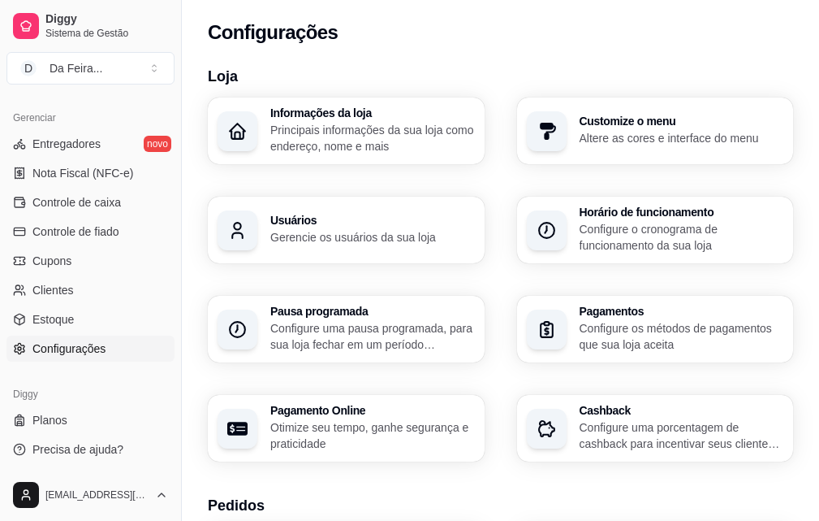
click at [332, 419] on p "Otimize seu tempo, ganhe segurança e praticidade" at bounding box center [372, 435] width 205 height 32
select select "4.98"
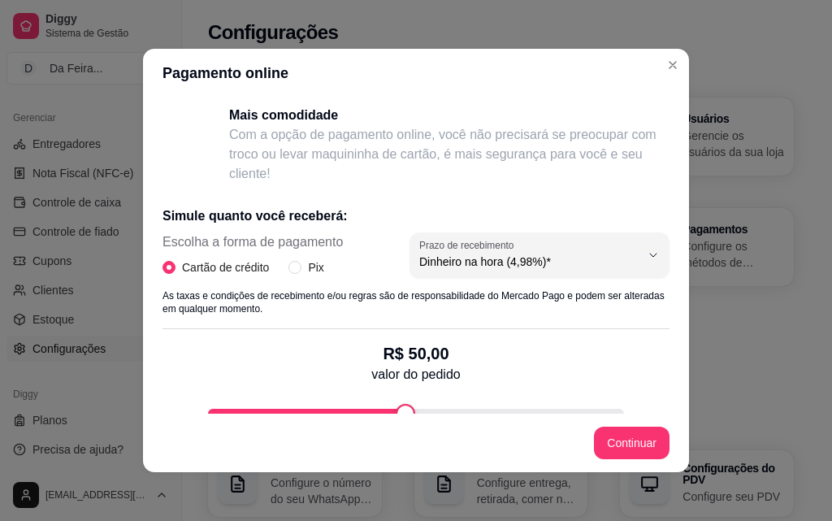
scroll to position [257, 0]
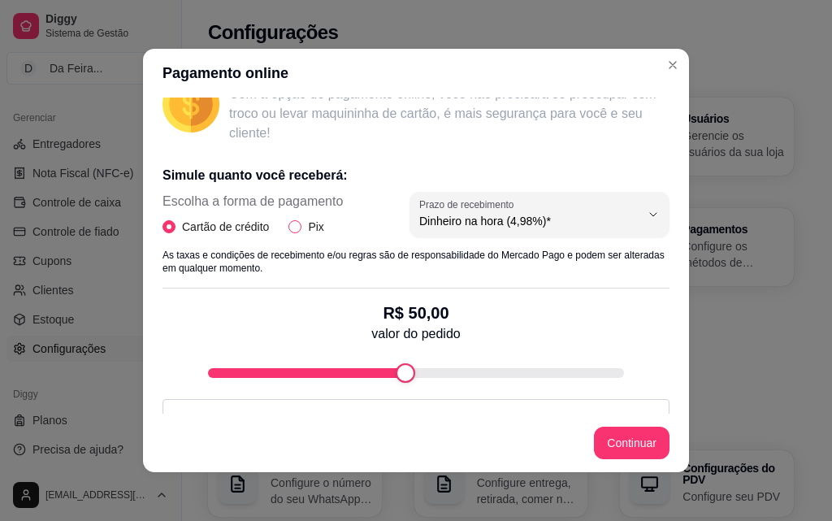
click at [288, 231] on input "Pix" at bounding box center [294, 226] width 13 height 13
radio input "true"
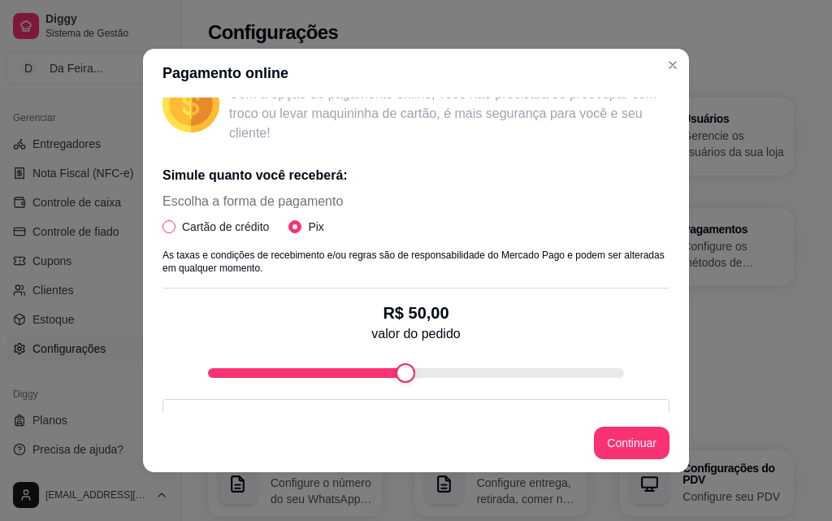
click at [164, 225] on input "Cartão de crédito" at bounding box center [168, 226] width 13 height 13
radio input "true"
radio input "false"
select select "4.98"
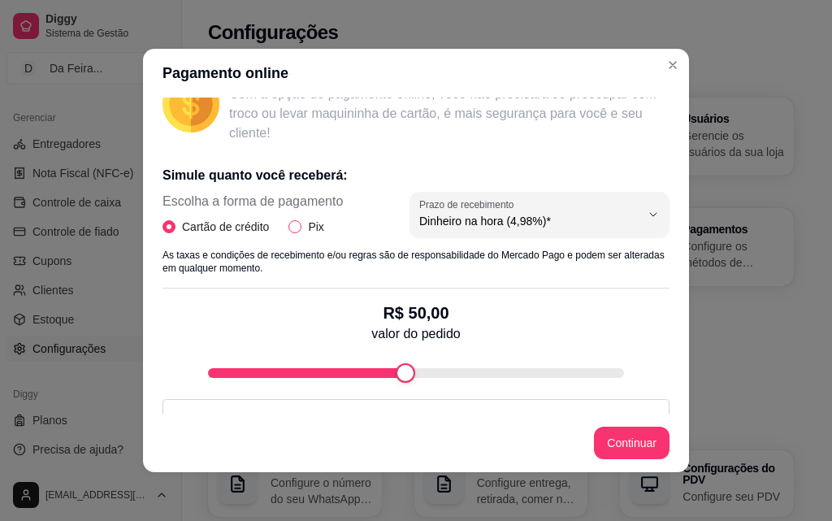
click at [301, 232] on span "Pix" at bounding box center [315, 227] width 28 height 18
click at [298, 232] on input "Pix" at bounding box center [294, 226] width 13 height 13
radio input "true"
radio input "false"
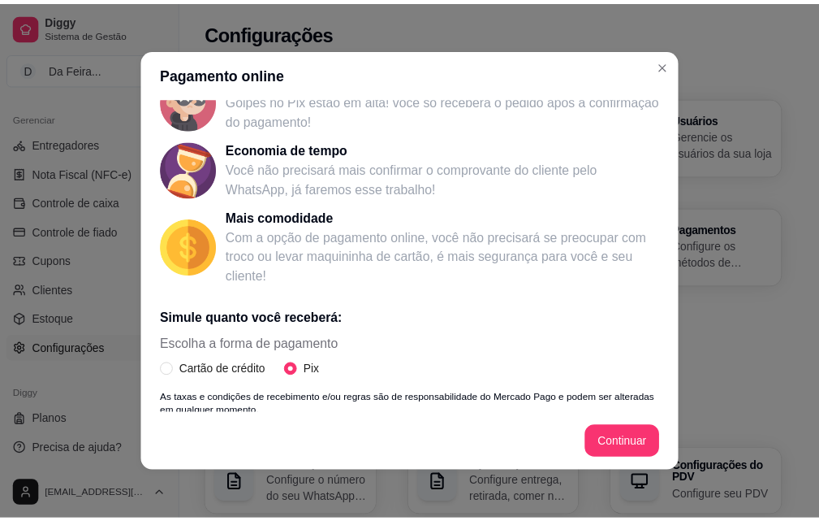
scroll to position [0, 0]
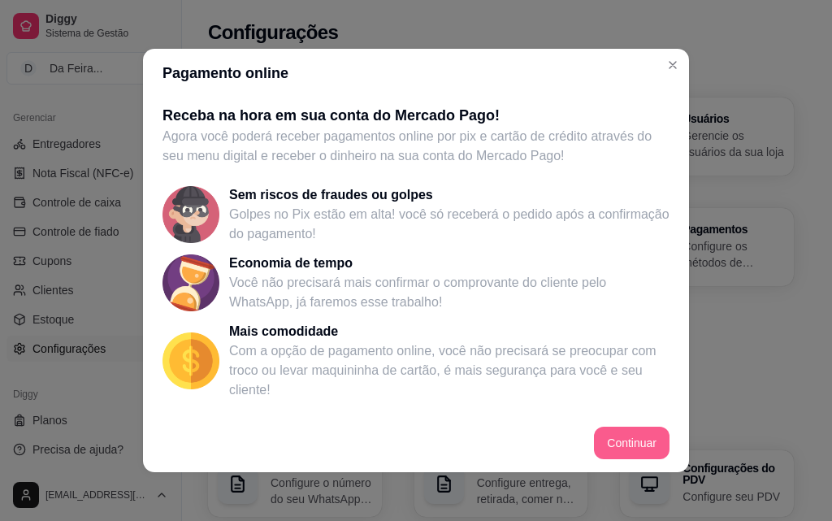
click at [627, 454] on button "Continuar" at bounding box center [632, 442] width 76 height 32
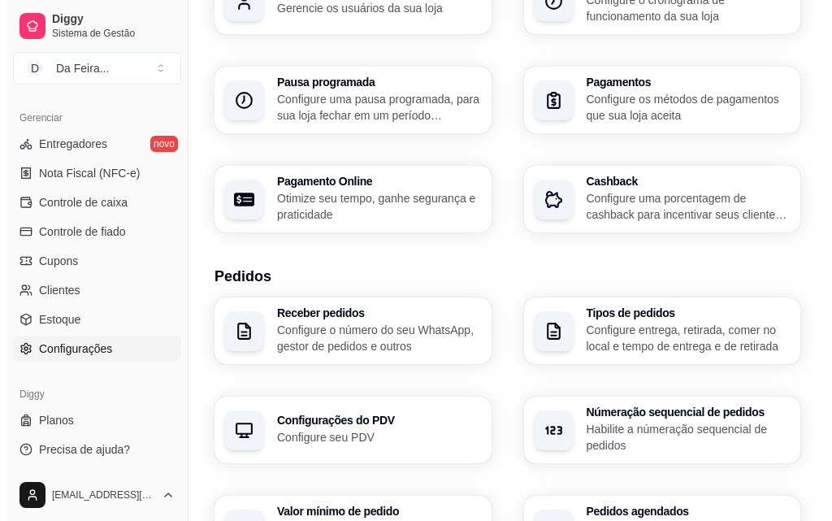
scroll to position [244, 0]
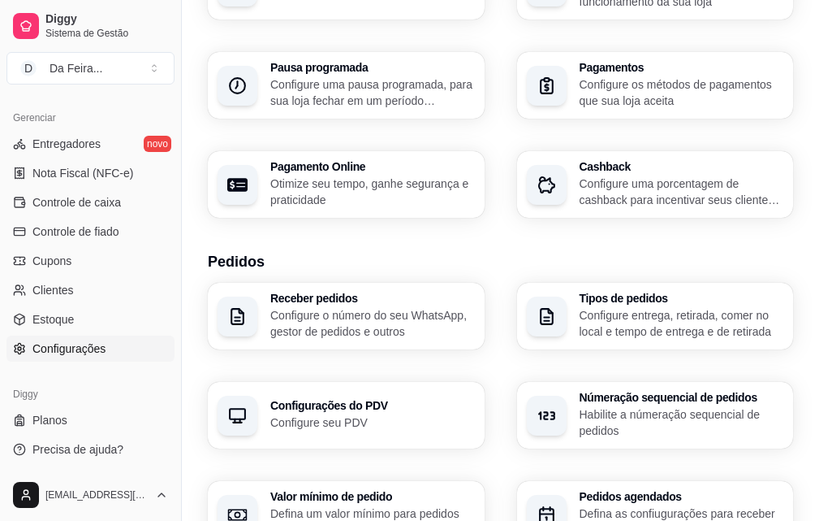
click at [316, 307] on p "Configure o número do seu WhatsApp, gestor de pedidos e outros" at bounding box center [372, 323] width 205 height 32
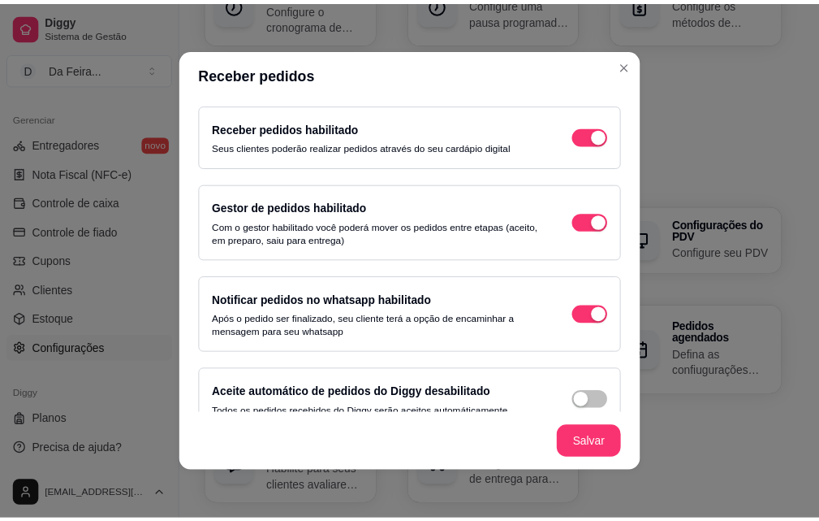
scroll to position [87, 0]
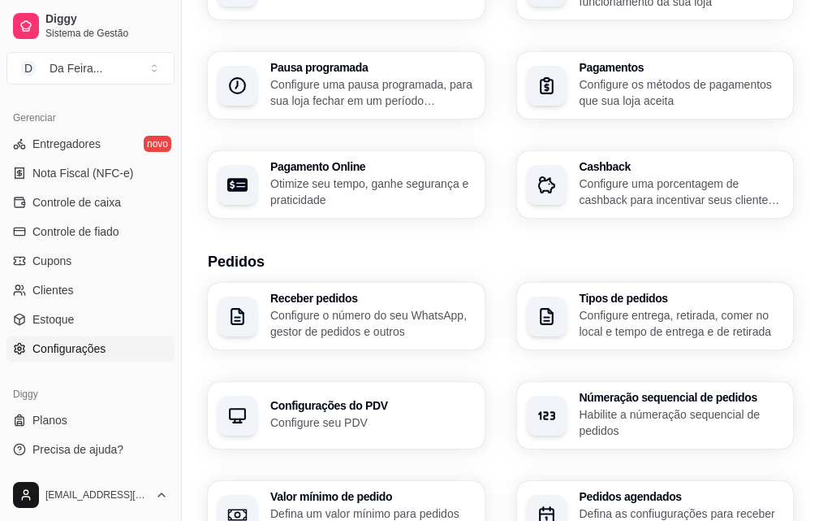
click at [475, 414] on p "Configure seu PDV" at bounding box center [372, 422] width 205 height 16
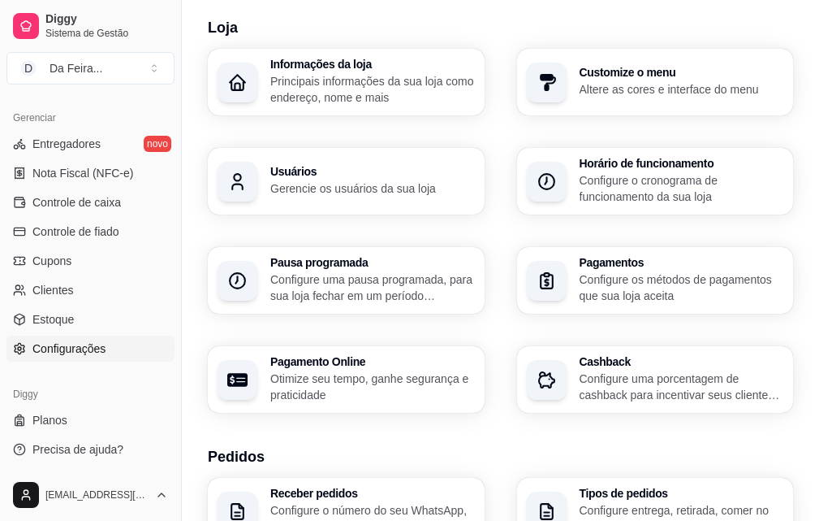
scroll to position [0, 0]
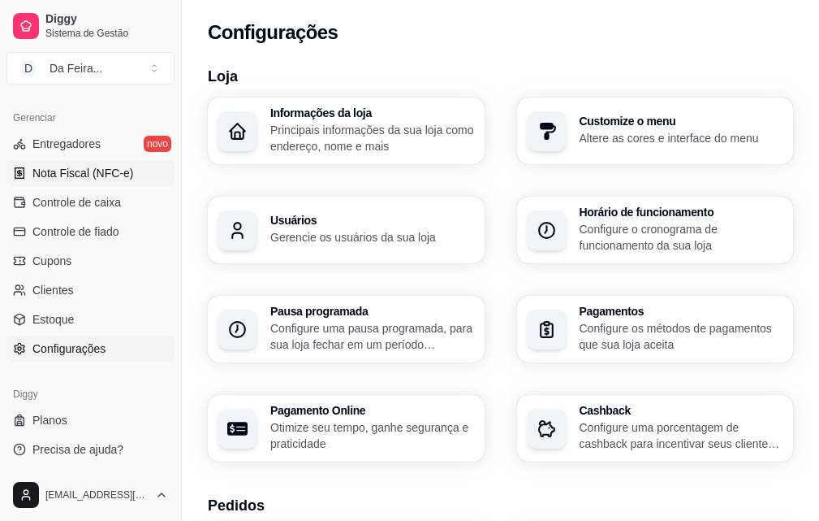
click at [53, 183] on link "Nota Fiscal (NFC-e)" at bounding box center [90, 173] width 168 height 26
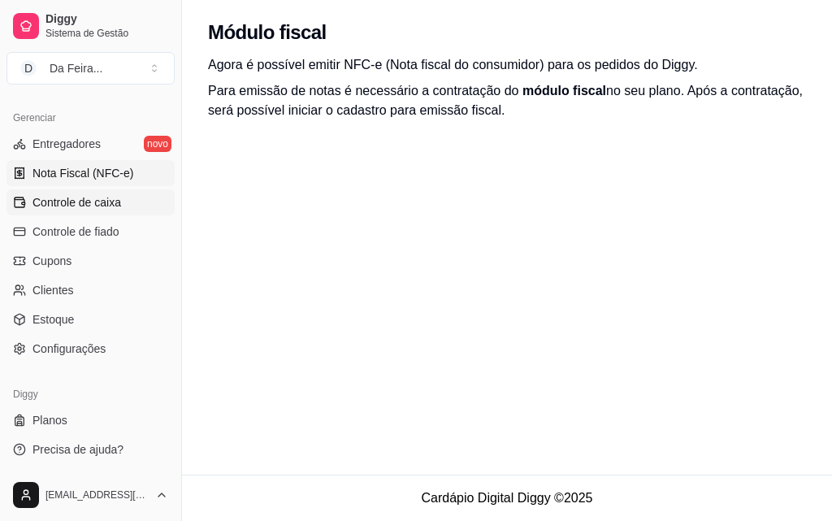
click at [68, 202] on span "Controle de caixa" at bounding box center [76, 202] width 89 height 16
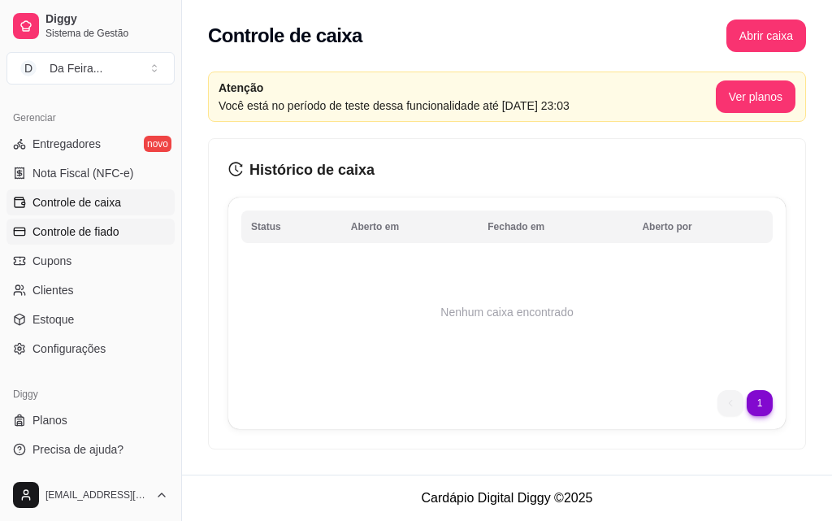
click at [84, 229] on span "Controle de fiado" at bounding box center [75, 231] width 87 height 16
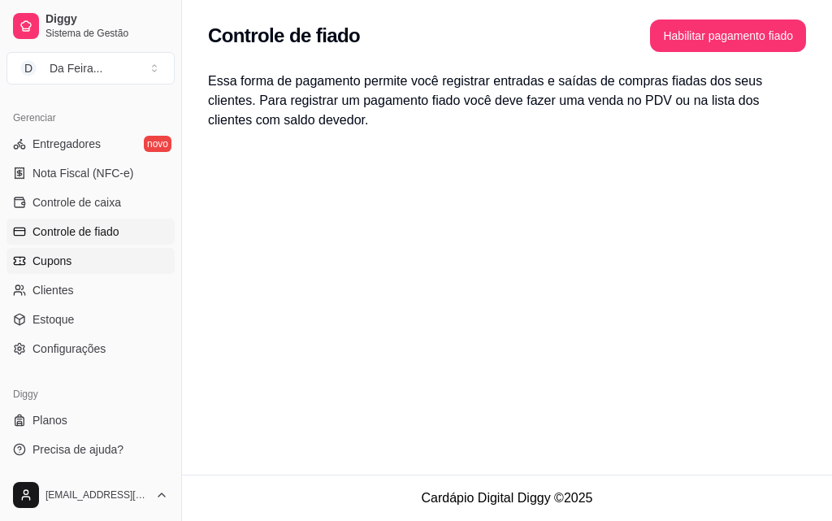
click at [72, 265] on link "Cupons" at bounding box center [90, 261] width 168 height 26
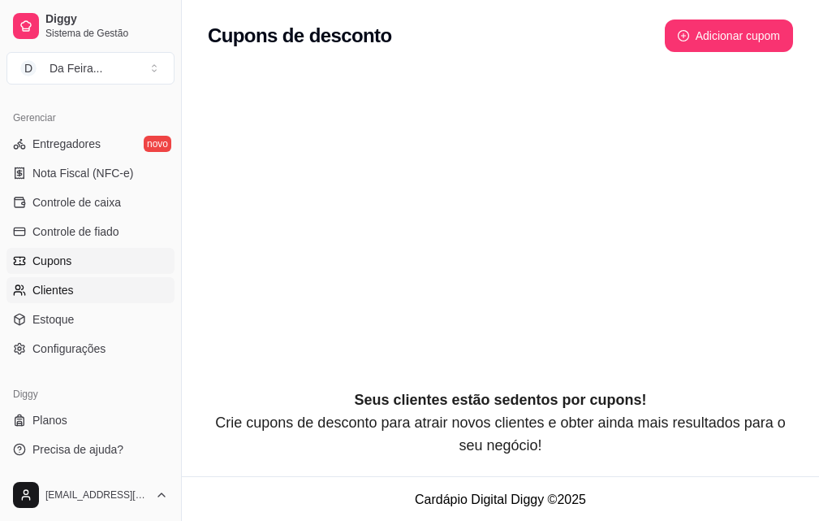
click at [64, 287] on span "Clientes" at bounding box center [52, 290] width 41 height 16
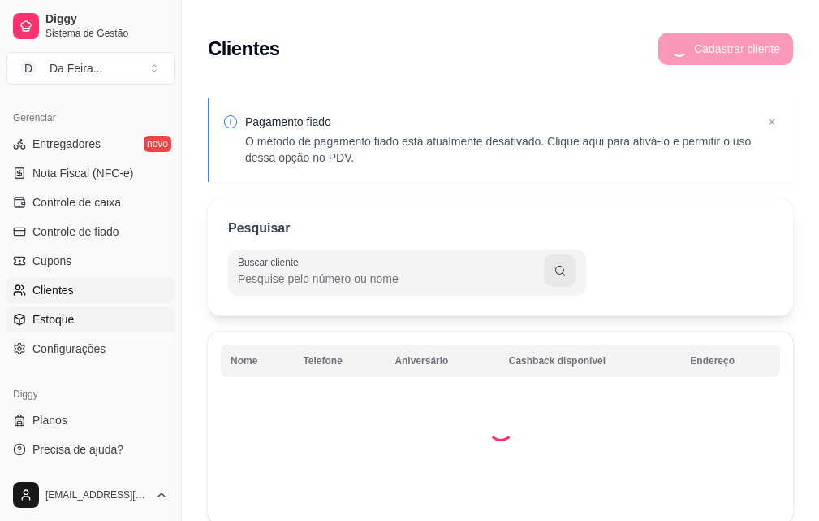
click at [61, 329] on link "Estoque" at bounding box center [90, 319] width 168 height 26
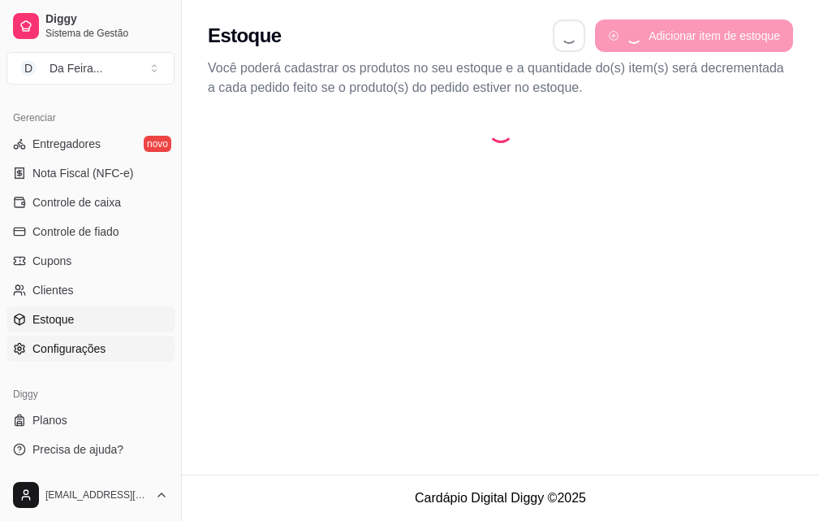
click at [67, 343] on span "Configurações" at bounding box center [68, 348] width 73 height 16
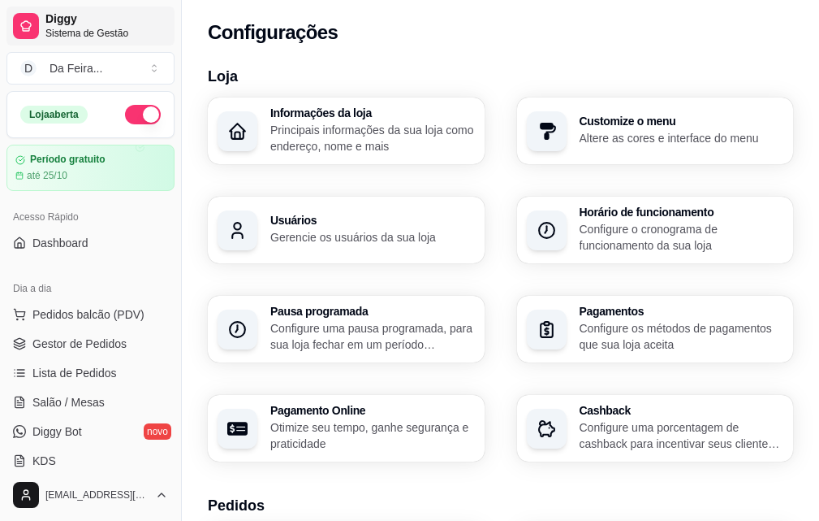
click at [81, 33] on span "Sistema de Gestão" at bounding box center [106, 33] width 123 height 13
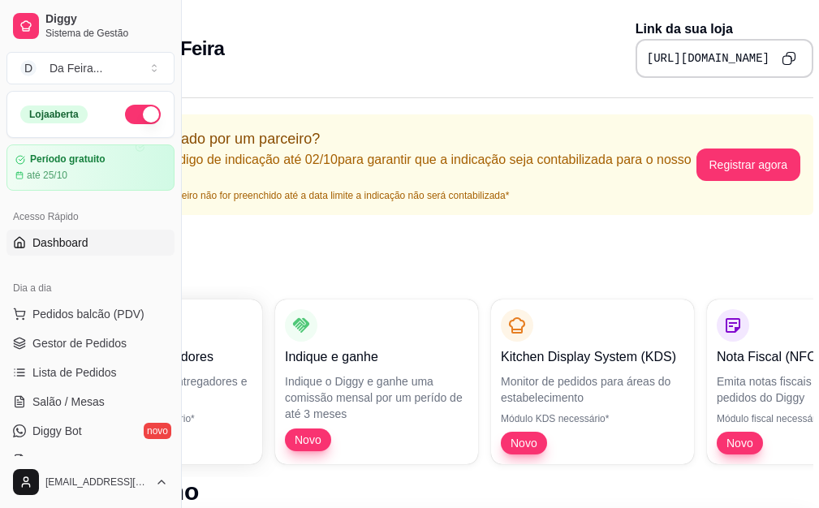
scroll to position [0, 182]
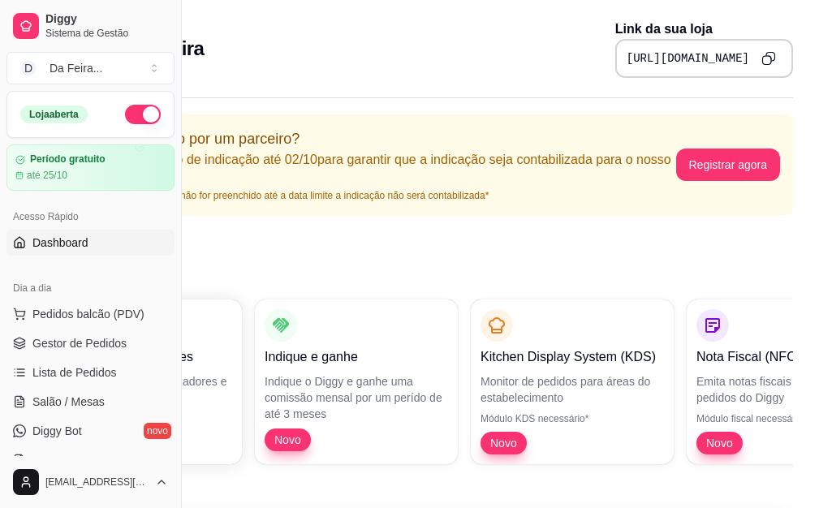
drag, startPoint x: 659, startPoint y: 58, endPoint x: 799, endPoint y: 76, distance: 141.6
click at [807, 72] on div "Bem vindo, Da Feira Link da sua loja [URL][DOMAIN_NAME]" at bounding box center [409, 44] width 819 height 88
click at [773, 65] on button "Copy to clipboard" at bounding box center [769, 58] width 26 height 26
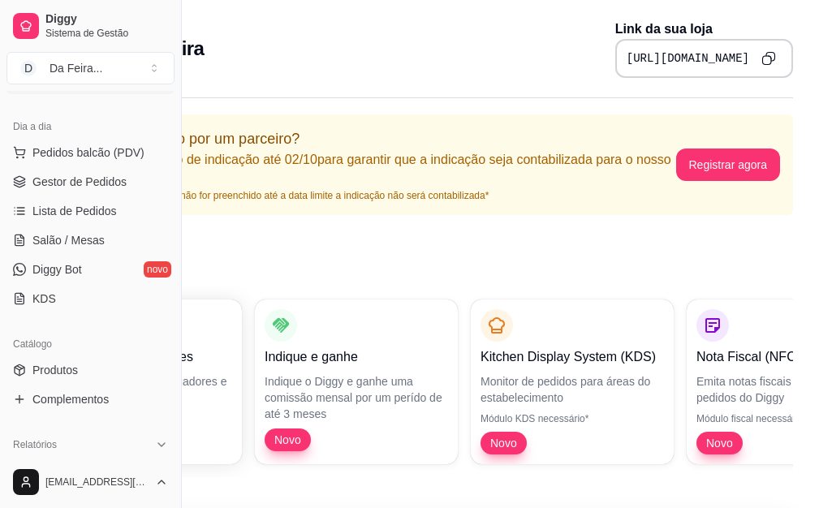
scroll to position [162, 0]
click at [76, 185] on span "Gestor de Pedidos" at bounding box center [79, 181] width 94 height 16
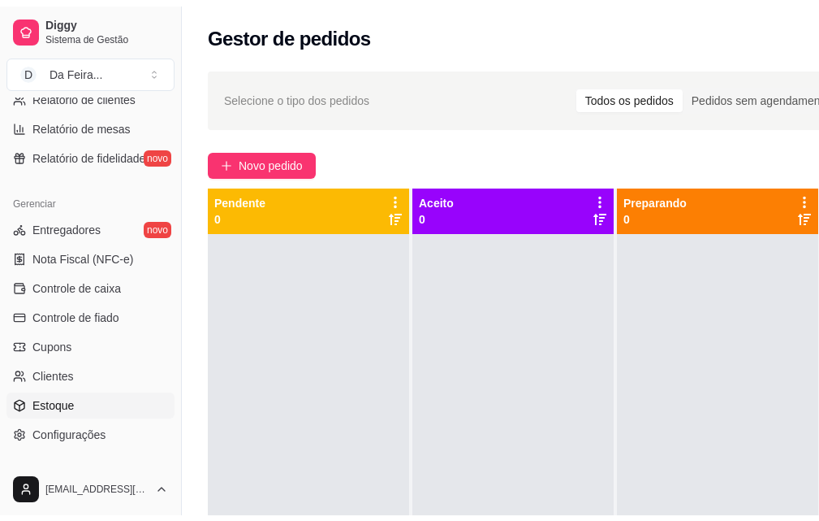
scroll to position [648, 0]
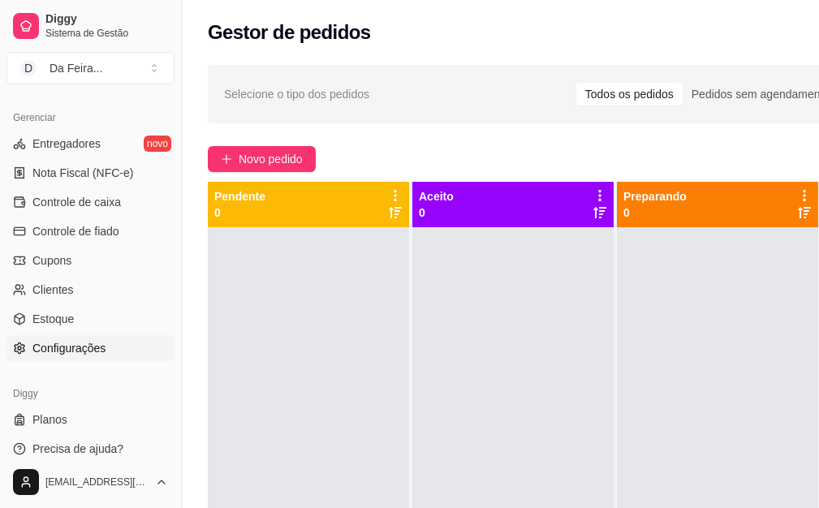
click at [56, 343] on span "Configurações" at bounding box center [68, 348] width 73 height 16
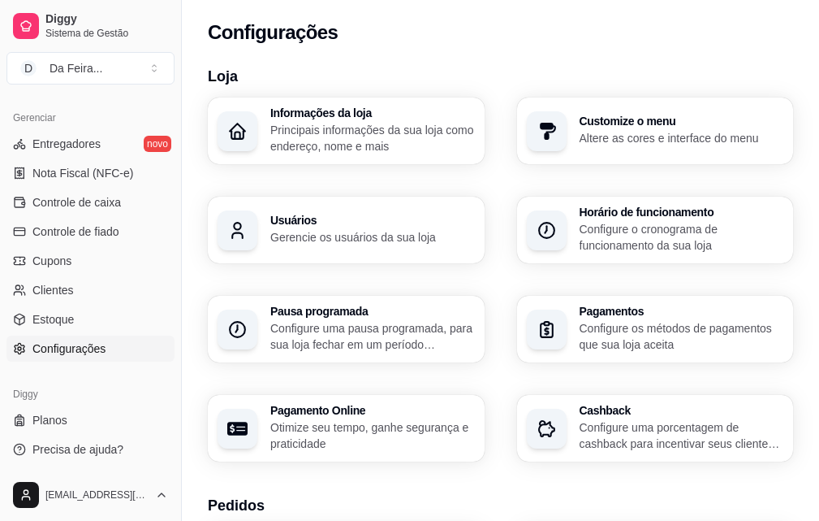
click at [475, 229] on p "Gerencie os usuários da sua loja" at bounding box center [372, 237] width 205 height 16
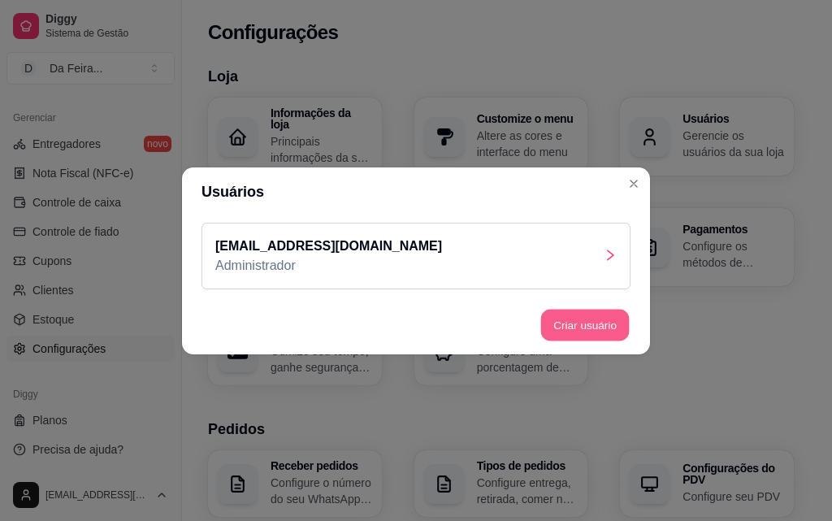
click at [572, 334] on button "Criar usuário" at bounding box center [585, 325] width 89 height 32
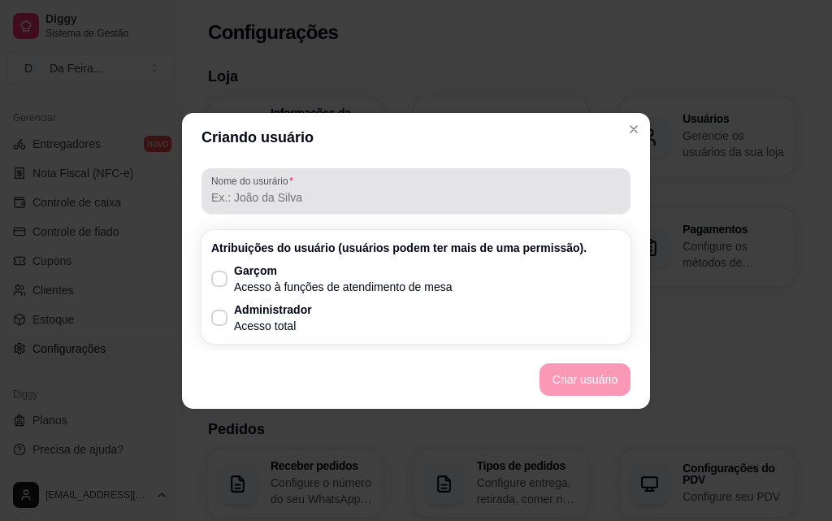
click at [267, 184] on label "Nome do usurário" at bounding box center [255, 181] width 88 height 14
click at [267, 189] on input "Nome do usurário" at bounding box center [415, 197] width 409 height 16
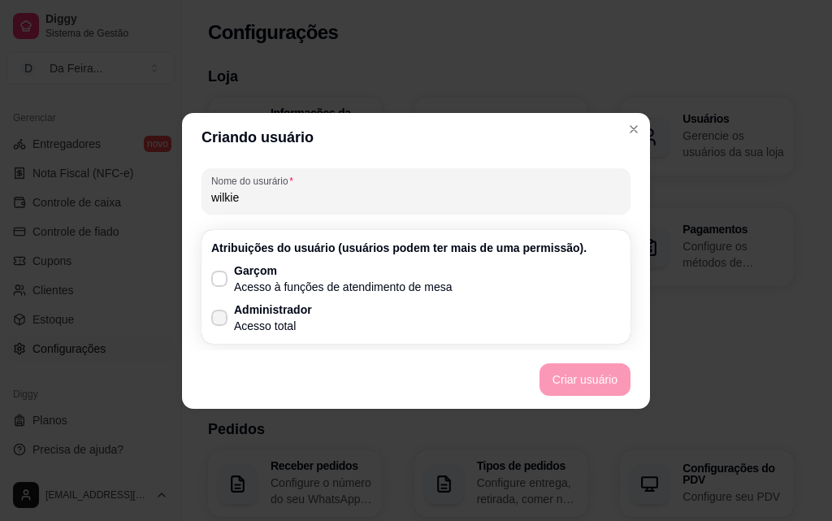
type input "wilkie"
click at [219, 322] on span at bounding box center [219, 316] width 15 height 15
click at [219, 322] on input "Administrador Acesso total" at bounding box center [215, 325] width 11 height 11
checkbox input "true"
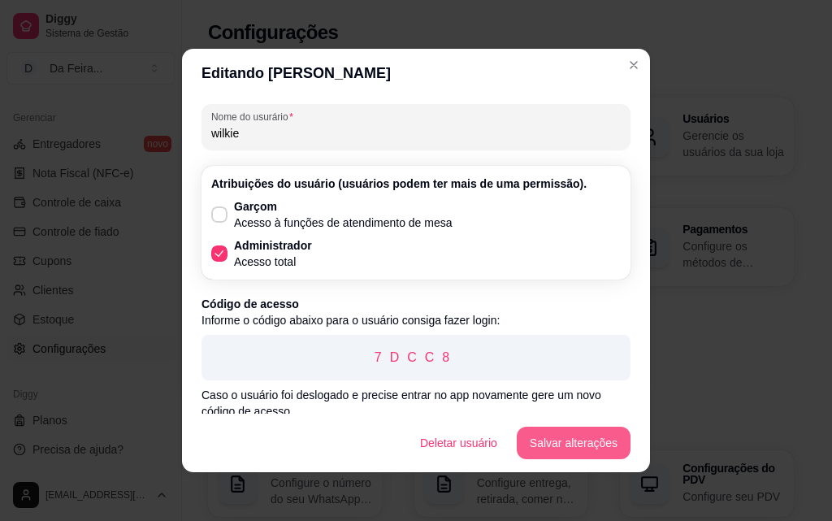
click at [607, 449] on button "Salvar alterações" at bounding box center [573, 442] width 114 height 32
click at [542, 434] on button "Salvar alterações" at bounding box center [573, 442] width 114 height 32
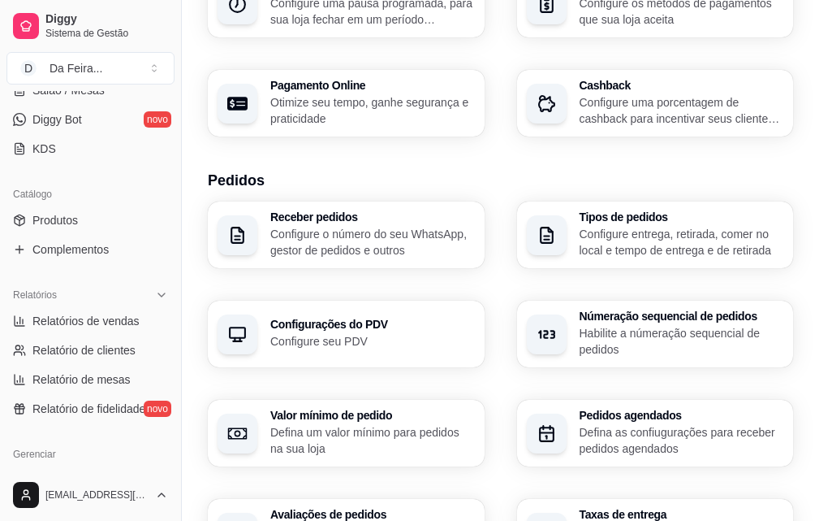
scroll to position [325, 0]
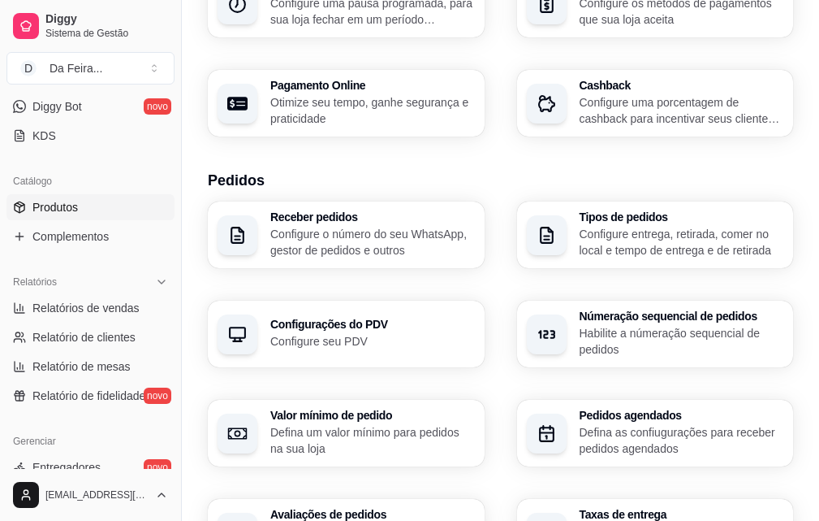
click at [58, 214] on span "Produtos" at bounding box center [54, 207] width 45 height 16
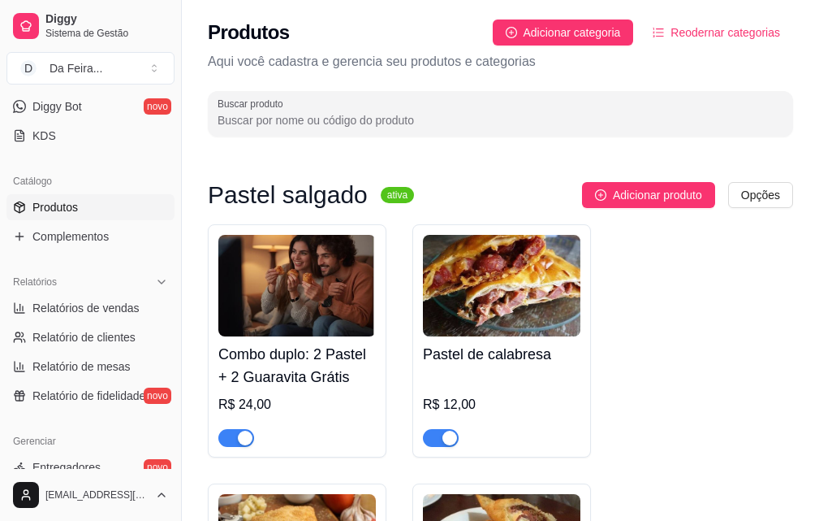
click at [234, 378] on h4 "Combo duplo: 2 Pastel + 2 Guaravita Grátis" at bounding box center [297, 365] width 158 height 45
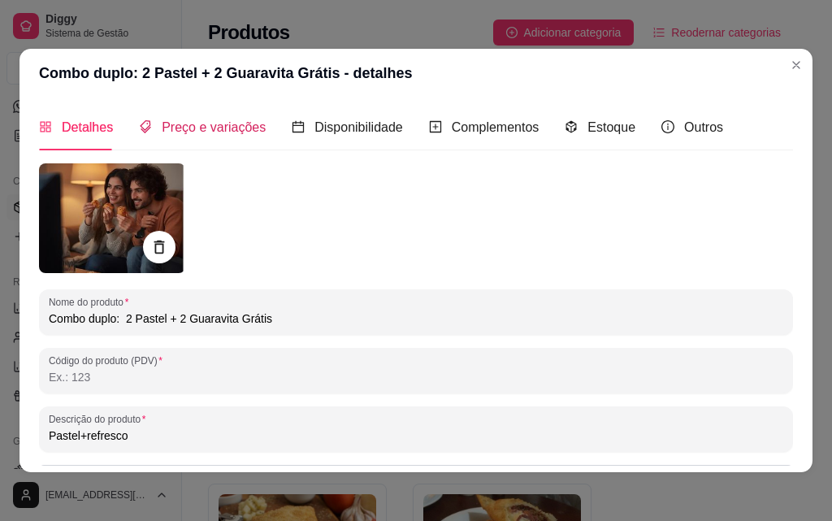
click at [183, 132] on span "Preço e variações" at bounding box center [214, 127] width 104 height 14
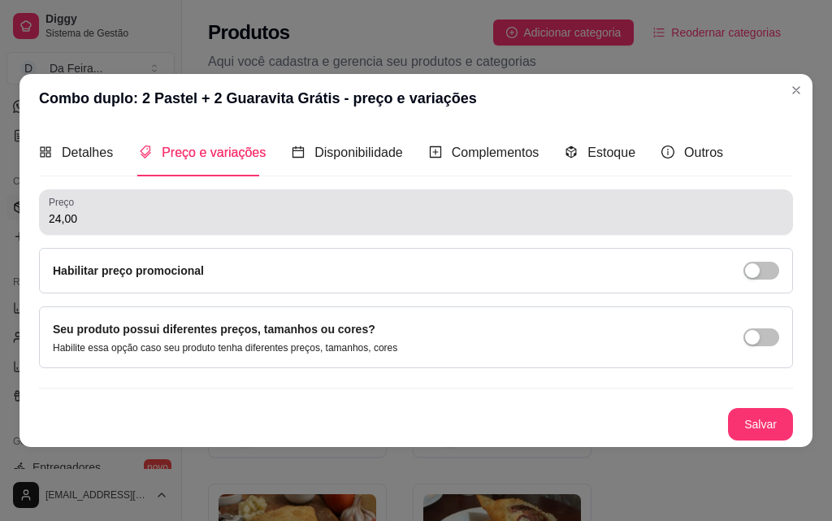
click at [255, 203] on div "24,00" at bounding box center [416, 212] width 734 height 32
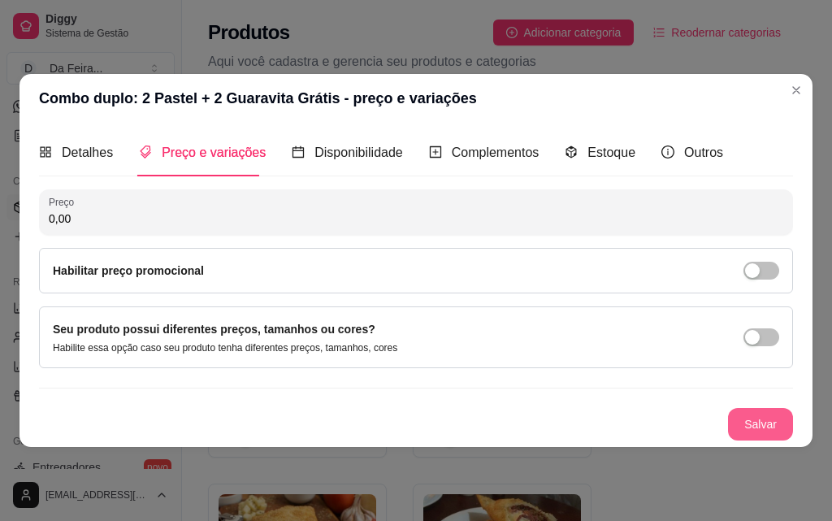
type input "0,00"
click at [756, 410] on button "Salvar" at bounding box center [760, 424] width 65 height 32
click at [770, 432] on button "Salvar" at bounding box center [759, 424] width 63 height 32
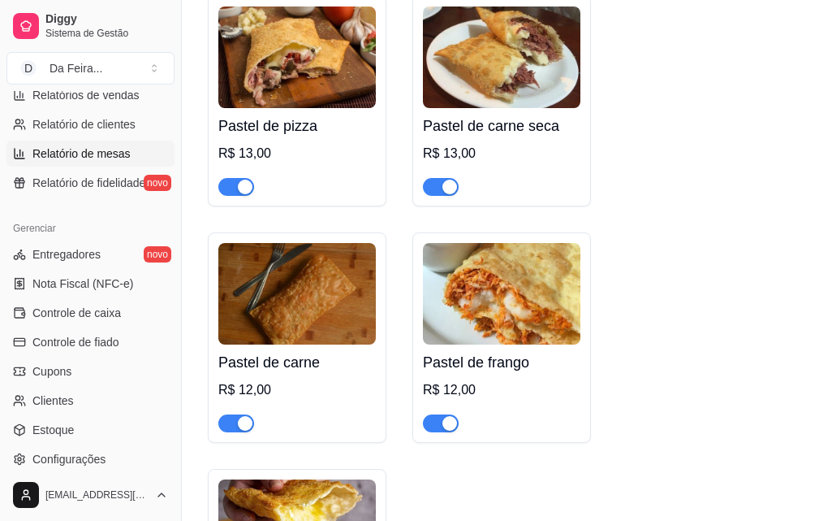
scroll to position [648, 0]
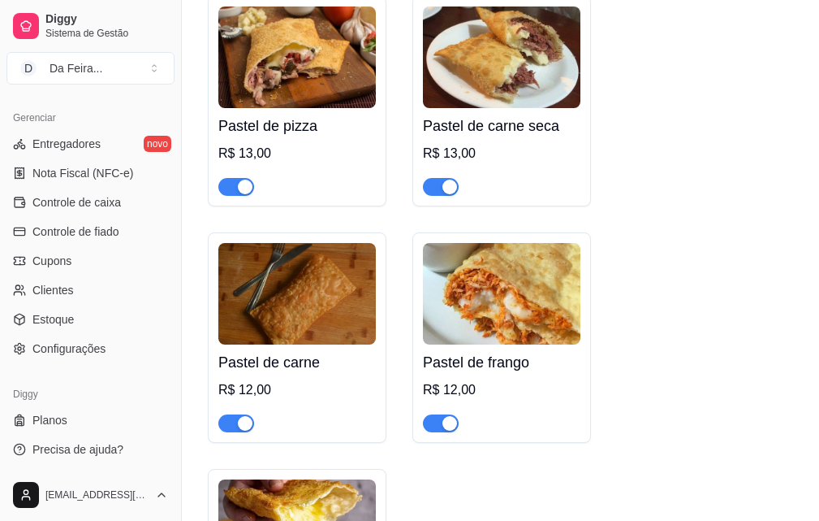
click at [50, 362] on div "Gerenciar Entregadores novo Nota Fiscal (NFC-e) Controle de caixa Controle de f…" at bounding box center [90, 233] width 181 height 270
click at [55, 357] on link "Configurações" at bounding box center [90, 348] width 168 height 26
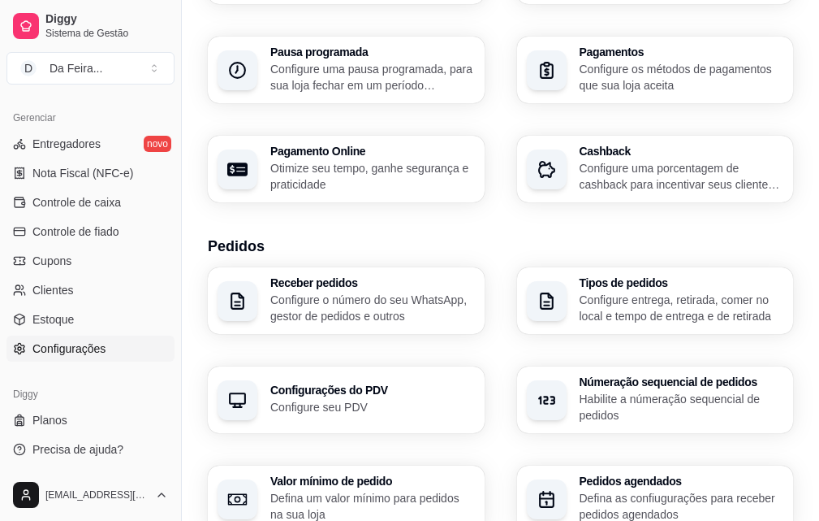
scroll to position [406, 0]
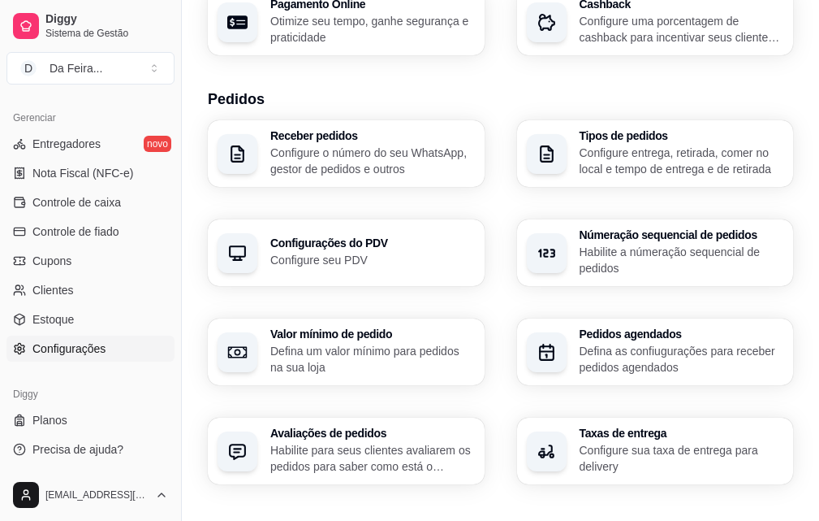
click at [517, 417] on div "Taxas de entrega Configure sua taxa de entrega para delivery" at bounding box center [655, 450] width 277 height 67
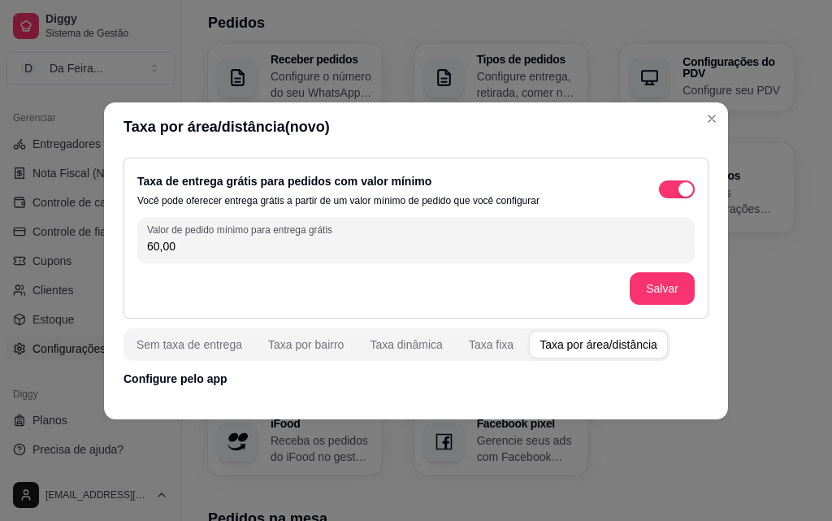
click at [624, 348] on div "Taxa por área/distância" at bounding box center [598, 344] width 118 height 16
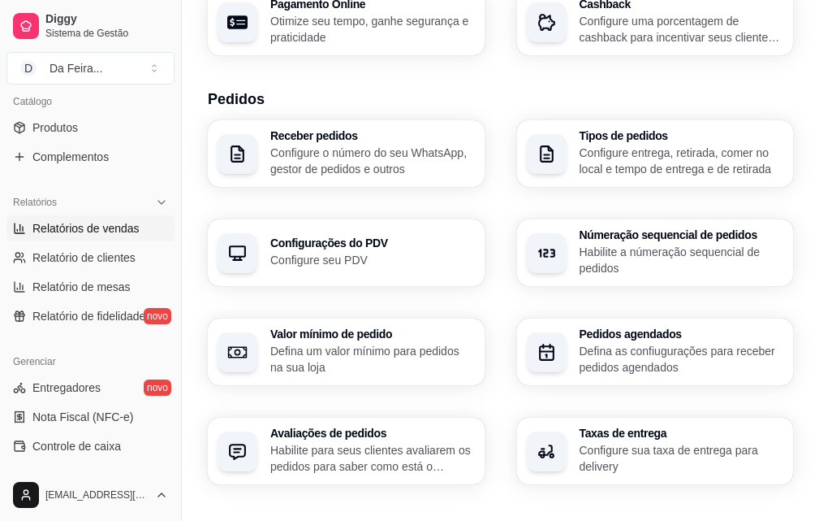
scroll to position [0, 0]
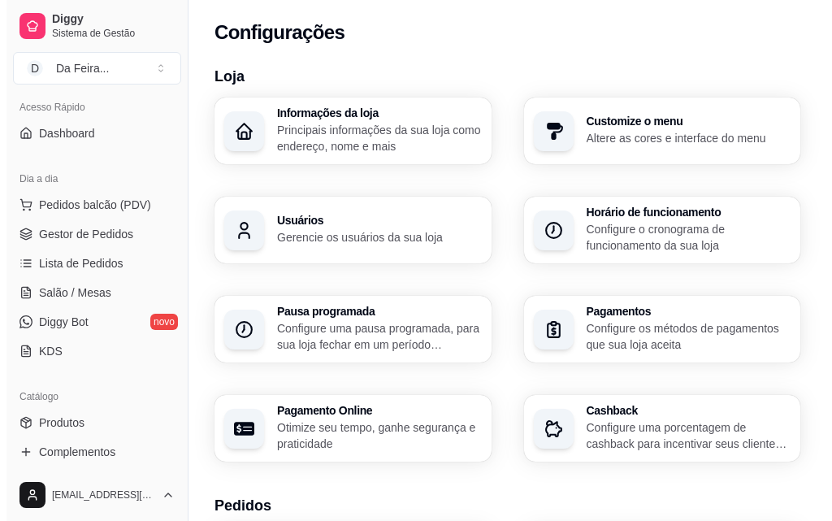
scroll to position [81, 0]
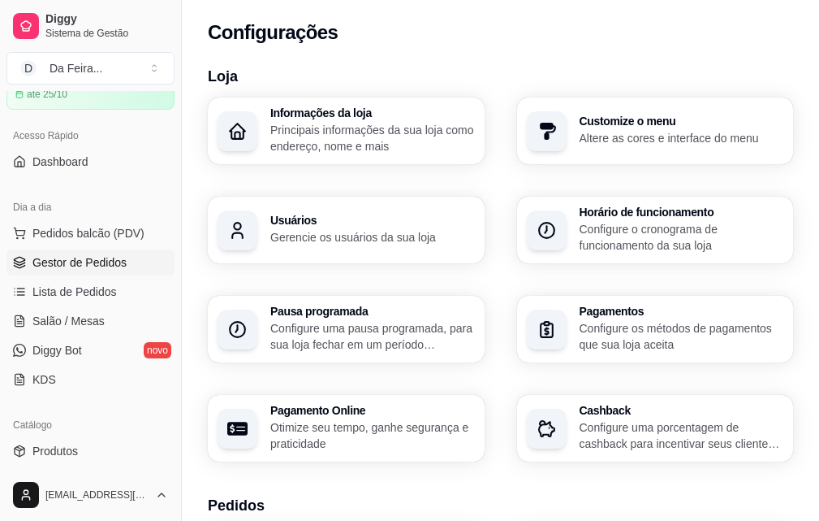
click at [89, 257] on span "Gestor de Pedidos" at bounding box center [79, 262] width 94 height 16
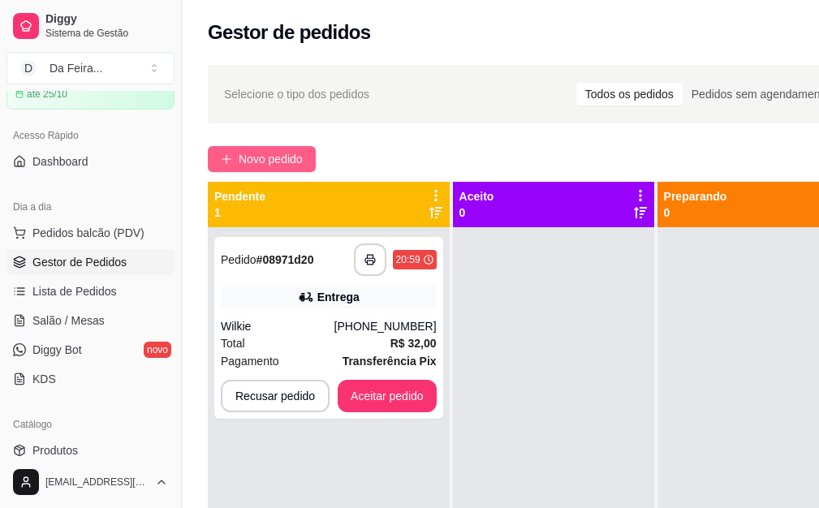
click at [233, 152] on button "Novo pedido" at bounding box center [262, 159] width 108 height 26
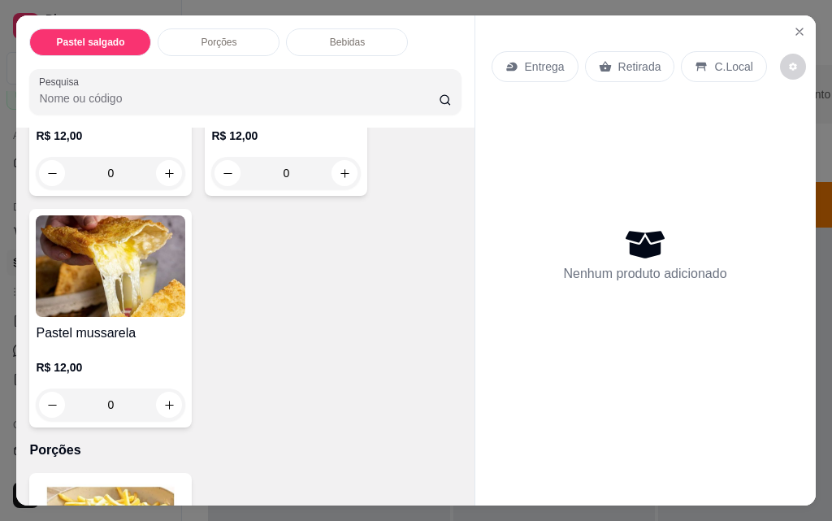
scroll to position [568, 0]
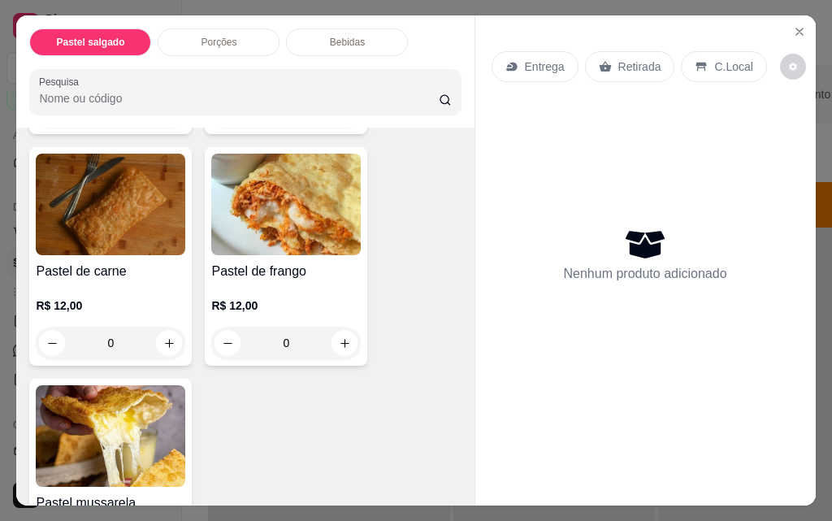
click at [167, 336] on div "0" at bounding box center [110, 342] width 149 height 32
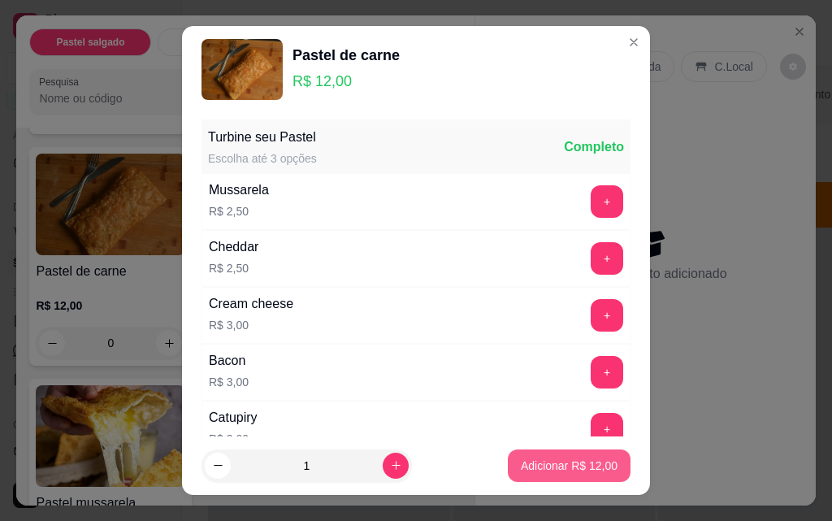
click at [552, 477] on button "Adicionar R$ 12,00" at bounding box center [569, 465] width 123 height 32
type input "1"
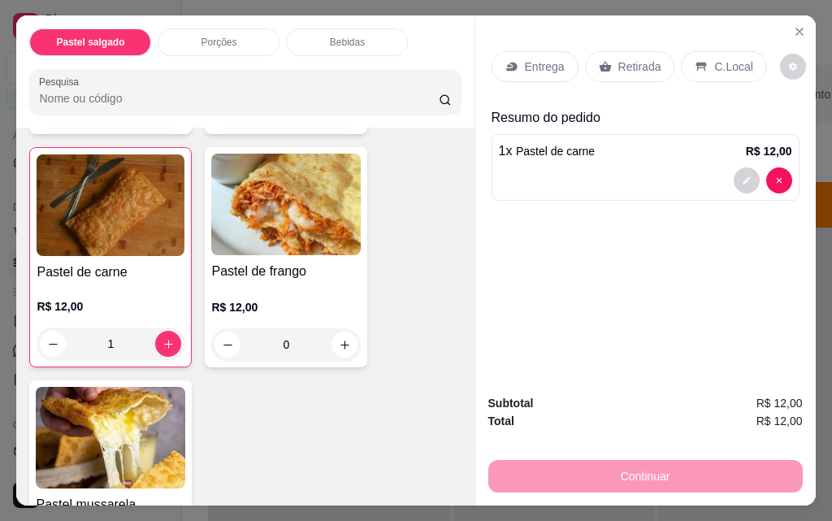
click at [326, 342] on div "0" at bounding box center [285, 344] width 149 height 32
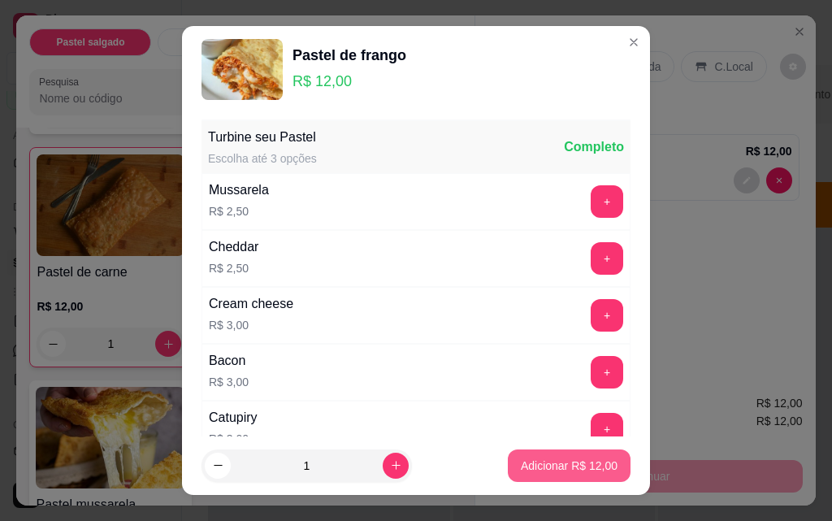
click at [568, 465] on p "Adicionar R$ 12,00" at bounding box center [569, 465] width 97 height 16
type input "1"
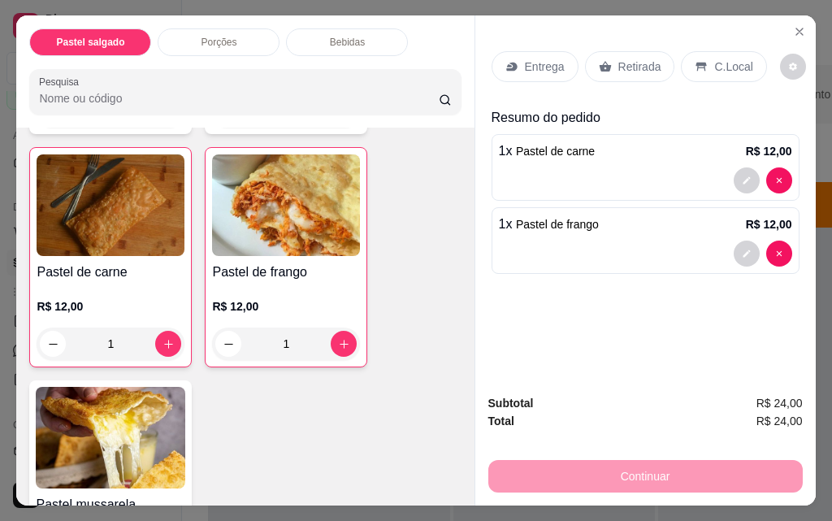
click at [636, 476] on div "Continuar" at bounding box center [645, 474] width 314 height 37
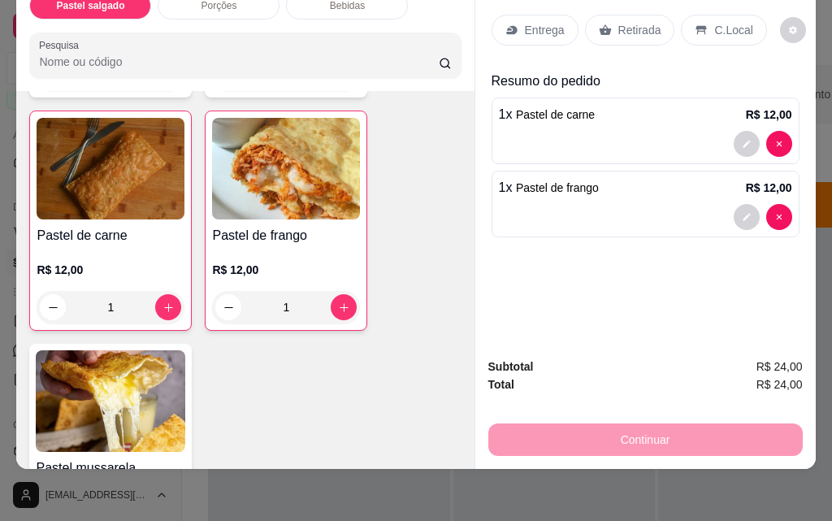
click at [630, 419] on div "Continuar" at bounding box center [645, 437] width 314 height 37
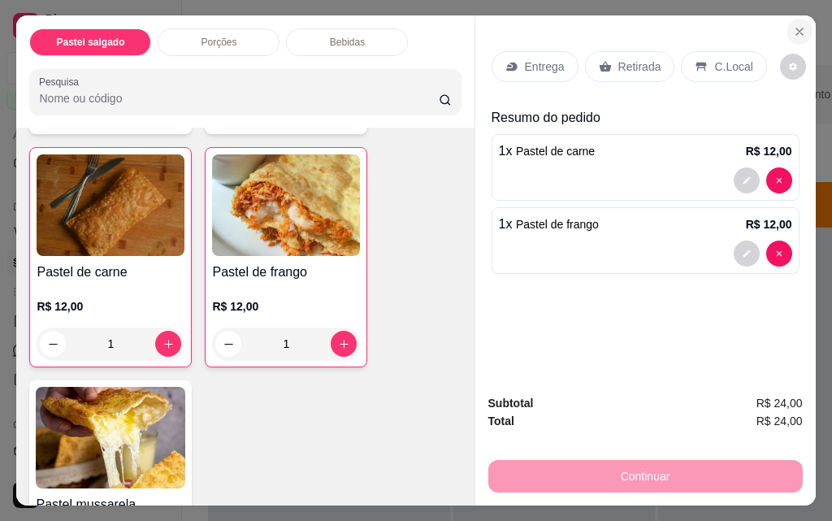
click at [797, 32] on button "Close" at bounding box center [799, 32] width 26 height 26
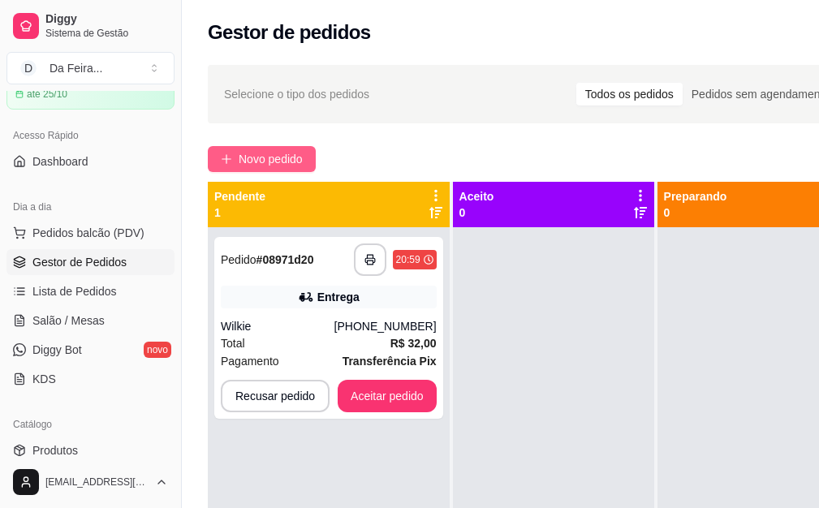
click at [271, 161] on span "Novo pedido" at bounding box center [271, 159] width 64 height 18
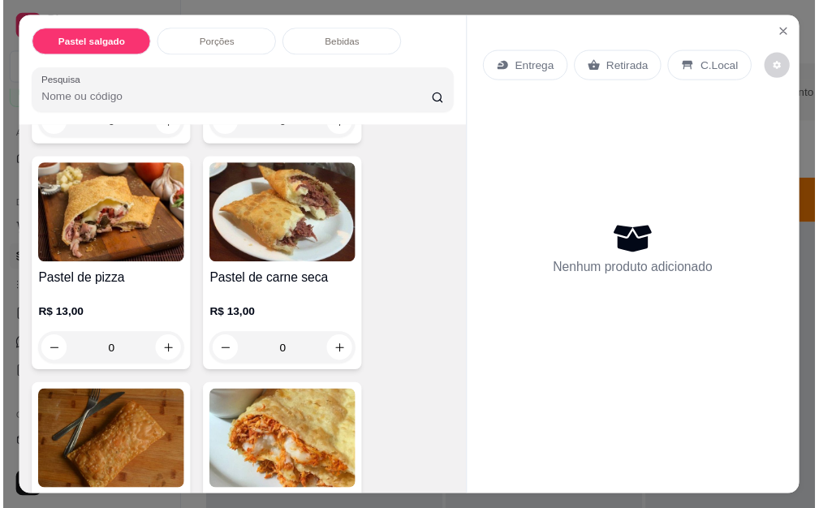
scroll to position [325, 0]
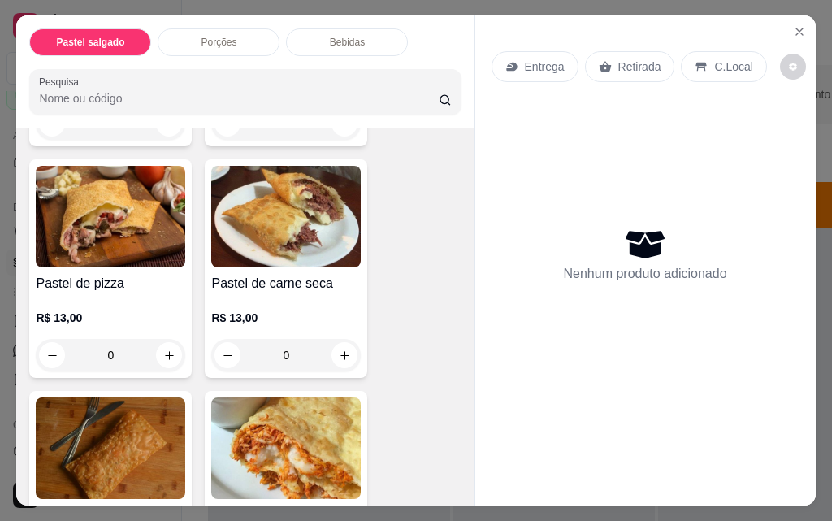
click at [337, 352] on div "0" at bounding box center [285, 355] width 149 height 32
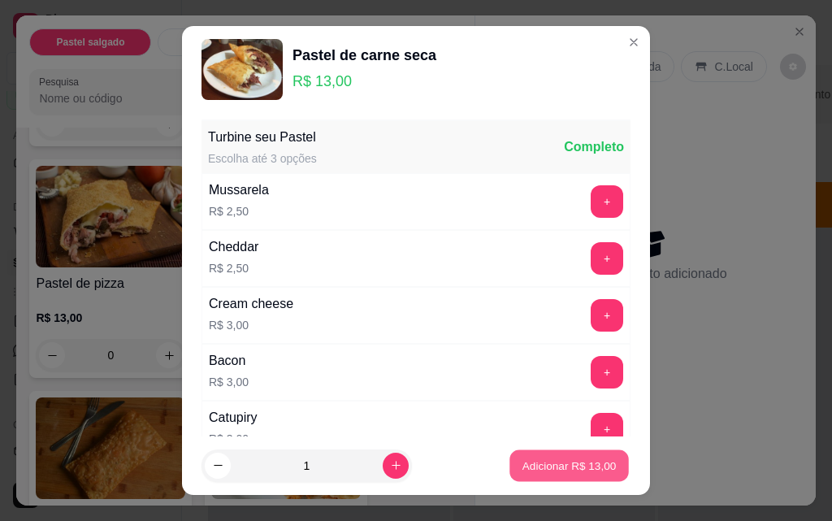
click at [515, 453] on button "Adicionar R$ 13,00" at bounding box center [568, 466] width 119 height 32
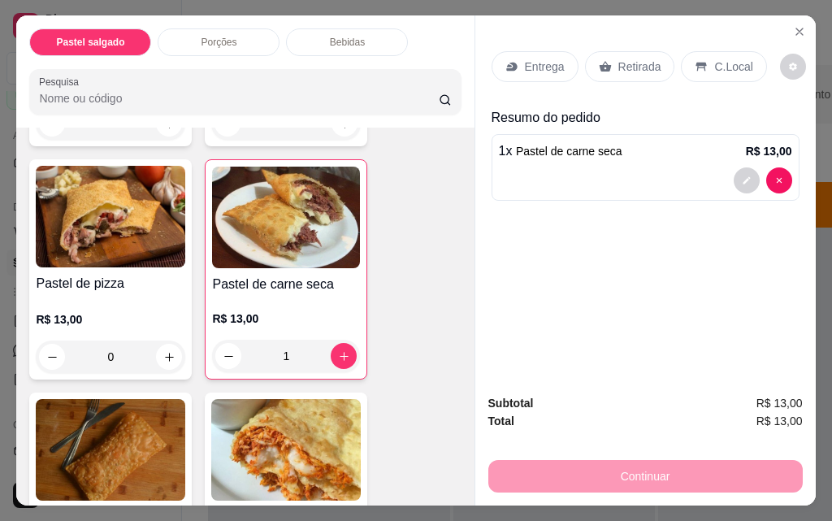
click at [331, 346] on div "1" at bounding box center [286, 355] width 148 height 32
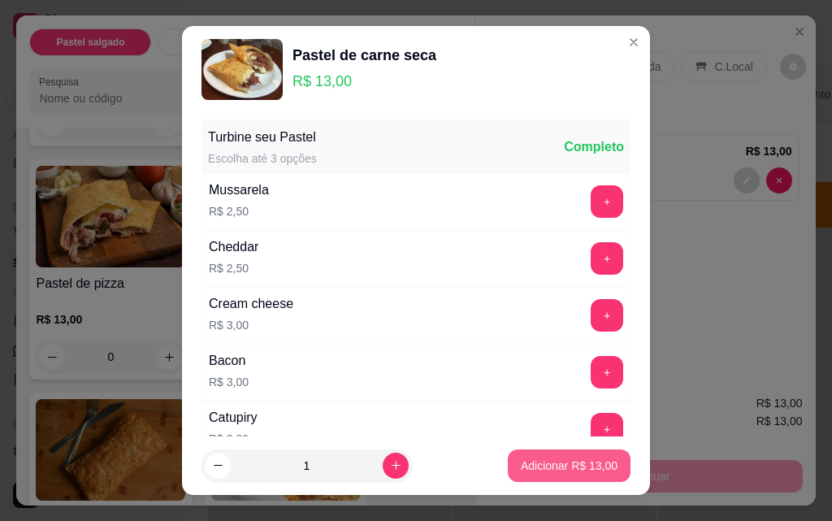
click at [521, 454] on button "Adicionar R$ 13,00" at bounding box center [569, 465] width 123 height 32
type input "2"
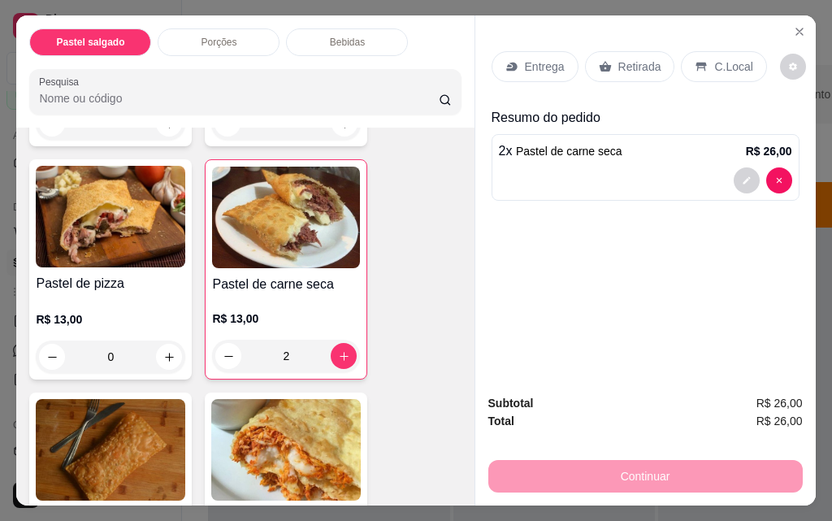
click at [709, 466] on div "Continuar" at bounding box center [645, 474] width 314 height 37
click at [793, 28] on icon "Close" at bounding box center [799, 31] width 13 height 13
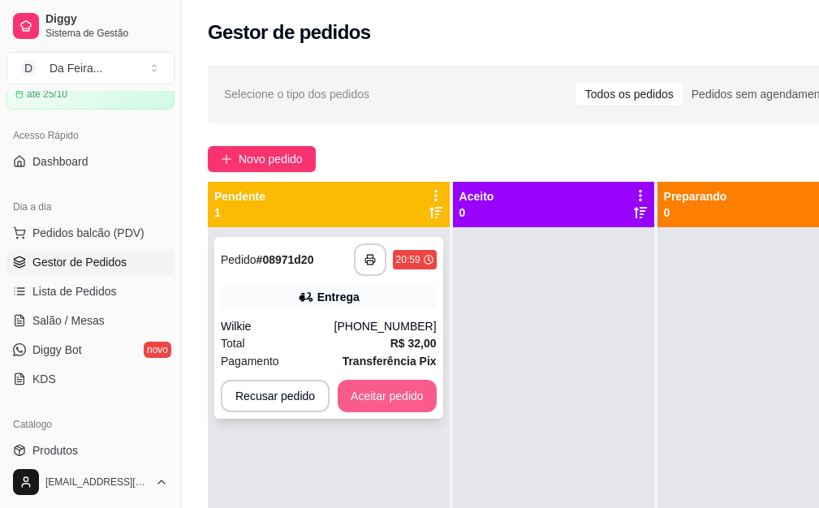
click at [373, 383] on button "Aceitar pedido" at bounding box center [387, 396] width 99 height 32
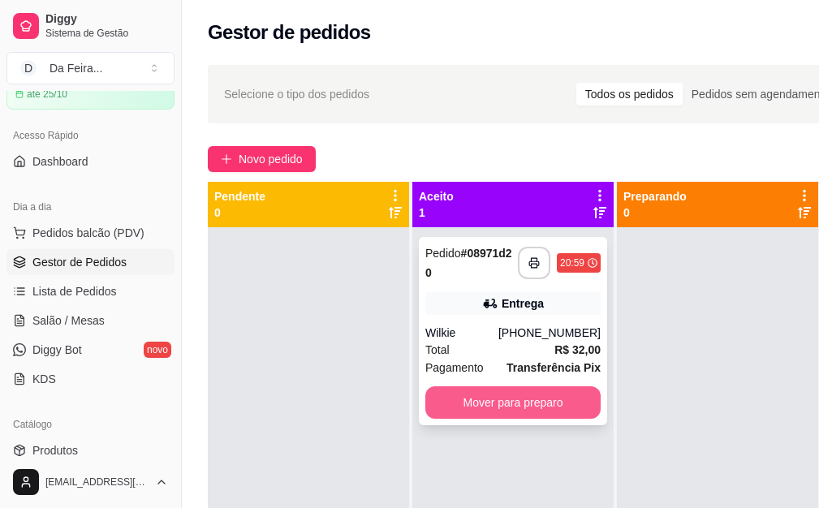
click at [543, 405] on button "Mover para preparo" at bounding box center [513, 403] width 175 height 32
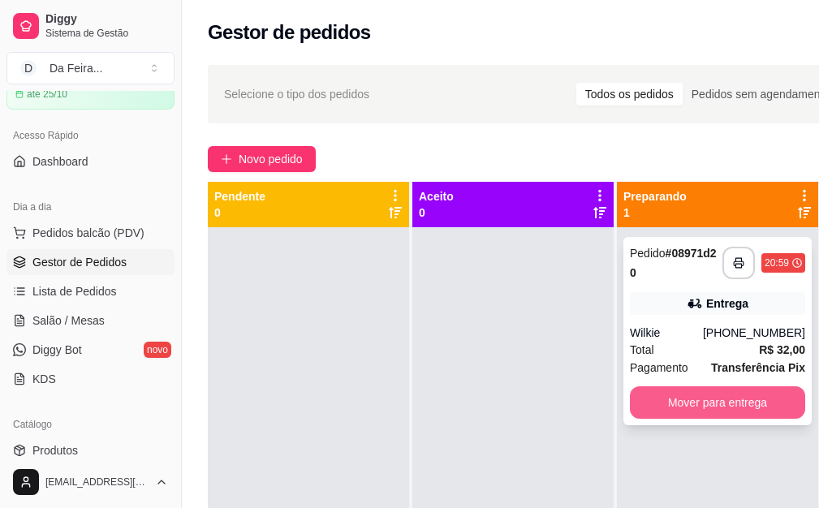
click at [785, 404] on button "Mover para entrega" at bounding box center [717, 403] width 175 height 32
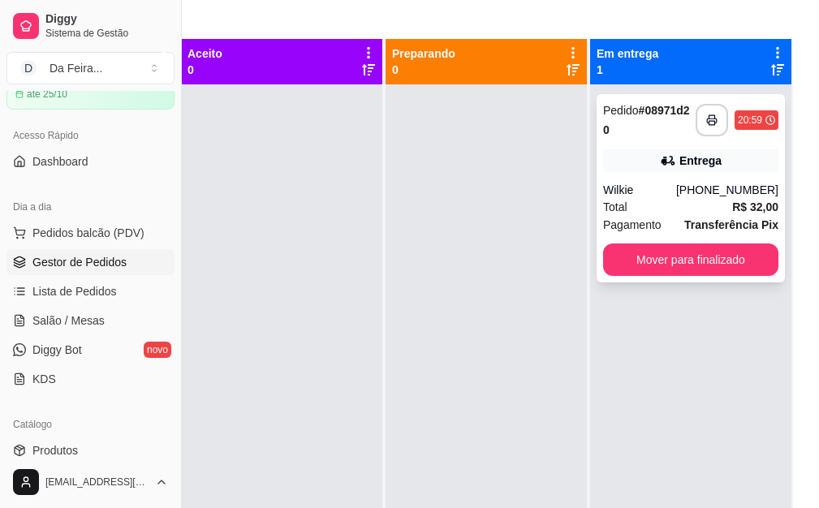
scroll to position [0, 182]
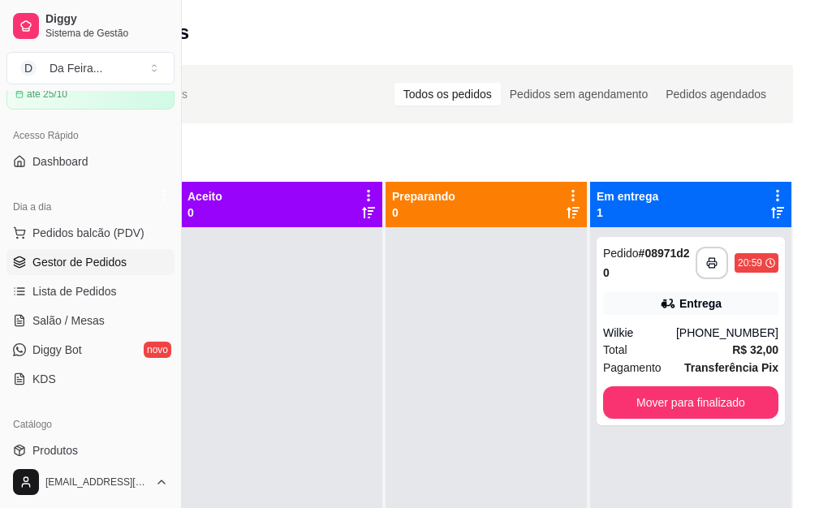
click at [577, 208] on div "Preparando 0" at bounding box center [488, 436] width 205 height 508
click at [771, 212] on icon at bounding box center [777, 212] width 13 height 11
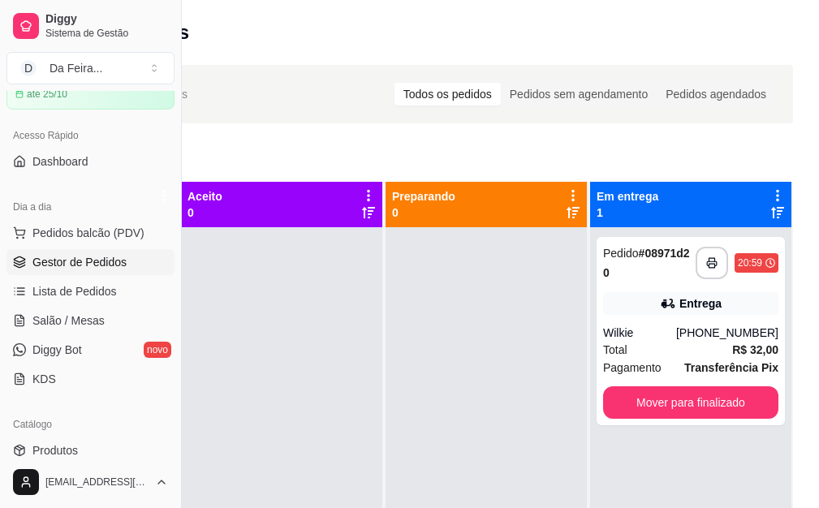
click at [776, 201] on icon at bounding box center [777, 195] width 3 height 11
click at [776, 201] on icon at bounding box center [777, 195] width 2 height 11
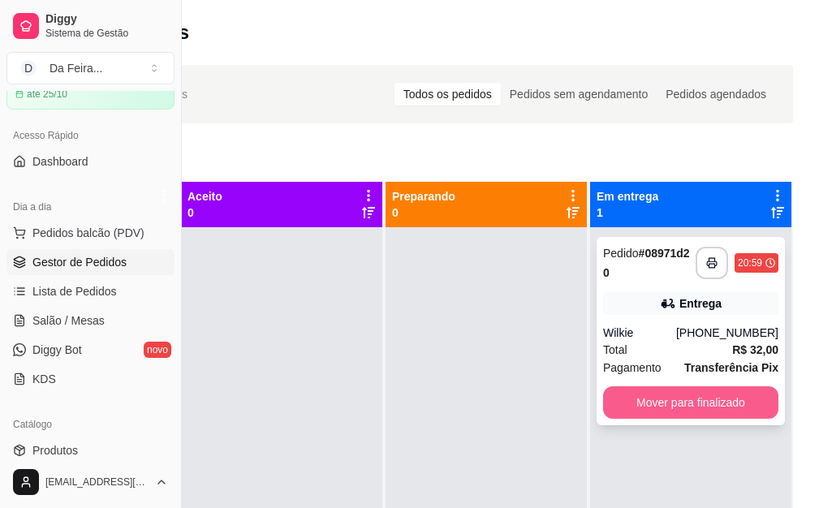
click at [699, 391] on button "Mover para finalizado" at bounding box center [690, 403] width 175 height 32
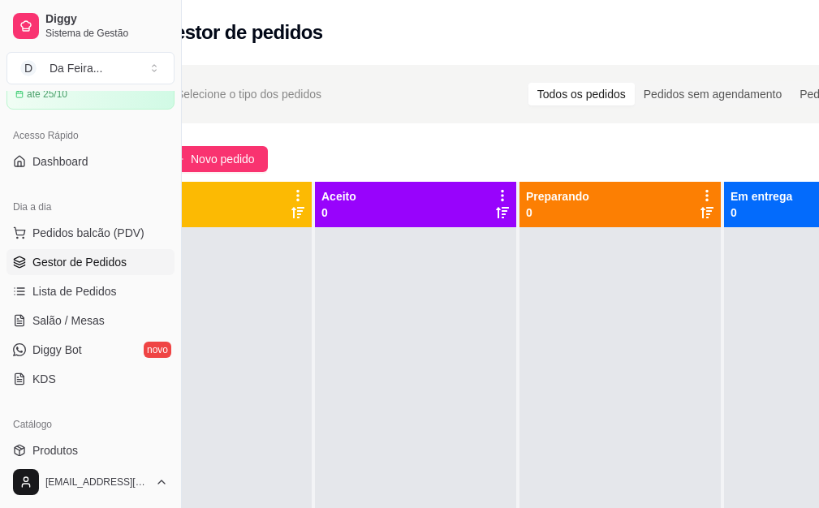
scroll to position [0, 0]
